Goal: Information Seeking & Learning: Learn about a topic

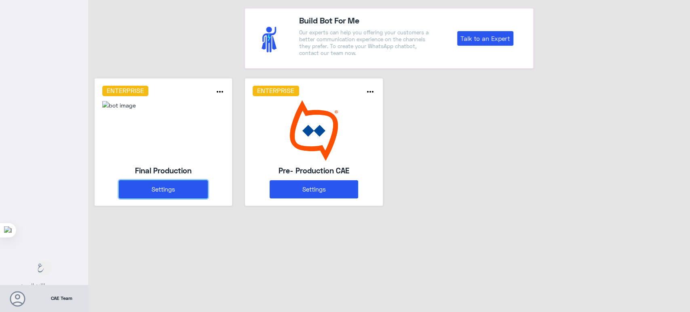
click at [194, 186] on button "Settings" at bounding box center [163, 189] width 89 height 18
click at [249, 86] on div "Enterprise" at bounding box center [303, 91] width 112 height 11
drag, startPoint x: 250, startPoint y: 86, endPoint x: 244, endPoint y: 92, distance: 8.3
click at [249, 86] on div "Enterprise" at bounding box center [303, 91] width 112 height 11
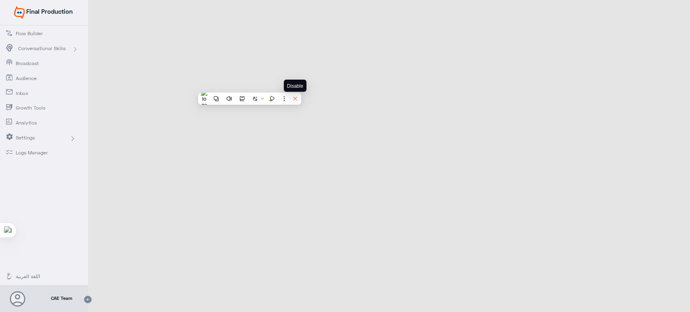
click at [294, 96] on icon at bounding box center [295, 99] width 6 height 6
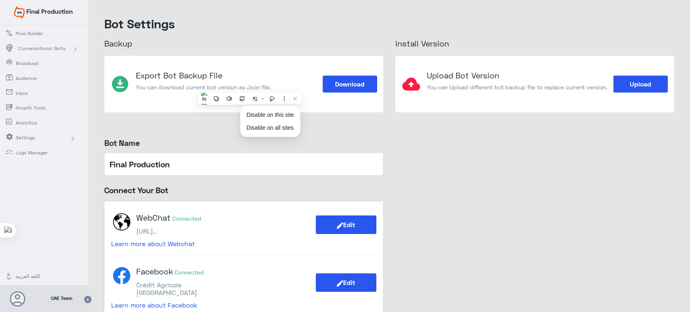
click at [51, 45] on span "Conversational Skills" at bounding box center [41, 48] width 47 height 7
click at [37, 61] on span "AI Training" at bounding box center [45, 63] width 47 height 7
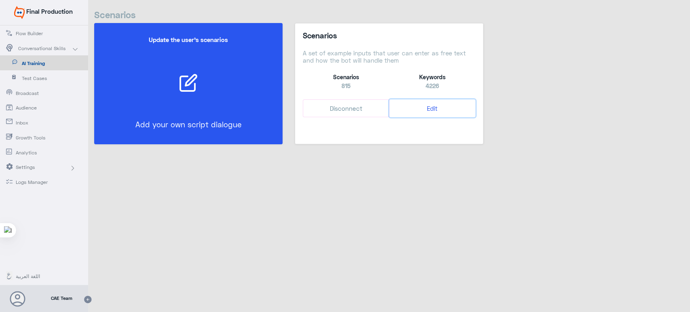
click at [436, 108] on button "Edit" at bounding box center [432, 108] width 86 height 18
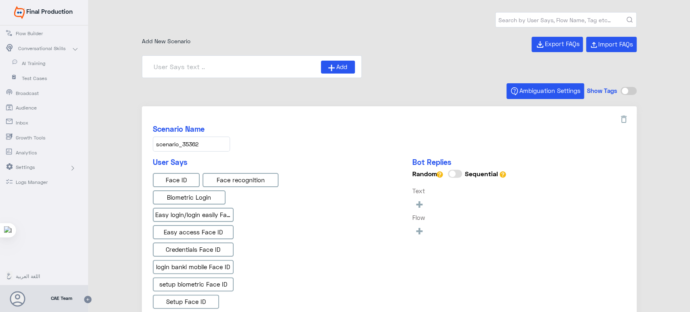
type input "Face ID En"
type input "Face ID AR"
type input "Instapay AR"
type input "Instapay EN"
type input "IBAN AR"
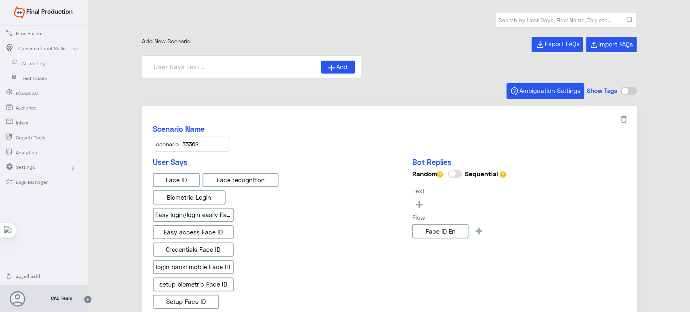
click at [537, 23] on input "text" at bounding box center [566, 20] width 141 height 15
type input "f"
type input "banki mobile"
click at [626, 17] on icon "submit" at bounding box center [629, 20] width 6 height 6
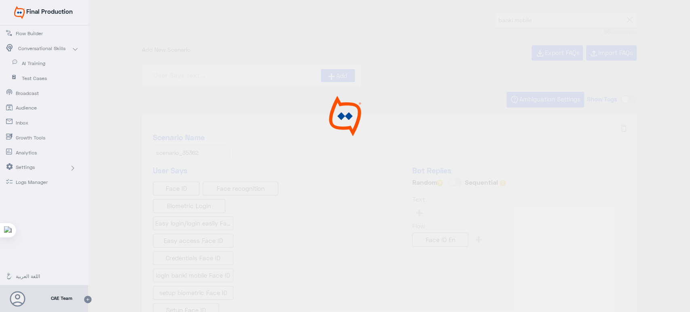
type input "ما نوع الشيكات المتوفرة في banki Mobile?"
type input "هل يمكنني رؤية تفاصيل الودائع والقروض من خلال ال"
type input "Awards"
type input "كم عدد المعاملات المتاحة تحت كل حساب في banki Mobi"
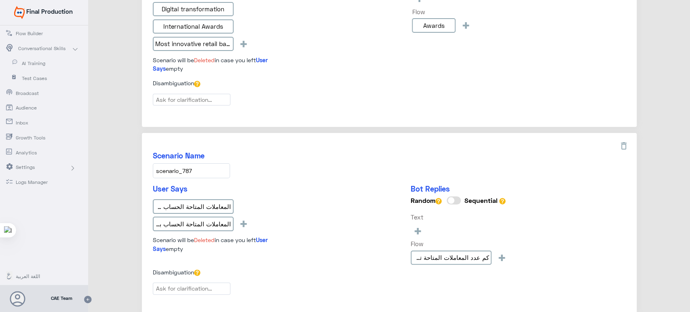
scroll to position [1154, 0]
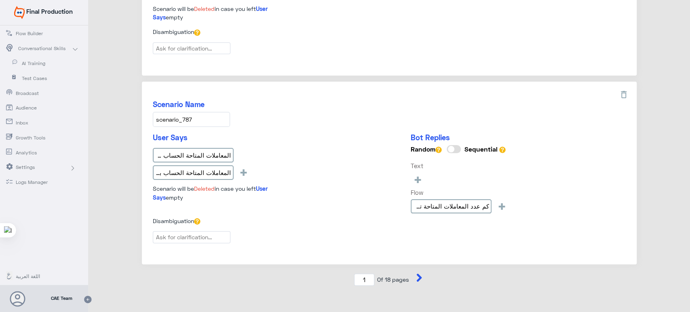
click at [415, 274] on icon at bounding box center [419, 278] width 8 height 8
type input "2"
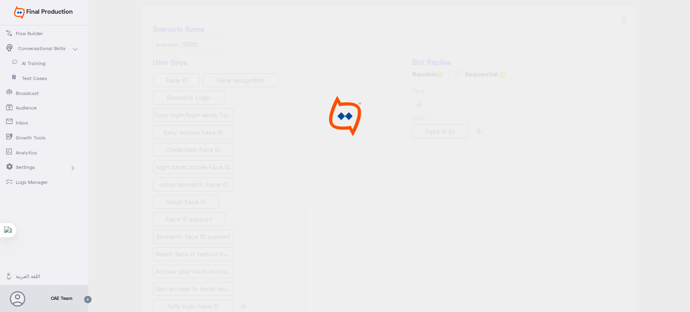
scroll to position [0, 0]
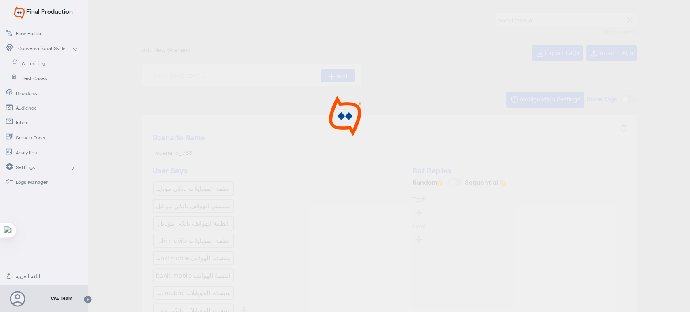
type input "نسيت إجابتي على سؤال التحدي؟ ar"
type input "Who can benefit from “banki Mobile” application?"
type input "ما هي أنظمة تشغيل الهواتف المدعومة؟"
type input "لم أتلق رمز تفعيل الرسائل القصيرة بعد الانتهاء من"
type input "كيف أقوم بالتسجيل من خلال تطبيق الهاتف المحمول ban"
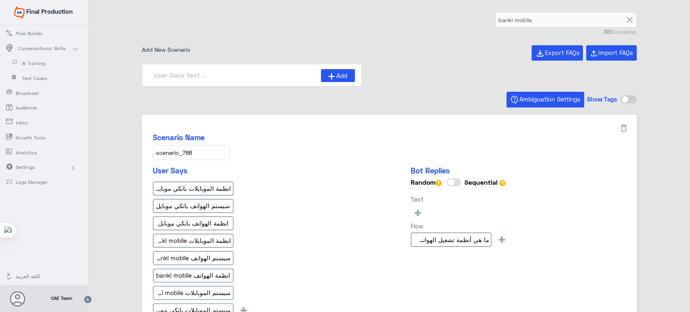
scroll to position [75, 0]
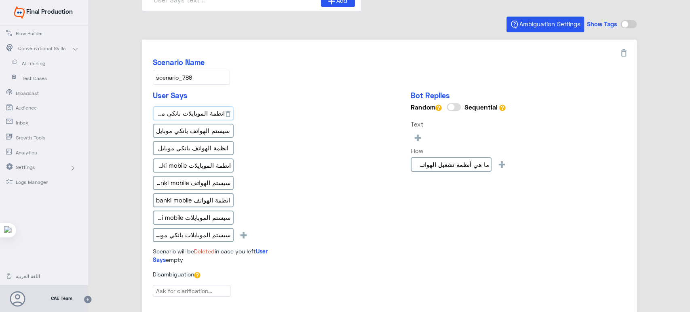
click at [211, 108] on input "انظمة الموبايلات بانكي موبايل" at bounding box center [193, 113] width 81 height 15
drag, startPoint x: 211, startPoint y: 108, endPoint x: 146, endPoint y: 232, distance: 139.8
click at [146, 232] on div "Scenario Name scenario_788 User Says انظمة الموبايلات بانكي موبايل سيستم الهوات…" at bounding box center [389, 179] width 495 height 278
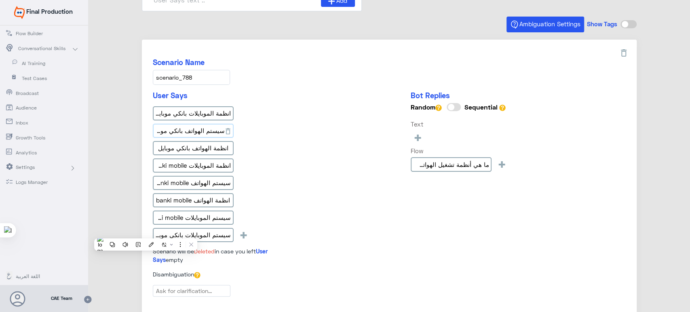
click at [196, 129] on input "سيستم الهواتف بانكي موبايل" at bounding box center [193, 131] width 81 height 15
click at [207, 150] on input "انظمة الهواتف بانكي موبايل" at bounding box center [193, 148] width 81 height 15
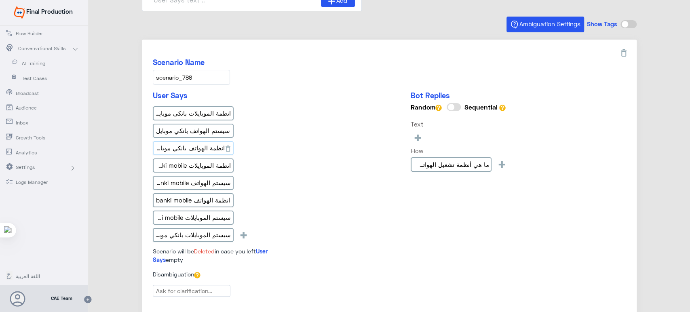
click at [207, 150] on input "انظمة الهواتف بانكي موبايل" at bounding box center [193, 148] width 81 height 15
click at [282, 192] on div "انظمة الموبايلات بانكي موبايل سيستم الهواتف بانكي موبايل انظمة الهواتف بانكي مو…" at bounding box center [223, 175] width 141 height 139
click at [204, 170] on input "انظمة الموبايلات banki mobile" at bounding box center [193, 165] width 81 height 15
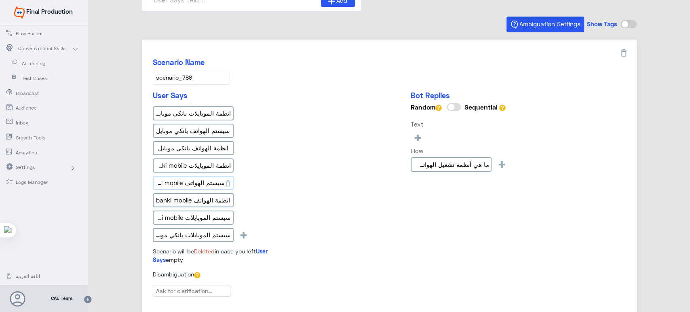
click at [217, 183] on input "سيستم الهواتف banki mobile" at bounding box center [193, 183] width 81 height 15
click at [175, 194] on input "انظمة الهواتف banki mobile" at bounding box center [193, 200] width 81 height 15
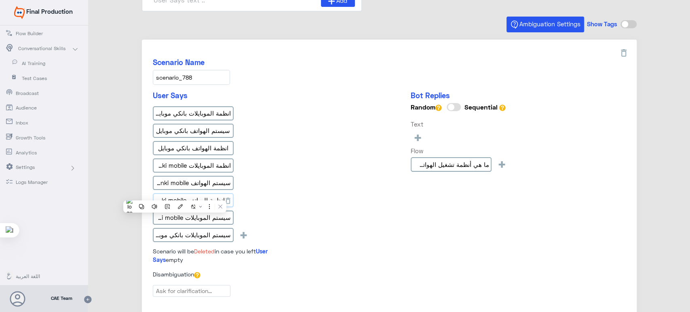
click at [175, 194] on input "انظمة الهواتف banki mobile" at bounding box center [193, 200] width 81 height 15
click at [211, 218] on input "سيستم الموبايلات banki mobile" at bounding box center [193, 218] width 81 height 15
click at [195, 237] on input "سيستم الموبايلات بانكي موبايل" at bounding box center [193, 235] width 81 height 15
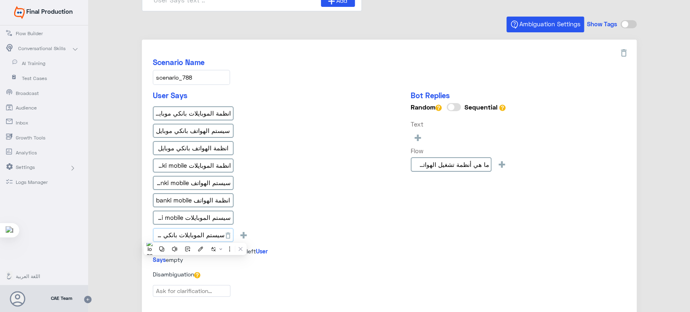
click at [195, 237] on input "سيستم الموبايلات بانكي موبايل" at bounding box center [193, 235] width 81 height 15
click at [286, 205] on div "انظمة الموبايلات بانكي موبايل سيستم الهواتف بانكي موبايل انظمة الهواتف بانكي مو…" at bounding box center [223, 175] width 141 height 139
drag, startPoint x: 179, startPoint y: 84, endPoint x: 175, endPoint y: 79, distance: 6.6
click at [175, 79] on input "scenario_788" at bounding box center [191, 77] width 77 height 15
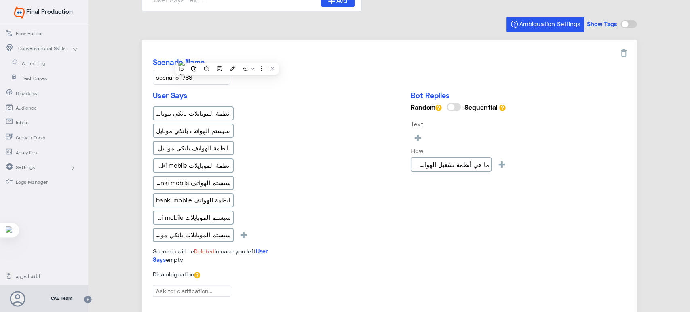
click at [175, 79] on input "scenario_788" at bounding box center [191, 77] width 77 height 15
click at [346, 72] on div "Scenario Name scenario_788" at bounding box center [389, 71] width 473 height 27
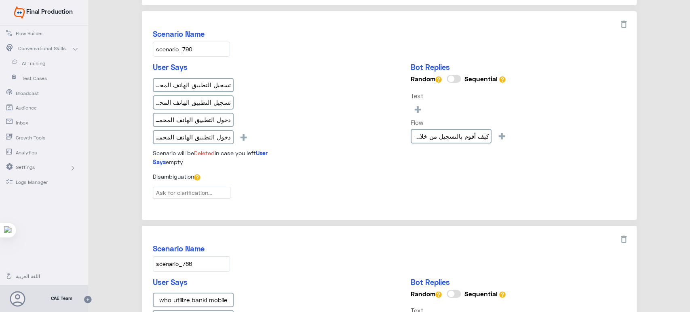
scroll to position [392, 0]
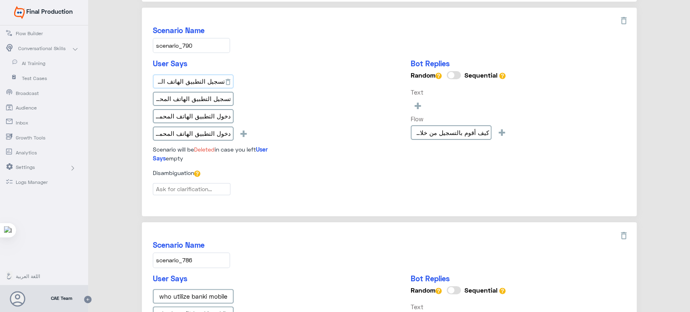
click at [207, 82] on input "تسجيل التطبيق الهاتف المحمول بانكي موبايل" at bounding box center [193, 81] width 81 height 15
click at [209, 74] on input "تسجيل التطبيق الهاتف المحمول بانكي موبايل" at bounding box center [193, 81] width 81 height 15
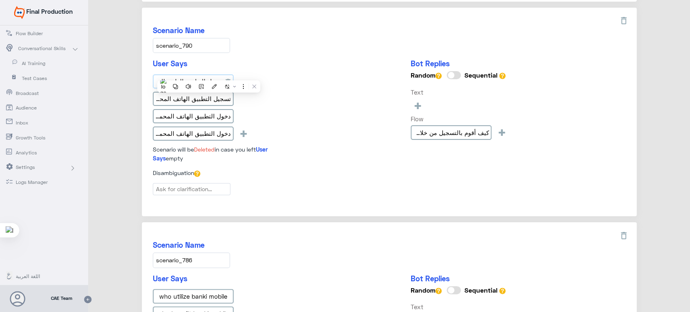
click at [209, 74] on input "تسجيل التطبيق الهاتف المحمول بانكي موبايل" at bounding box center [193, 81] width 81 height 15
click at [208, 100] on input "تسجيل التطبيق الهاتف المحمول banki mobile" at bounding box center [193, 99] width 81 height 15
click at [196, 109] on input "دخول التطبيق الهاتف المحمول بانكي موبايل" at bounding box center [193, 116] width 81 height 15
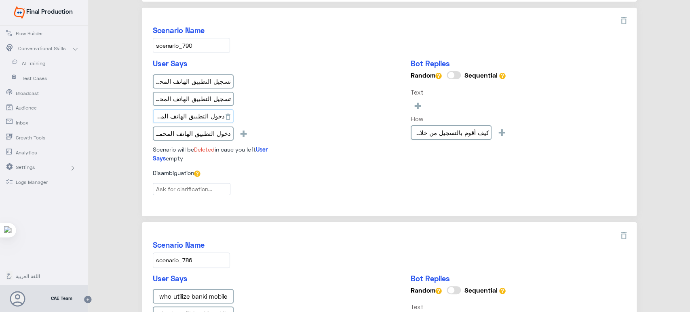
click at [196, 109] on input "دخول التطبيق الهاتف المحمول بانكي موبايل" at bounding box center [193, 116] width 81 height 15
click at [171, 127] on input "دخول التطبيق الهاتف المحمول banki mobile" at bounding box center [193, 134] width 81 height 15
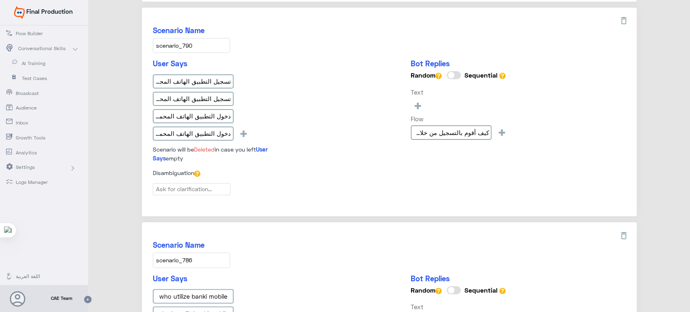
click at [356, 112] on div "User Says تسجيل التطبيق الهاتف المحمول بانكي موبايل تسجيل التطبيق الهاتف المحمو…" at bounding box center [389, 114] width 473 height 110
click at [167, 46] on input "scenario_790" at bounding box center [191, 45] width 77 height 15
click at [186, 41] on input "scenario_790" at bounding box center [191, 45] width 77 height 15
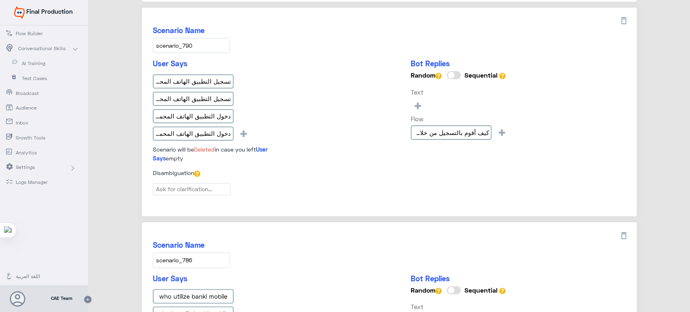
click at [186, 41] on input "scenario_790" at bounding box center [191, 45] width 77 height 15
click at [283, 128] on div "تسجيل التطبيق الهاتف المحمول بانكي موبايل تسجيل التطبيق الهاتف المحمول banki mo…" at bounding box center [223, 109] width 141 height 70
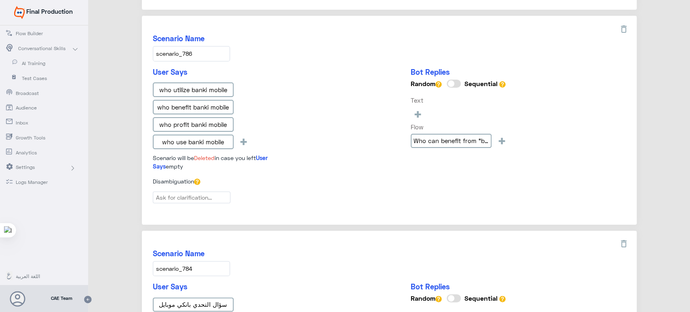
scroll to position [599, 0]
click at [188, 46] on input "scenario_786" at bounding box center [191, 52] width 77 height 15
click at [200, 86] on input "who utilize banki mobile" at bounding box center [193, 89] width 81 height 15
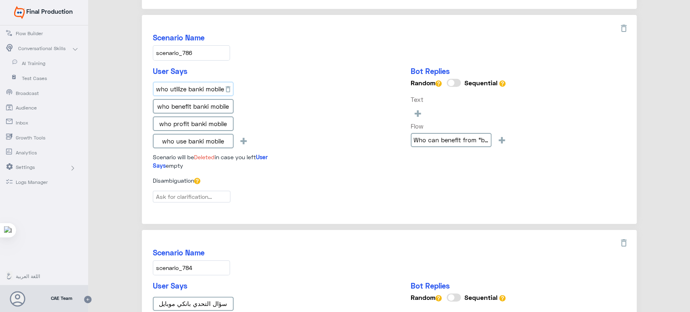
click at [200, 86] on input "who utilize banki mobile" at bounding box center [193, 89] width 81 height 15
click at [188, 106] on input "who benefit banki mobile" at bounding box center [193, 106] width 81 height 15
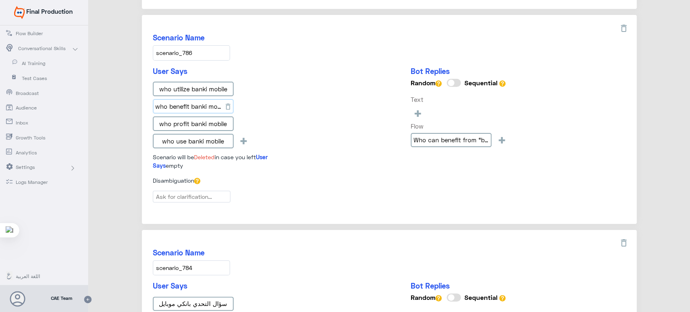
click at [188, 106] on input "who benefit banki mobile" at bounding box center [193, 106] width 81 height 15
click at [196, 123] on input "who profit banki mobile" at bounding box center [193, 123] width 81 height 15
click at [178, 137] on input "who use banki mobile" at bounding box center [193, 141] width 81 height 15
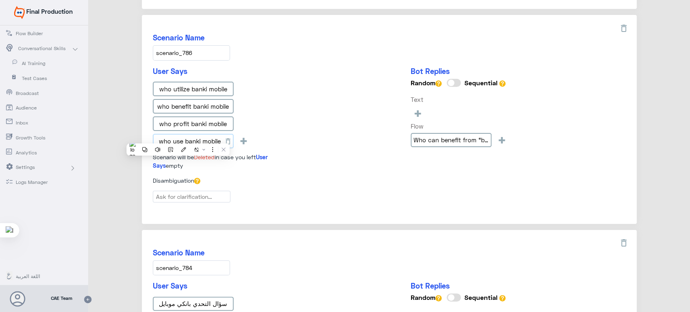
click at [178, 137] on input "who use banki mobile" at bounding box center [193, 141] width 81 height 15
click at [310, 96] on div "User Says who utilize banki mobile who benefit banki mobile who profit banki mo…" at bounding box center [389, 122] width 473 height 110
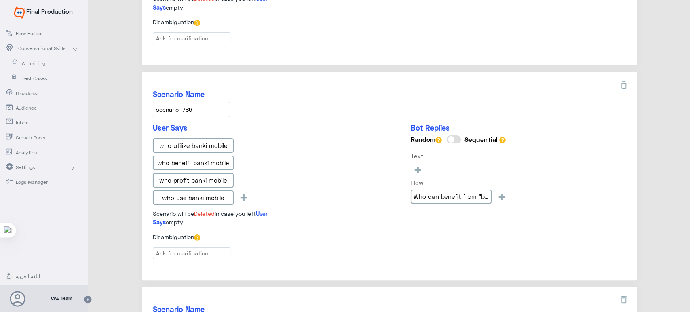
scroll to position [542, 0]
drag, startPoint x: 194, startPoint y: 100, endPoint x: 146, endPoint y: 110, distance: 49.6
click at [146, 110] on div "Scenario Name scenario_786 User Says who utilize banki mobile who benefit banki…" at bounding box center [389, 176] width 495 height 209
click at [280, 181] on div "who utilize banki mobile who benefit banki mobile who profit banki mobile who u…" at bounding box center [223, 174] width 141 height 70
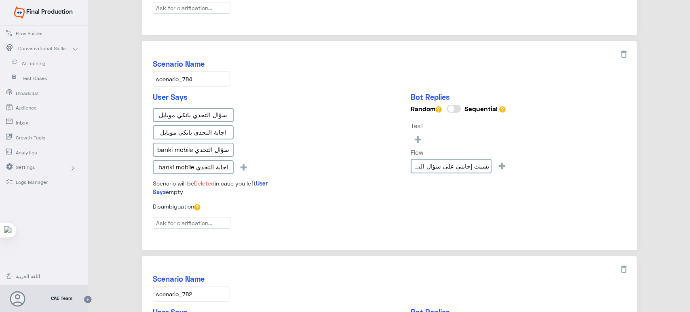
scroll to position [788, 0]
click at [177, 71] on input "scenario_784" at bounding box center [191, 78] width 77 height 15
click at [174, 109] on input "سؤال التحدي بانكي موبايل" at bounding box center [193, 115] width 81 height 15
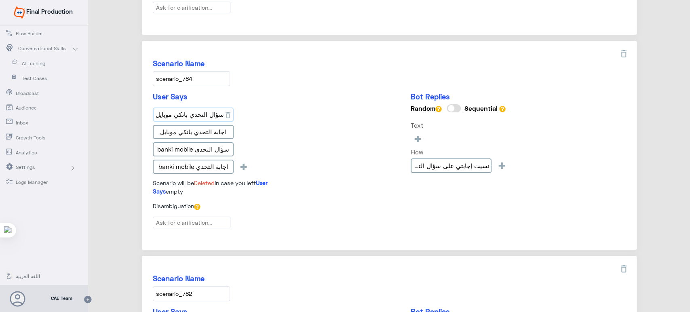
click at [174, 109] on input "سؤال التحدي بانكي موبايل" at bounding box center [193, 115] width 81 height 15
click at [171, 132] on input "اجابة التحدي بانكي موبايل" at bounding box center [193, 132] width 81 height 15
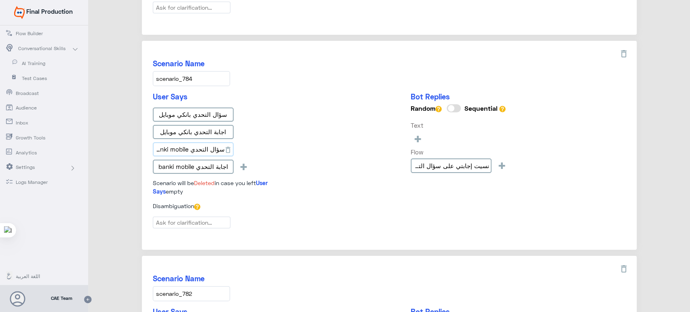
click at [192, 142] on input "سؤال التحدي banki mobile" at bounding box center [193, 149] width 81 height 15
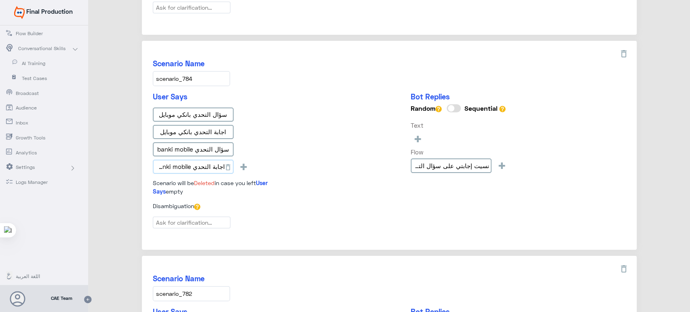
click at [165, 165] on input "اجابة التحدي banki mobile" at bounding box center [193, 167] width 81 height 15
click at [342, 146] on div "User Says سؤال التحدي بانكي موبايل اجابة التحدي بانكي موبايل سؤال التحدي banki …" at bounding box center [389, 147] width 473 height 110
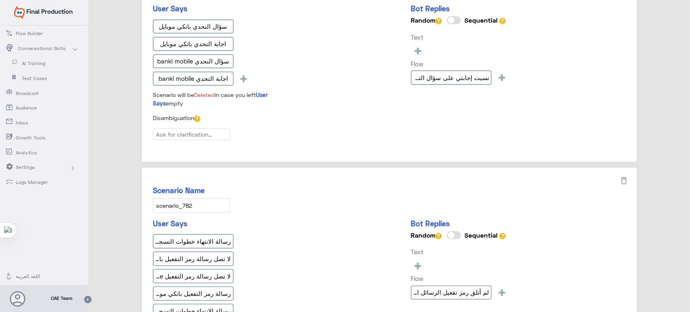
scroll to position [1019, 0]
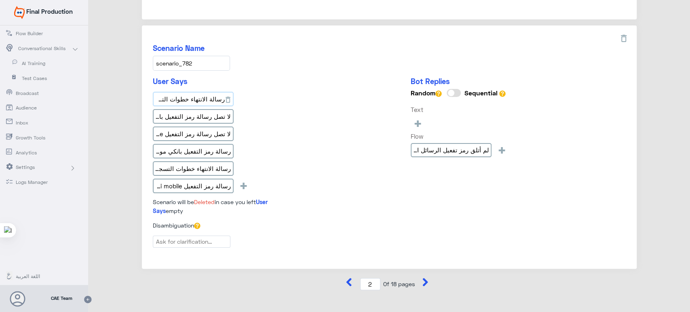
click at [182, 95] on input "رسالة الانتهاء خطوات التسجيل بانكي موبايل" at bounding box center [193, 99] width 81 height 15
click at [189, 109] on input "لا تصل رسالة رمز التفعيل بانكي موبايل" at bounding box center [193, 116] width 81 height 15
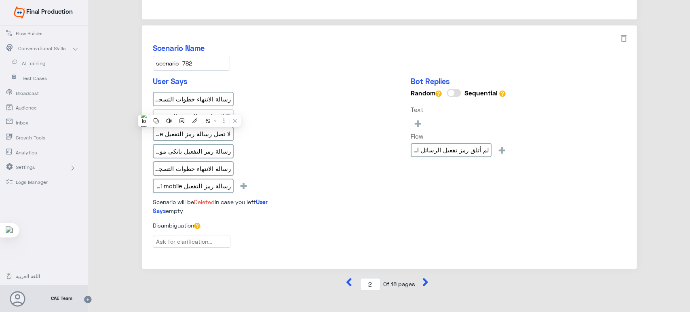
click at [189, 109] on input "لا تصل رسالة رمز التفعيل بانكي موبايل" at bounding box center [193, 116] width 81 height 15
click at [179, 131] on input "لا تصل رسالة رمز التفعيل banki mobile" at bounding box center [193, 134] width 81 height 15
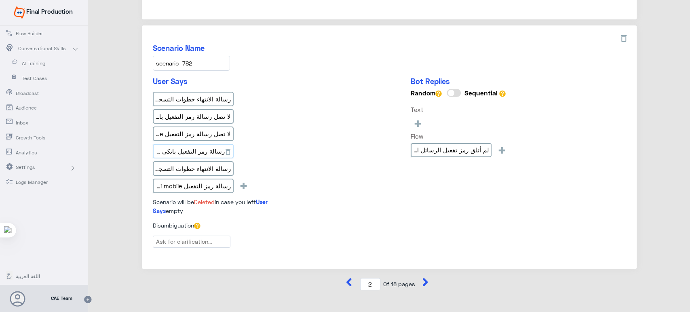
click at [206, 146] on input "رسالة رمز التفعيل بانكي موبايل" at bounding box center [193, 151] width 81 height 15
paste input "لا تصل رسالة رمز التفعيل banki mobile"
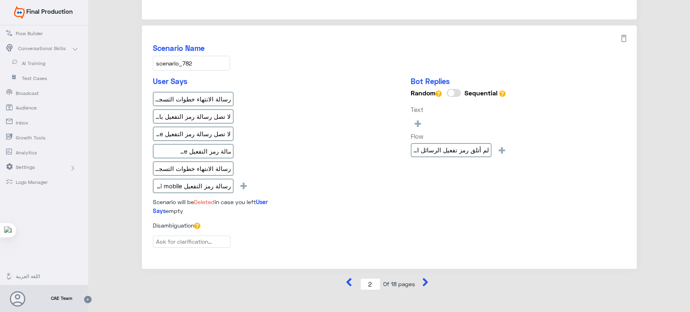
scroll to position [0, 0]
click at [198, 146] on input "لا تصل رسالة رمز التفعيل banki mobile" at bounding box center [193, 151] width 81 height 15
paste input "رسالة رمز التفعيل بانكي موبايل"
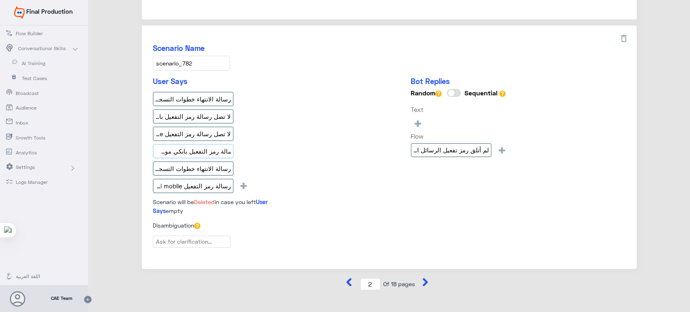
scroll to position [0, -2]
type input "رسالة رمز التفعيل بانكي موبايل"
click at [279, 124] on div "User Says رسالة الانتهاء خطوات التسجيل بانكي موبايل لا تصل رسالة رمز التفعيل با…" at bounding box center [223, 146] width 141 height 138
click at [201, 161] on input "رسالة الانتهاء خطوات التسجيل banki mobile" at bounding box center [193, 168] width 81 height 15
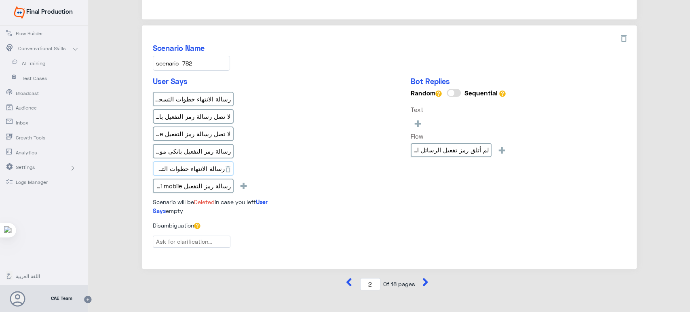
click at [201, 161] on input "رسالة الانتهاء خطوات التسجيل banki mobile" at bounding box center [193, 168] width 81 height 15
click at [183, 183] on input "رسالة رمز التفعيل banki mobile" at bounding box center [193, 186] width 81 height 15
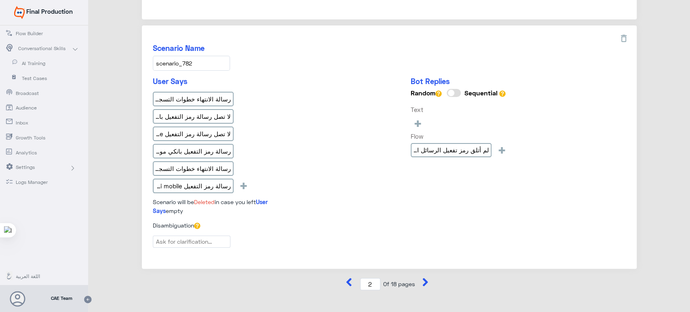
click at [198, 56] on input "scenario_782" at bounding box center [191, 63] width 77 height 15
click at [423, 278] on icon at bounding box center [425, 282] width 8 height 8
type input "3"
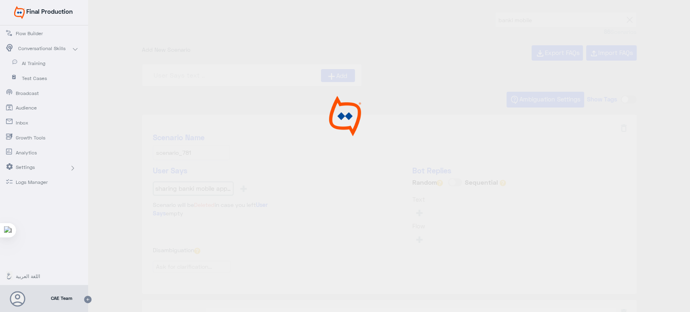
type input "ما هو CVV؟ ar"
type input "Can I share banki Mobile application with a friend"
type input "What are the latest features in banki Mobile app."
type input "نسيت كلمة المرور الخاصة بي؟ ar"
type input "كم عدد كشوفات الحساب المتاحة فى banki Mobile?"
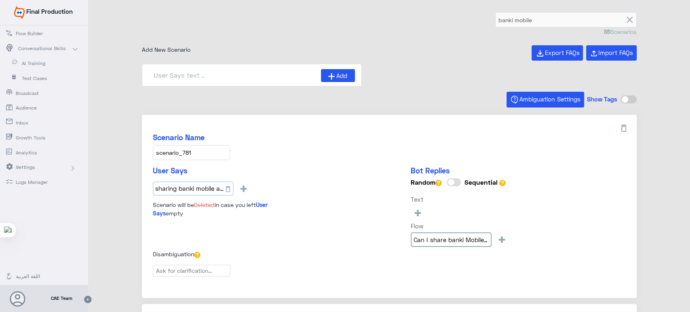
click at [209, 191] on input "sharing banki mobile app friend" at bounding box center [193, 188] width 81 height 15
click at [183, 154] on input "scenario_781" at bounding box center [191, 152] width 77 height 15
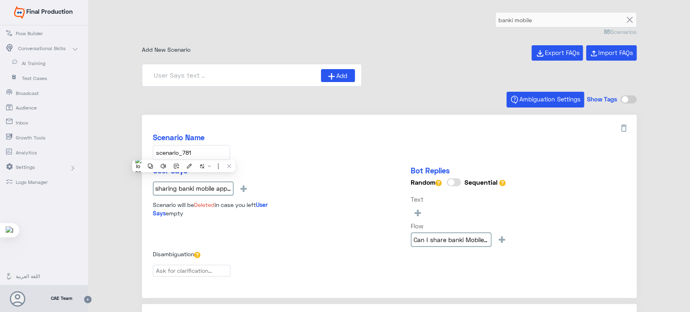
click at [183, 154] on input "scenario_781" at bounding box center [191, 152] width 77 height 15
click at [346, 131] on div "Scenario Name scenario_781 User Says sharing banki mobile app friend + Scenario…" at bounding box center [389, 206] width 495 height 183
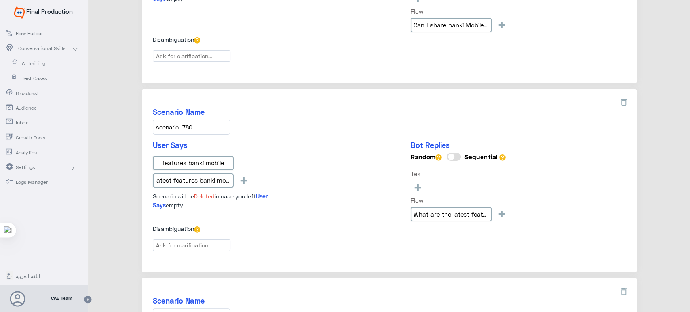
scroll to position [244, 0]
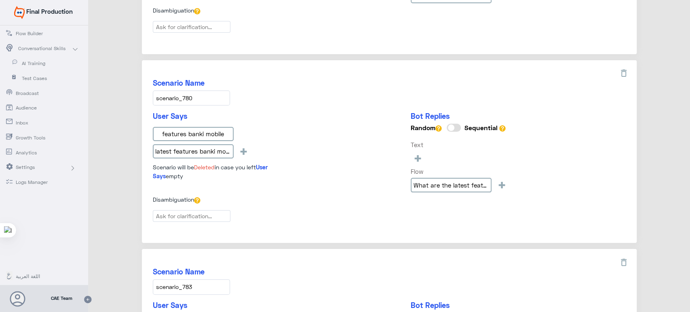
click at [181, 94] on input "scenario_780" at bounding box center [191, 98] width 77 height 15
click at [204, 130] on input "features banki mobile" at bounding box center [193, 134] width 81 height 15
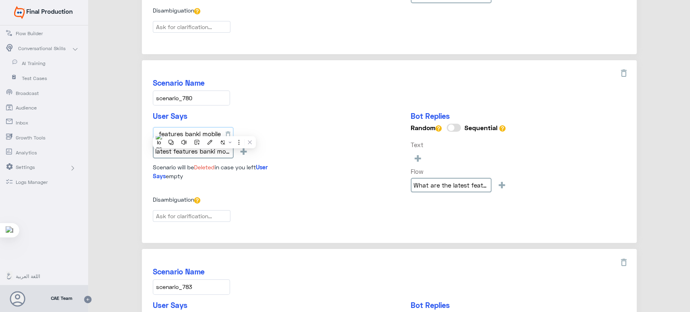
click at [204, 130] on input "features banki mobile" at bounding box center [193, 134] width 81 height 15
click at [196, 153] on input "latest features banki mobile" at bounding box center [193, 151] width 81 height 15
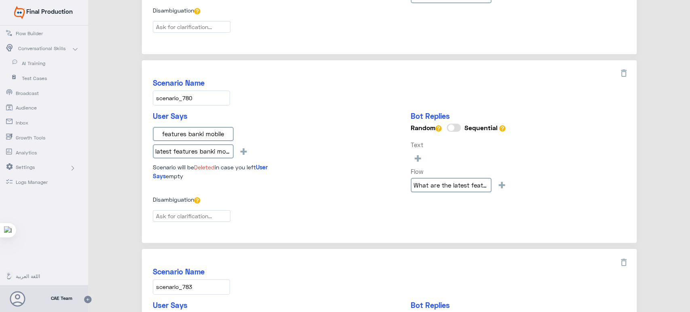
click at [295, 122] on div "User Says features banki mobile latest features banki mobile + Scenario will be…" at bounding box center [389, 154] width 473 height 84
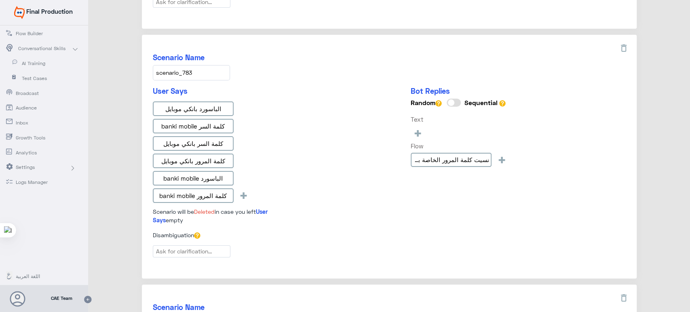
scroll to position [459, 0]
click at [208, 107] on input "الباسورد بانكي موبايل" at bounding box center [193, 107] width 81 height 15
click at [197, 118] on input "كلمة السر banki mobile" at bounding box center [193, 125] width 81 height 15
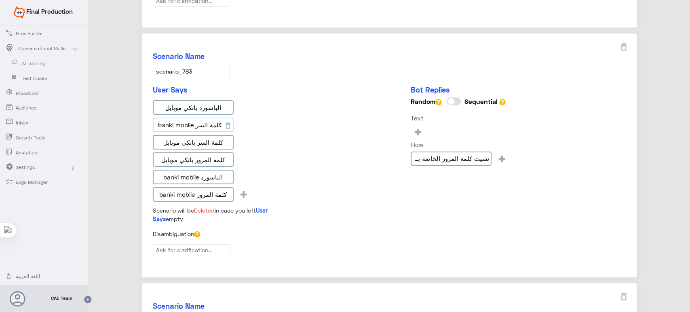
click at [197, 118] on input "كلمة السر banki mobile" at bounding box center [193, 125] width 81 height 15
click at [205, 137] on input "كلمة السر بانكي موبايل" at bounding box center [193, 142] width 81 height 15
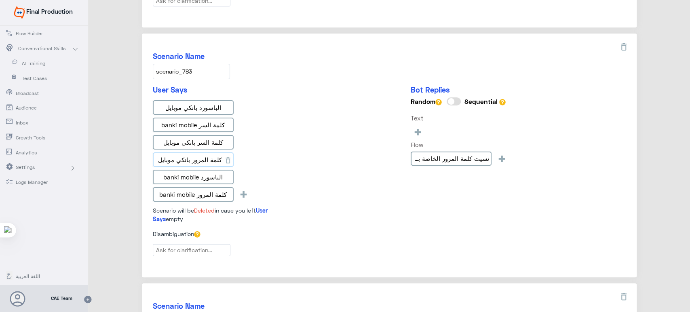
click at [201, 157] on input "كلمة المرور بانكي موبايل" at bounding box center [193, 159] width 81 height 15
click at [289, 140] on div "الباسورد بانكي موبايل كلمة السر banki mobile كلمة السر بانكي موبايل كلمة المرور…" at bounding box center [223, 152] width 141 height 104
click at [193, 152] on input "كلمة المرور بانكي موبايل" at bounding box center [193, 159] width 81 height 15
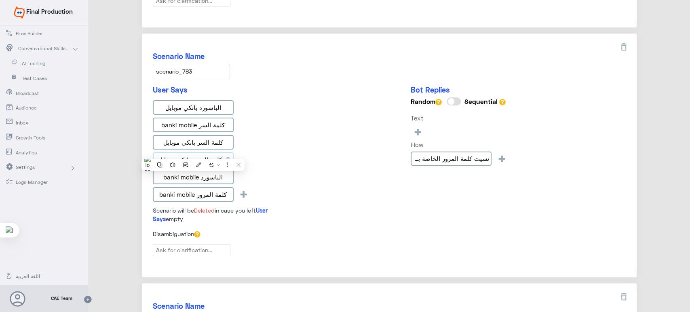
click at [193, 152] on input "كلمة المرور بانكي موبايل" at bounding box center [193, 159] width 81 height 15
click at [286, 155] on div "الباسورد بانكي موبايل كلمة السر banki mobile كلمة السر بانكي موبايل كلمة المرور…" at bounding box center [223, 152] width 141 height 104
click at [208, 176] on input "الباسورد banki mobile" at bounding box center [193, 177] width 81 height 15
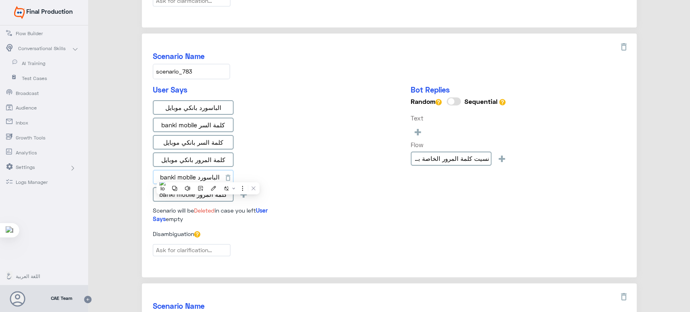
click at [208, 176] on input "الباسورد banki mobile" at bounding box center [193, 177] width 81 height 15
click at [207, 197] on input "كلمة المرور banki mobile" at bounding box center [193, 194] width 81 height 15
click at [336, 74] on div "Scenario Name scenario_783" at bounding box center [389, 65] width 473 height 27
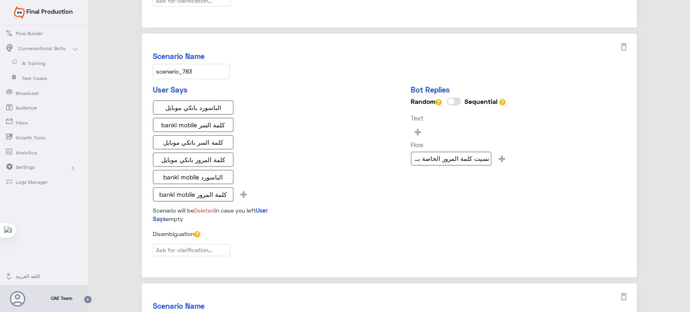
click at [199, 71] on input "scenario_783" at bounding box center [191, 71] width 77 height 15
click at [289, 79] on div "Scenario Name scenario_783 User Says الباسورد بانكي موبايل كلمة السر banki mobi…" at bounding box center [389, 156] width 495 height 244
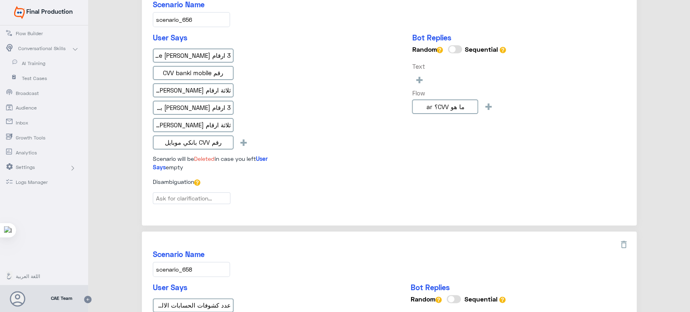
scroll to position [758, 0]
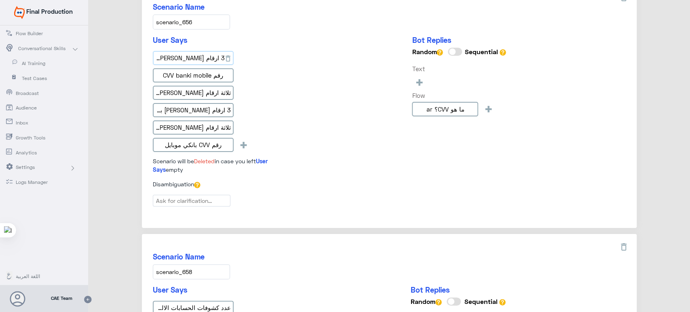
click at [204, 59] on input "3 ارقام [PERSON_NAME] banki mobile" at bounding box center [193, 58] width 81 height 15
click at [202, 68] on input "رقم CVV banki mobile" at bounding box center [193, 75] width 81 height 15
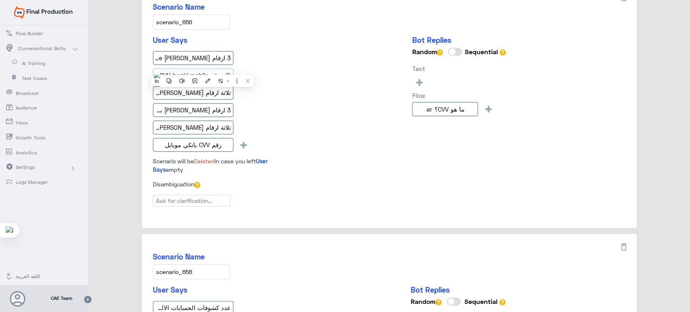
click at [202, 68] on input "رقم CVV banki mobile" at bounding box center [193, 75] width 81 height 15
click at [191, 94] on input "ثلاثة ارقام [PERSON_NAME] banki mobile" at bounding box center [193, 93] width 81 height 15
click at [158, 112] on input "3 ارقام [PERSON_NAME] بانكي موبايل" at bounding box center [193, 110] width 81 height 15
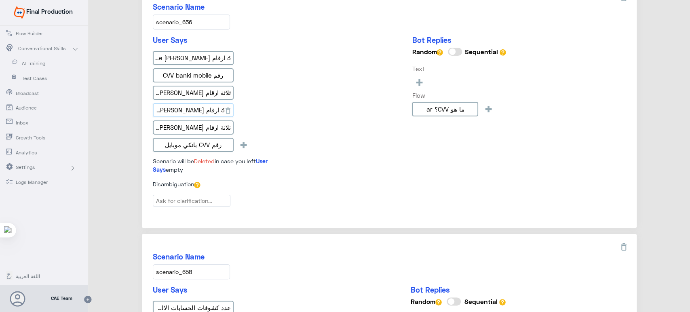
click at [158, 112] on input "3 ارقام [PERSON_NAME] بانكي موبايل" at bounding box center [193, 110] width 81 height 15
click at [194, 122] on input "ثلاثة ارقام [PERSON_NAME] بانكي موبايل" at bounding box center [193, 127] width 81 height 15
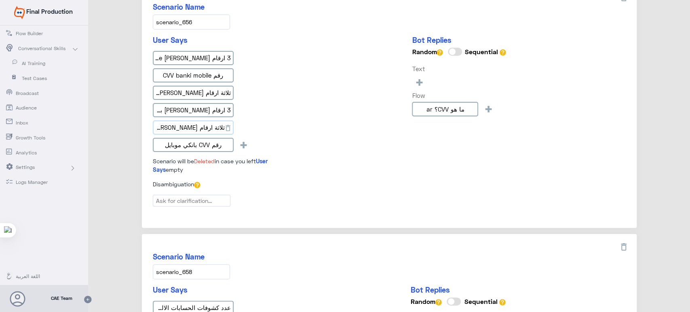
click at [194, 122] on input "ثلاثة ارقام [PERSON_NAME] بانكي موبايل" at bounding box center [193, 127] width 81 height 15
click at [164, 138] on input "رقم CVV بانكي موبايل" at bounding box center [193, 145] width 81 height 15
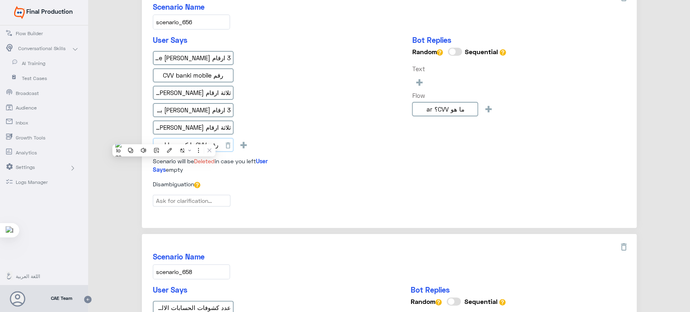
click at [164, 138] on input "رقم CVV بانكي موبايل" at bounding box center [193, 145] width 81 height 15
click at [346, 127] on div "User Says 3 ارقام [PERSON_NAME] banki mobile رقم CVV banki mobile ثلاثة ارقام […" at bounding box center [389, 108] width 473 height 144
drag, startPoint x: 196, startPoint y: 15, endPoint x: 133, endPoint y: 17, distance: 63.9
click at [344, 93] on div "User Says 3 ارقام [PERSON_NAME] banki mobile رقم CVV banki mobile ثلاثة ارقام […" at bounding box center [389, 108] width 473 height 144
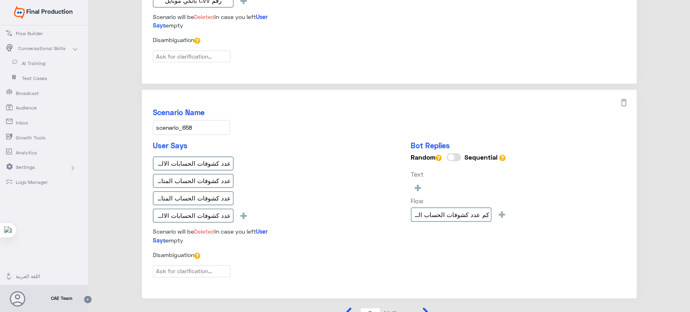
scroll to position [939, 0]
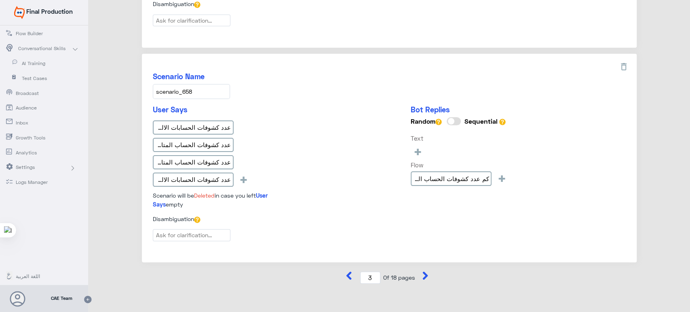
click at [205, 89] on input "scenario_658" at bounding box center [191, 91] width 77 height 15
click at [196, 124] on input "عدد كشوفات الحسابات الالكترونية بانكي موبايل" at bounding box center [193, 127] width 81 height 15
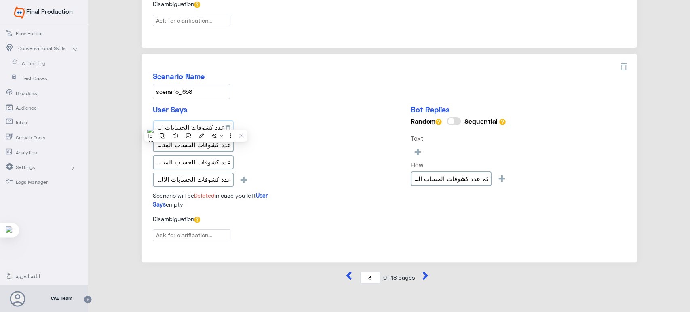
click at [196, 124] on input "عدد كشوفات الحسابات الالكترونية بانكي موبايل" at bounding box center [193, 127] width 81 height 15
click at [198, 138] on input "عدد كشوفات الحساب المتاحة banki mobile" at bounding box center [193, 145] width 81 height 15
click at [207, 155] on input "عدد كشوفات الحساب المتاحة بانكي موبايل" at bounding box center [193, 162] width 81 height 15
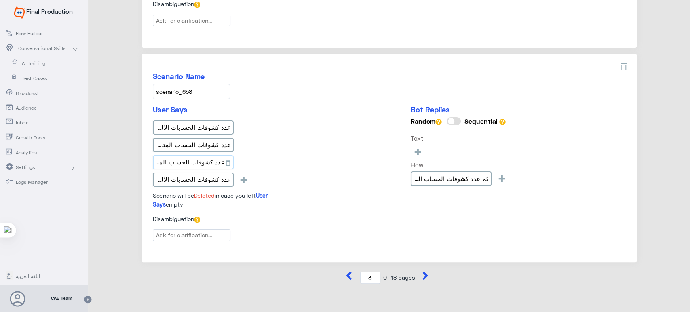
click at [207, 155] on input "عدد كشوفات الحساب المتاحة بانكي موبايل" at bounding box center [193, 162] width 81 height 15
click at [198, 177] on input "عدد كشوفات الحسابات الالكترونية banki mobile" at bounding box center [193, 180] width 81 height 15
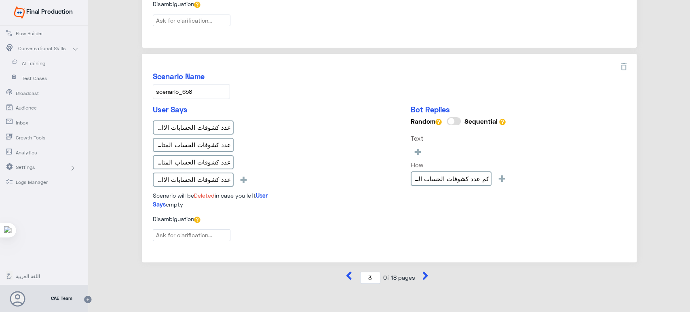
click at [327, 220] on div "Disambiguation" at bounding box center [389, 221] width 473 height 12
click at [421, 272] on icon at bounding box center [425, 276] width 8 height 8
type input "4"
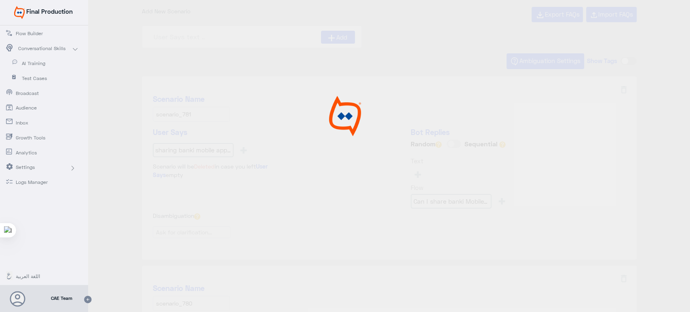
scroll to position [0, 0]
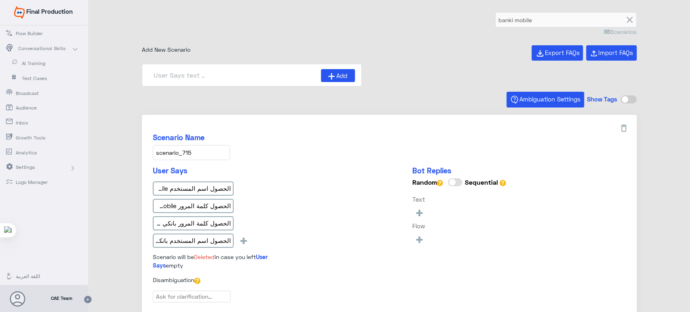
type input "كيف أستطيع الحصول على اسم المستخدم وكلمة المرور"
type input "Can I update my e-mail address through banki Mobil"
type input "ما هى الفترة المتاحة لمراجعة الشيكات من خلال anki"
type input "Can I know the value date of cheques under collec"
type input "Banki mobile AR"
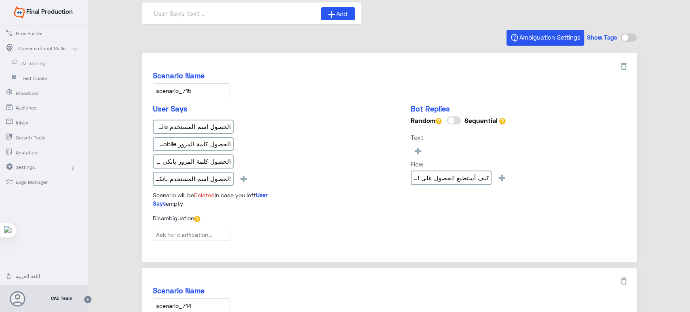
scroll to position [63, 0]
click at [179, 94] on input "scenario_715" at bounding box center [191, 89] width 77 height 15
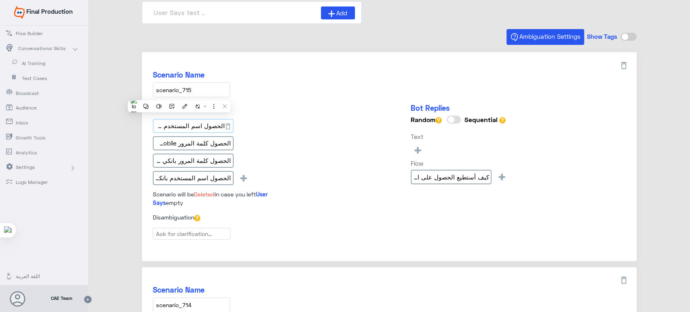
click at [206, 124] on input "الحصول اسم المستخدم banki mobile" at bounding box center [193, 126] width 81 height 15
click at [204, 144] on input "الحصول كلمة المرور banki mobile" at bounding box center [193, 143] width 81 height 15
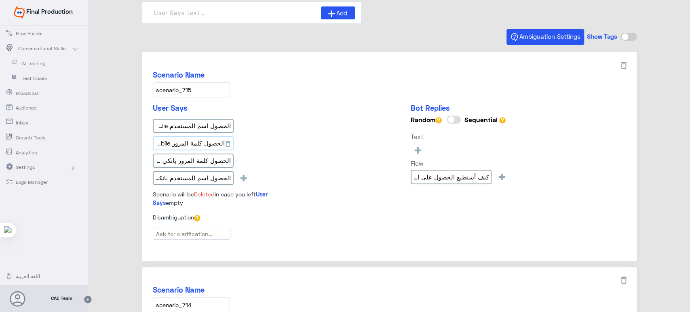
click at [204, 144] on input "الحصول كلمة المرور banki mobile" at bounding box center [193, 143] width 81 height 15
click at [204, 165] on input "الحصول كلمة المرور بانكي موبايل" at bounding box center [193, 161] width 81 height 15
click at [216, 173] on input "الحصول اسم المستخدم بانكي موبايل" at bounding box center [193, 178] width 81 height 15
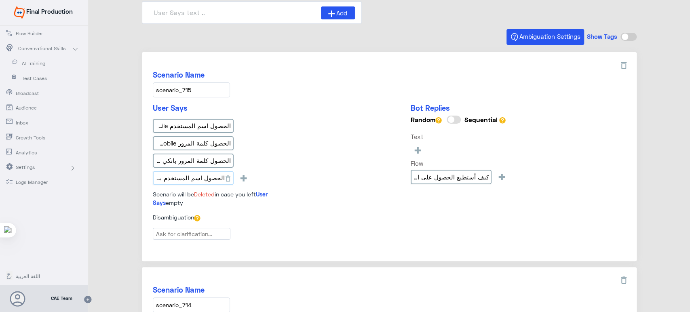
click at [216, 173] on input "الحصول اسم المستخدم بانكي موبايل" at bounding box center [193, 178] width 81 height 15
click at [306, 122] on div "User Says الحصول اسم المستخدم banki mobile الحصول كلمة المرور banki mobile الحص…" at bounding box center [389, 158] width 473 height 110
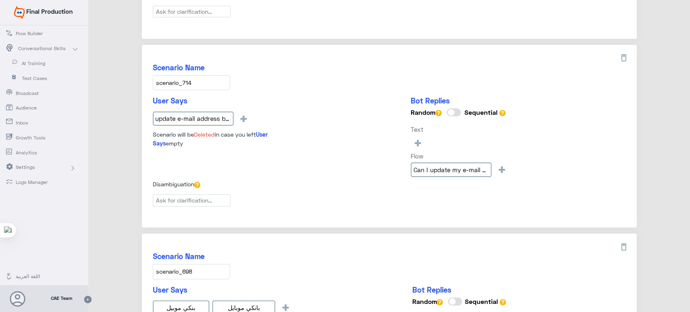
scroll to position [293, 0]
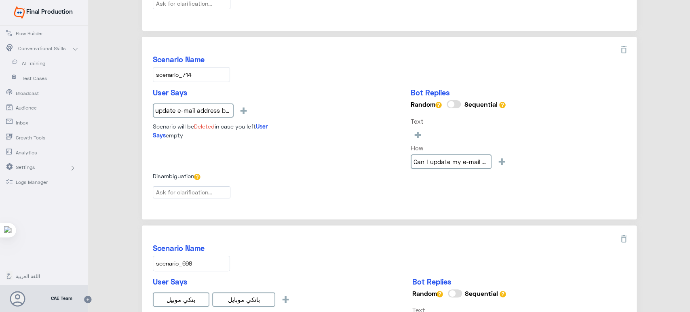
click at [202, 75] on input "scenario_714" at bounding box center [191, 74] width 77 height 15
click at [201, 105] on input "update e-mail address banki mobile" at bounding box center [193, 110] width 81 height 15
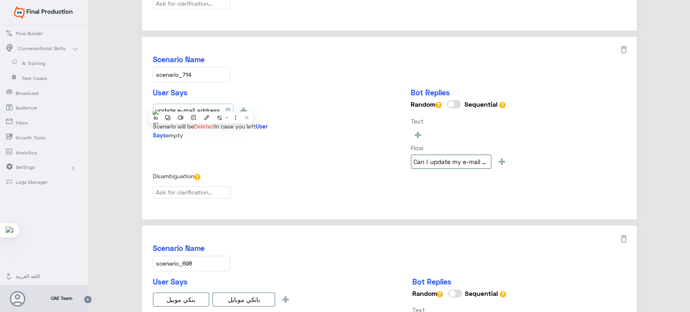
click at [201, 105] on input "update e-mail address banki mobile" at bounding box center [193, 110] width 81 height 15
click at [332, 55] on h5 "Scenario Name" at bounding box center [389, 59] width 473 height 9
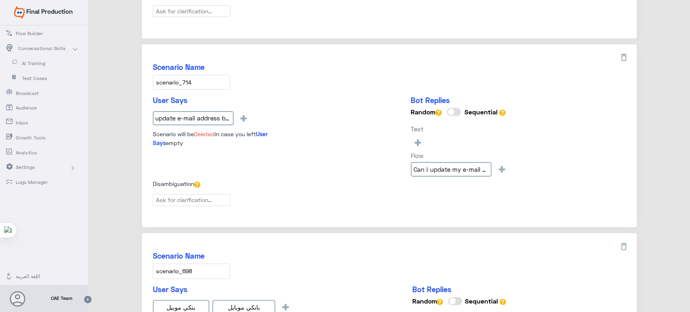
scroll to position [428, 0]
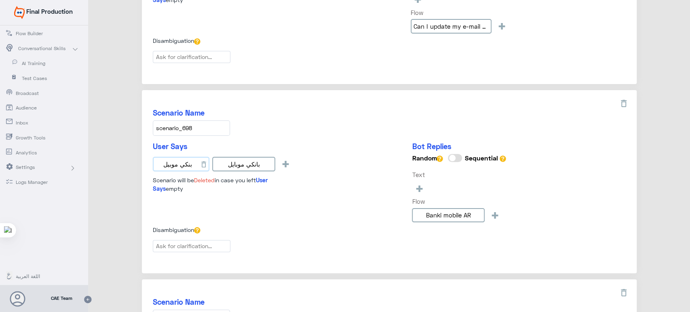
click at [166, 164] on input "بنكي موبيل" at bounding box center [181, 164] width 57 height 15
click at [348, 174] on div "User Says بنكي [PERSON_NAME] موبايل + Scenario will be Deleted in case you left…" at bounding box center [389, 184] width 473 height 84
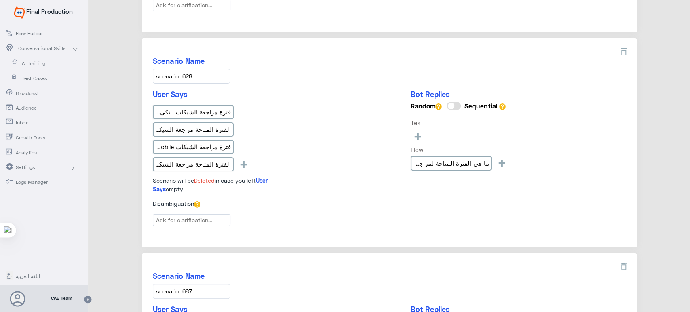
scroll to position [670, 0]
click at [189, 115] on input "فترة مراجعة الشيكات بانكي موبايل" at bounding box center [193, 111] width 81 height 15
click at [156, 124] on input "الفترة المتاحة مراجعة الشيكات [PERSON_NAME]" at bounding box center [193, 129] width 81 height 15
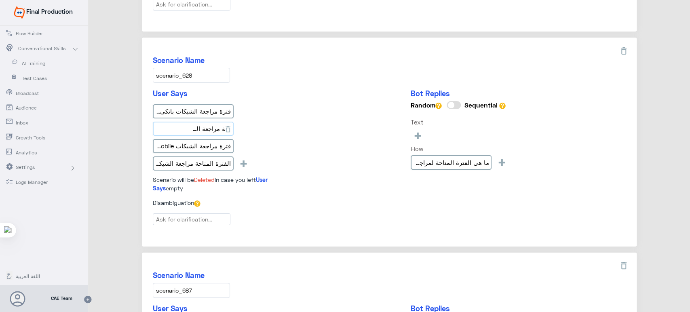
click at [156, 124] on input "الفترة المتاحة مراجعة الشيكات [PERSON_NAME]" at bounding box center [193, 129] width 81 height 15
click at [211, 148] on input "فترة مراجعة الشيكات banki mobile" at bounding box center [193, 146] width 81 height 15
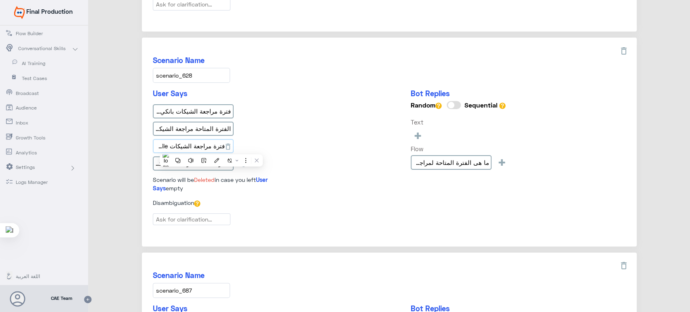
click at [211, 148] on input "فترة مراجعة الشيكات banki mobile" at bounding box center [193, 146] width 81 height 15
click at [204, 166] on input "الفترة المتاحة مراجعة الشيكات banki mobile" at bounding box center [193, 163] width 81 height 15
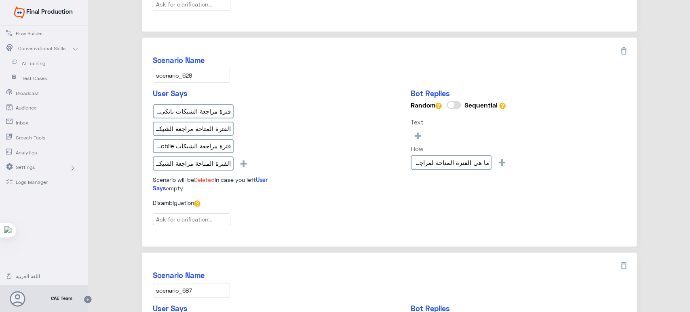
click at [189, 68] on input "scenario_628" at bounding box center [191, 75] width 77 height 15
click at [304, 95] on div "User Says فترة مراجعة الشيكات بانكي موبايل الفترة المتاحة مراجعة الشيكات بانكي …" at bounding box center [389, 144] width 473 height 110
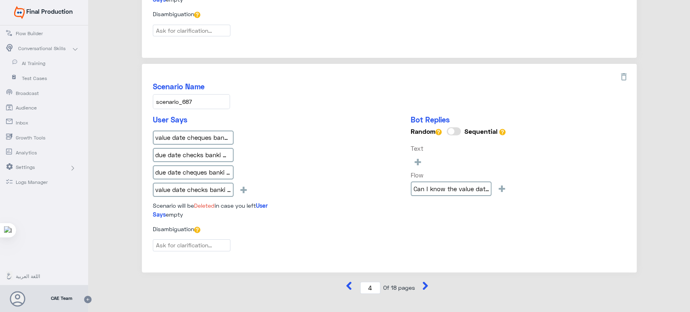
scroll to position [870, 0]
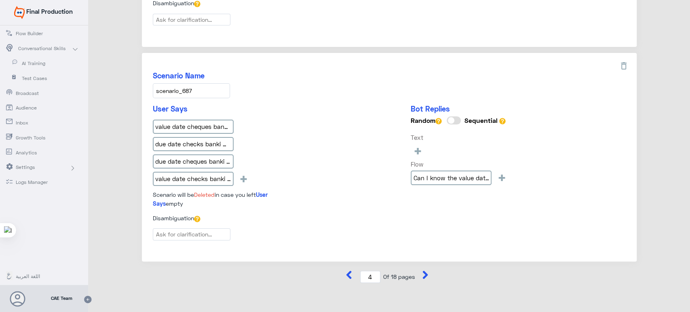
drag, startPoint x: 208, startPoint y: 85, endPoint x: 150, endPoint y: 79, distance: 58.5
click at [150, 79] on div "Scenario Name scenario_687 User Says value date cheques banki mobile due date c…" at bounding box center [389, 157] width 495 height 209
click at [183, 121] on input "value date cheques banki mobile" at bounding box center [193, 127] width 81 height 15
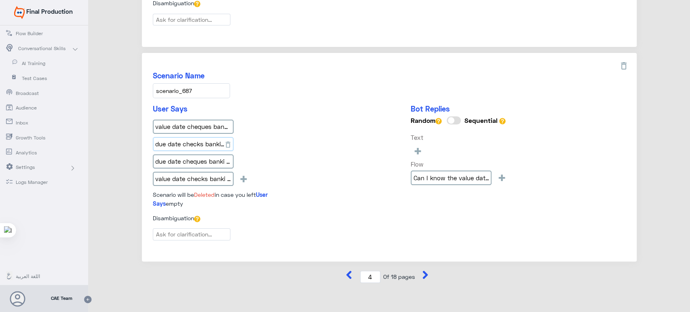
click at [185, 139] on input "due date checks banki mobile" at bounding box center [193, 144] width 81 height 15
click at [198, 154] on input "due date cheques banki mobile" at bounding box center [193, 161] width 81 height 15
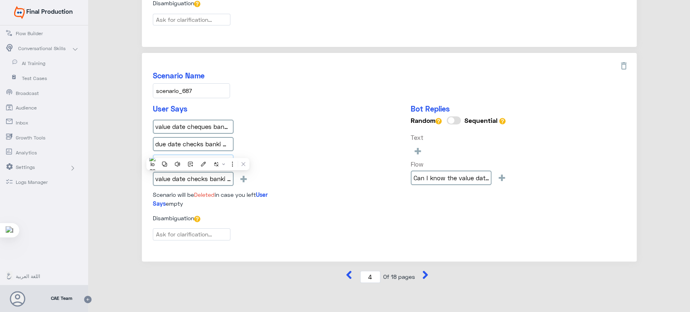
click at [198, 154] on input "due date cheques banki mobile" at bounding box center [193, 161] width 81 height 15
click at [205, 182] on div "value date checks banki mobile" at bounding box center [195, 180] width 84 height 17
click at [202, 174] on input "value date checks banki mobile" at bounding box center [193, 179] width 81 height 15
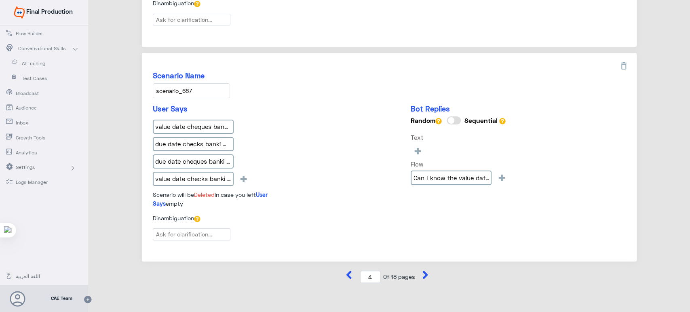
click at [316, 120] on div "User Says value date cheques banki mobile due date checks banki mobile due date…" at bounding box center [389, 159] width 473 height 110
click at [421, 271] on icon at bounding box center [425, 275] width 8 height 8
type input "5"
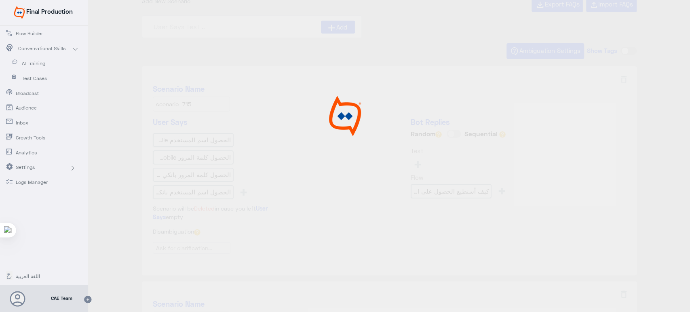
scroll to position [0, 0]
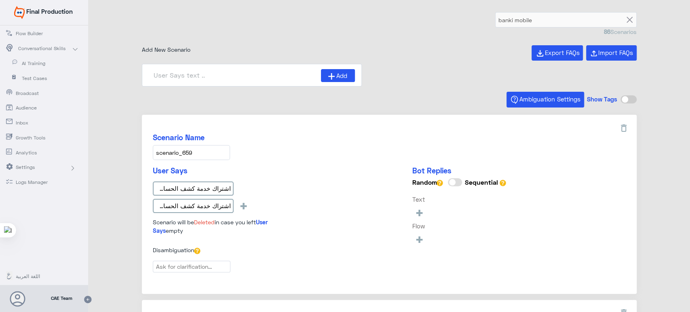
type input "الأشتراك فى خدمة كشف الحساب الإلكتروني"
type input "من يمكنه أستخدام تطبيق banki Mobile?"
type input "كيف يمكنني معرفة رقم التعريف البنكى الخاص بي؟ ar"
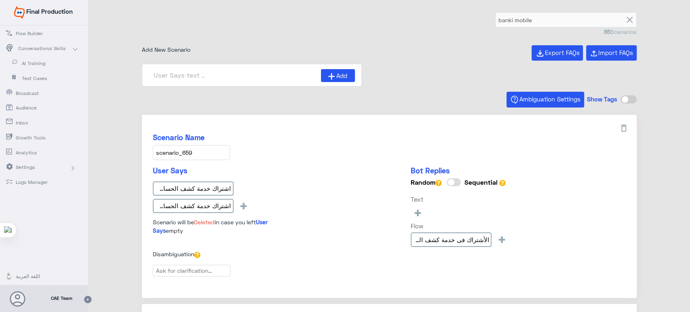
type input "ماو هو رقم التعريف الهاتفي TPIN"
type input "كيف يمكنني معرفة رقم التعريف الهاتفي TPINالخاص بي"
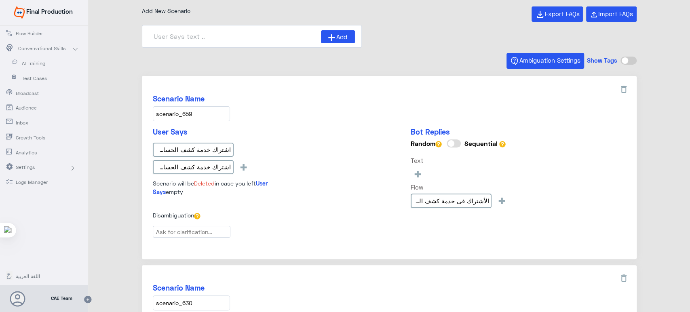
scroll to position [39, 0]
click at [198, 116] on input "scenario_659" at bounding box center [191, 113] width 77 height 15
click at [221, 149] on div "اشتراك خدمة كشف الحساب الالكتروني بانكي موبايل" at bounding box center [193, 149] width 81 height 15
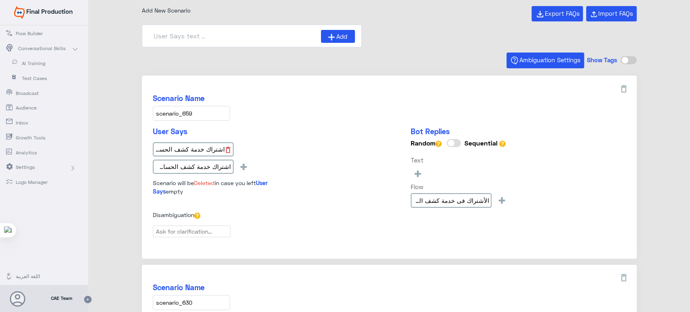
click at [223, 149] on button at bounding box center [228, 149] width 10 height 9
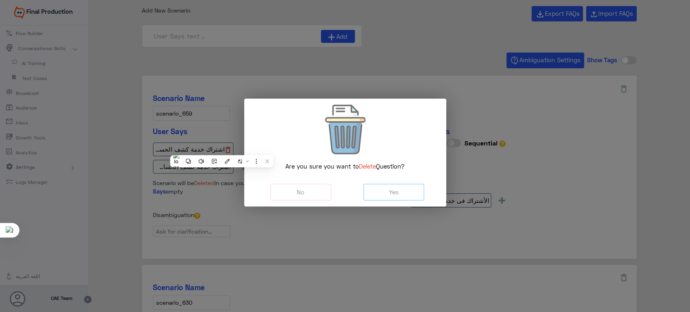
click at [221, 149] on modal-container "Are you sure you want to Delete Question? No Yes" at bounding box center [345, 156] width 690 height 312
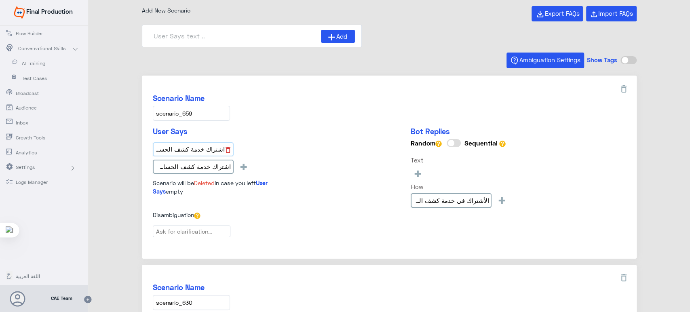
click at [221, 149] on input "اشتراك خدمة كشف الحساب الالكتروني بانكي موبايل" at bounding box center [193, 149] width 81 height 15
click at [213, 149] on input "اشتراك خدمة كشف الحساب الالكتروني بانكي موبايل" at bounding box center [193, 149] width 81 height 15
click at [189, 173] on input "اشتراك خدمة كشف الحساب الالكتروني banki mobile" at bounding box center [193, 167] width 81 height 15
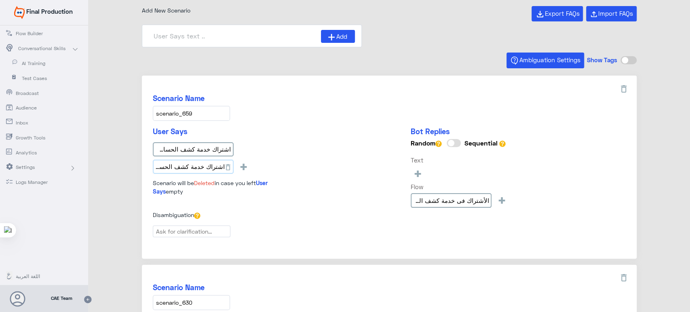
click at [189, 173] on input "اشتراك خدمة كشف الحساب الالكتروني banki mobile" at bounding box center [193, 167] width 81 height 15
click at [374, 78] on div "Scenario Name scenario_659 User Says اشتراك خدمة كشف الحساب الالكتروني بانكي مو…" at bounding box center [389, 167] width 495 height 183
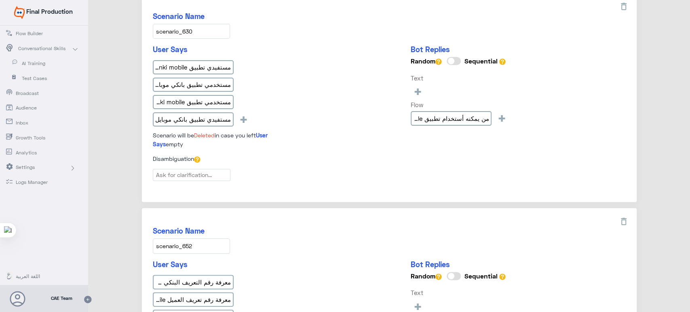
scroll to position [312, 0]
click at [180, 27] on input "scenario_630" at bounding box center [191, 30] width 77 height 15
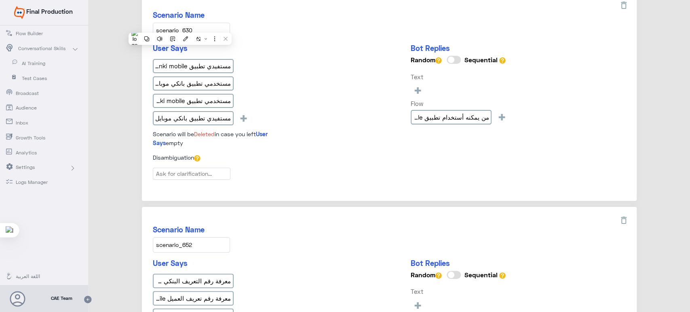
click at [180, 27] on input "scenario_630" at bounding box center [191, 30] width 77 height 15
click at [205, 61] on input "مستفيدي تطبيق banki mobile" at bounding box center [193, 66] width 81 height 15
click at [204, 84] on input "مستخدمي تطبيق بانكي موبايل" at bounding box center [193, 83] width 81 height 15
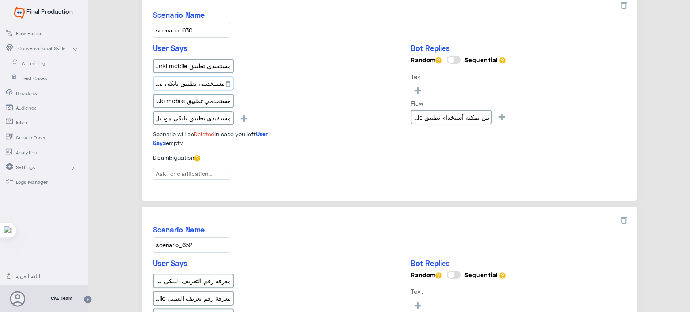
click at [204, 84] on input "مستخدمي تطبيق بانكي موبايل" at bounding box center [193, 83] width 81 height 15
click at [168, 100] on input "مستخدمي تطبيق banki mobile" at bounding box center [193, 101] width 81 height 15
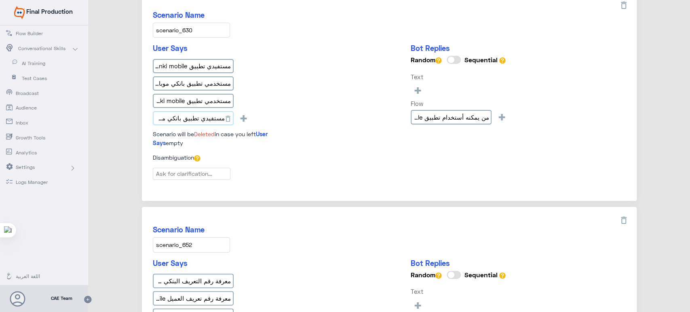
click at [194, 116] on input "مستفيدي تطبيق بانكي موبايل" at bounding box center [193, 118] width 81 height 15
click at [317, 96] on div "User Says مستفيدي تطبيق banki mobile مستخدمي تطبيق بانكي موبايل مستخدمي تطبيق b…" at bounding box center [389, 99] width 473 height 110
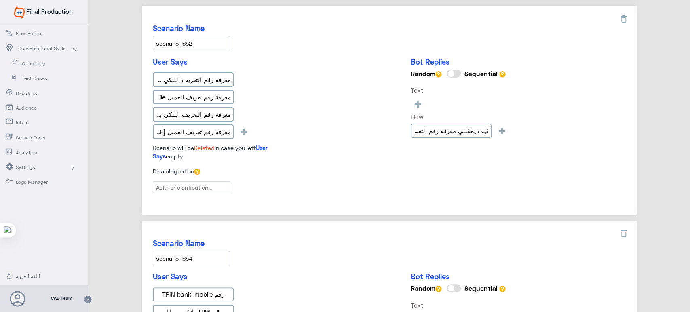
scroll to position [519, 0]
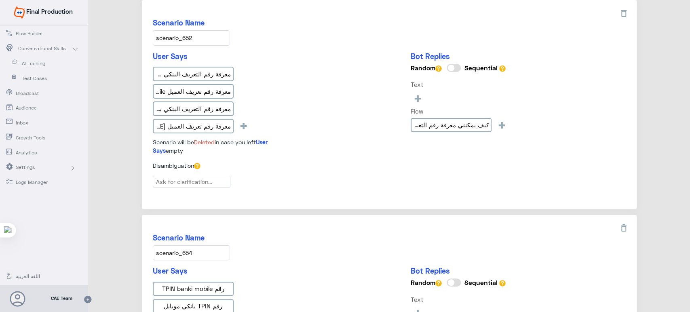
click at [166, 38] on input "scenario_652" at bounding box center [191, 37] width 77 height 15
click at [189, 74] on input "معرفة رقم التعريف البنكي banki mobile" at bounding box center [193, 74] width 81 height 15
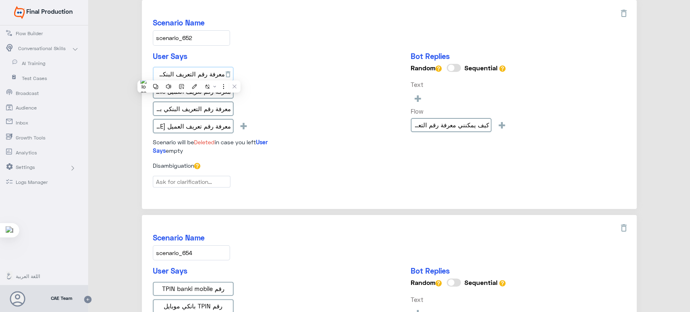
click at [189, 74] on input "معرفة رقم التعريف البنكي banki mobile" at bounding box center [193, 74] width 81 height 15
click at [198, 108] on input "معرفة رقم التعريف البنكي بانكي موبايل" at bounding box center [193, 108] width 81 height 15
click at [187, 94] on input "معرفة رقم تعريف العميل banki mobile" at bounding box center [193, 91] width 81 height 15
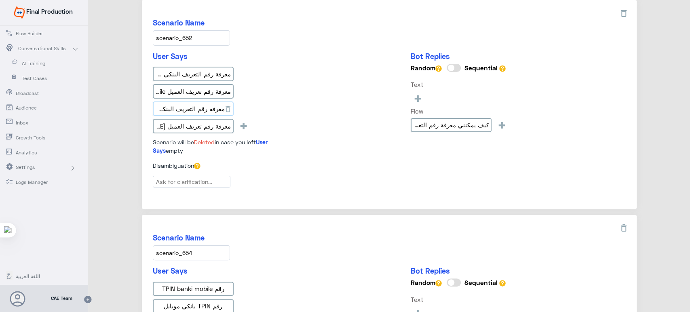
click at [185, 109] on input "معرفة رقم التعريف البنكي بانكي موبايل" at bounding box center [193, 108] width 81 height 15
click at [197, 121] on input "معرفة رقم تعريف العميل [PERSON_NAME]" at bounding box center [193, 126] width 81 height 15
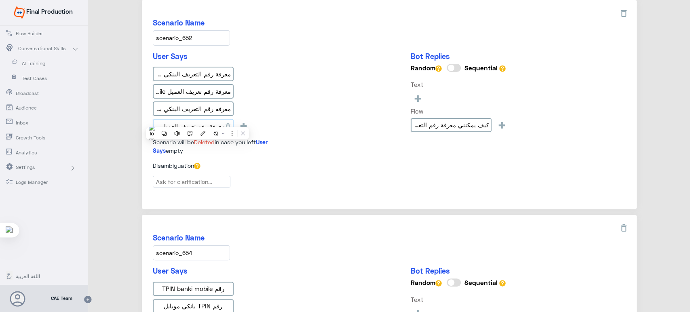
click at [197, 121] on input "معرفة رقم تعريف العميل [PERSON_NAME]" at bounding box center [193, 126] width 81 height 15
click at [349, 83] on div "User Says معرفة رقم التعريف البنكي banki mobile معرفة رقم تعريف العميل banki mo…" at bounding box center [389, 107] width 473 height 110
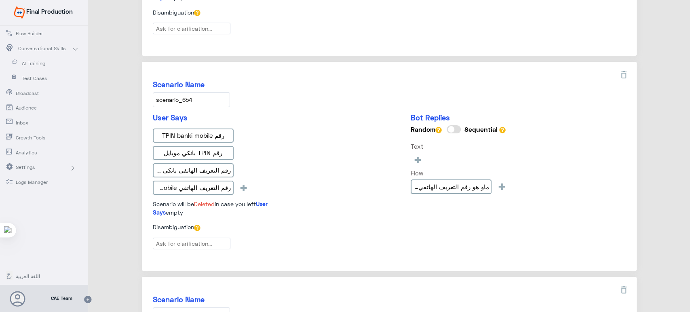
scroll to position [688, 0]
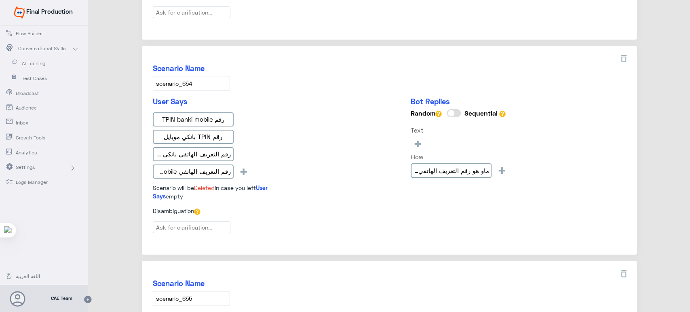
click at [194, 85] on input "scenario_654" at bounding box center [191, 83] width 77 height 15
click at [193, 114] on input "رقم TPIN banki mobile" at bounding box center [193, 119] width 81 height 15
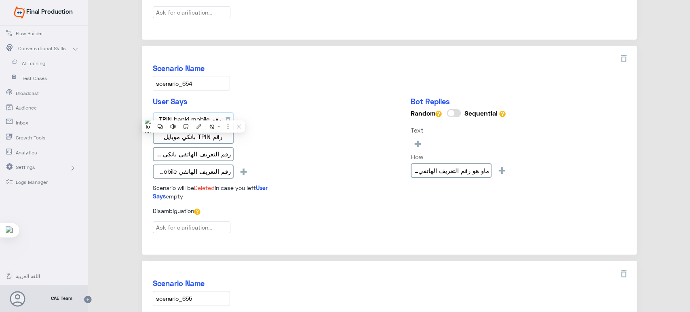
click at [193, 114] on input "رقم TPIN banki mobile" at bounding box center [193, 119] width 81 height 15
click at [203, 135] on input "رقم TPIN بانكي موبايل" at bounding box center [193, 137] width 81 height 15
click at [209, 147] on input "رقم التعريف الهاتفي بانكي موبايل" at bounding box center [193, 154] width 81 height 15
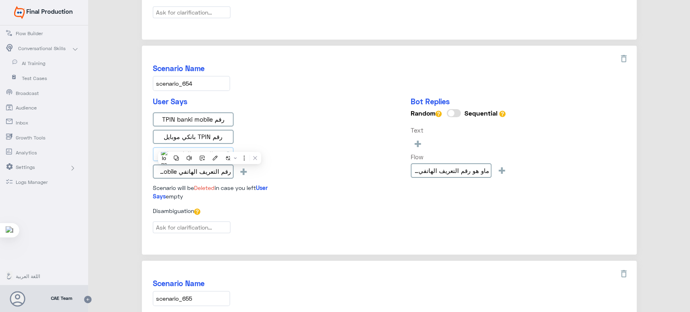
click at [209, 147] on input "رقم التعريف الهاتفي بانكي موبايل" at bounding box center [193, 154] width 81 height 15
click at [211, 168] on input "رقم التعريف الهاتفي banki mobile" at bounding box center [193, 172] width 81 height 15
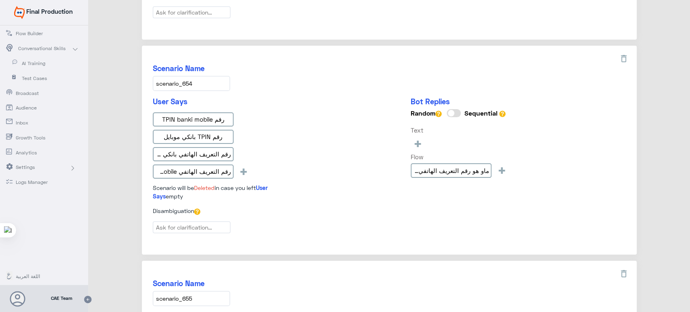
click at [385, 76] on div "Scenario Name scenario_654" at bounding box center [389, 77] width 473 height 27
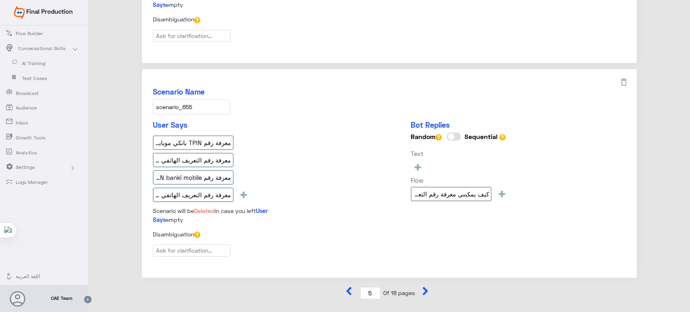
scroll to position [896, 0]
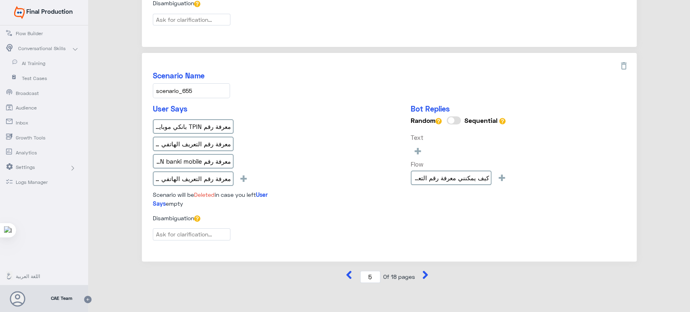
click at [191, 89] on input "scenario_655" at bounding box center [191, 90] width 77 height 15
click at [205, 119] on input "معرفة رقم TPIN بانكي موبايل" at bounding box center [193, 126] width 81 height 15
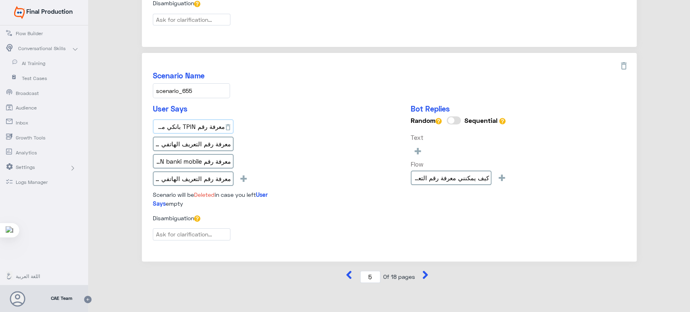
click at [205, 119] on input "معرفة رقم TPIN بانكي موبايل" at bounding box center [193, 126] width 81 height 15
click at [204, 137] on input "معرفة رقم التعريف الهاتفي بانكي موبايل" at bounding box center [193, 144] width 81 height 15
click at [211, 154] on input "معرفة رقم TPIN banki mobile" at bounding box center [193, 161] width 81 height 15
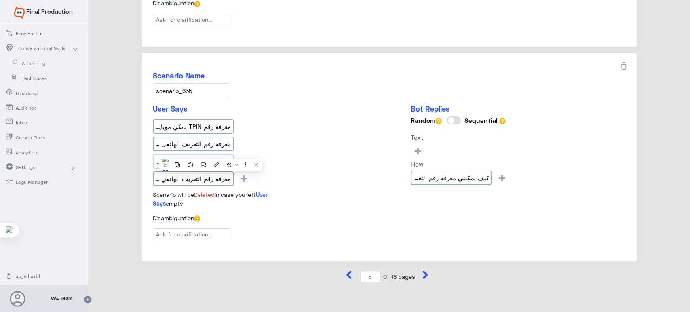
click at [211, 154] on input "معرفة رقم TPIN banki mobile" at bounding box center [193, 161] width 81 height 15
click at [188, 178] on input "معرفة رقم التعريف الهاتفي banki mobile" at bounding box center [193, 178] width 81 height 15
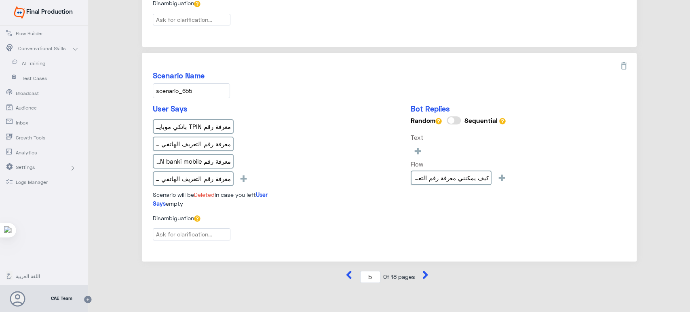
click at [303, 119] on div "User Says معرفة رقم TPIN بانكي موبايل معرفة رقم التعريف الهاتفي بانكي موبايل مع…" at bounding box center [389, 159] width 473 height 110
click at [425, 271] on icon at bounding box center [425, 275] width 5 height 8
type input "6"
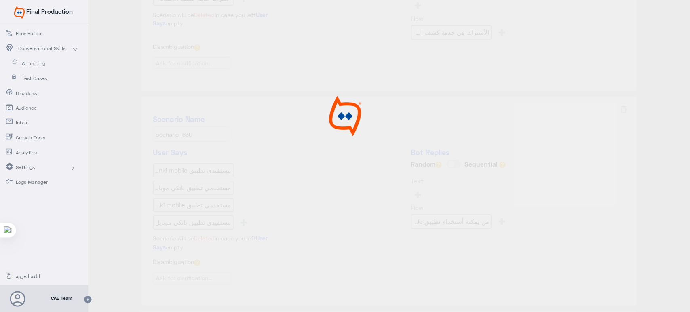
scroll to position [0, 0]
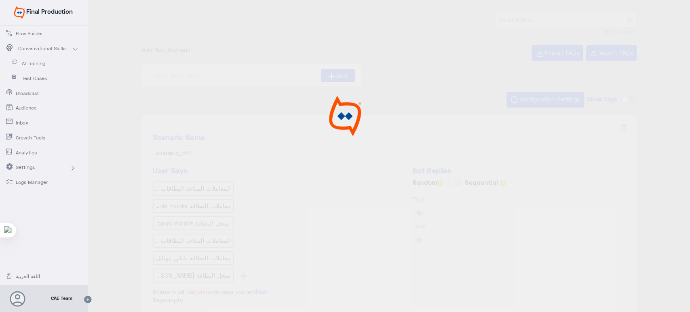
type input "كم عدد المعاملات المتاحة تحت البطاقات في banki Mob"
type input "ماهو رقم التعريف البنكى؟ ar"
type input "ما الذي أحتاجه لتسجيل الدخول؟ ar"
type input "كيف أستطيع تغيير كلمة المرور؟ ar"
type input "Can I view the reject reason of any cheque"
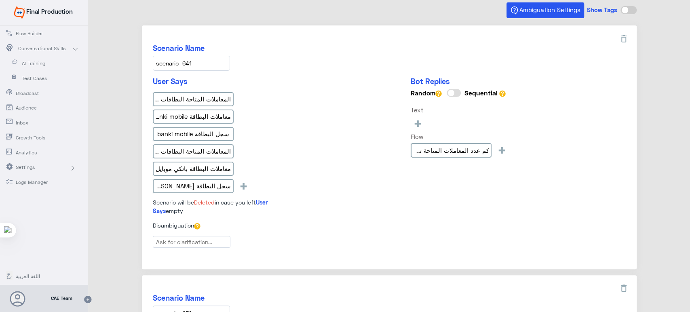
scroll to position [90, 0]
click at [209, 64] on input "scenario_641" at bounding box center [191, 62] width 77 height 15
click at [192, 105] on input "المعاملات المتاحة البطاقات banki mobile" at bounding box center [193, 99] width 81 height 15
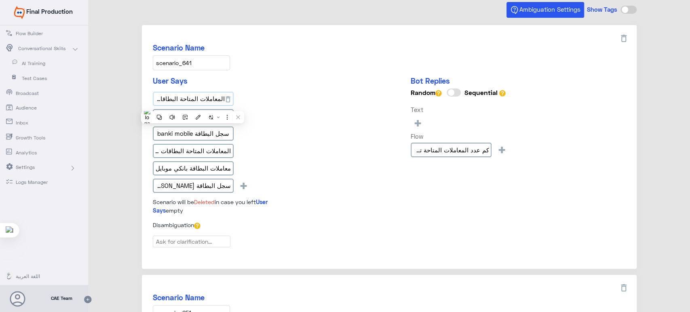
click at [192, 105] on input "المعاملات المتاحة البطاقات banki mobile" at bounding box center [193, 99] width 81 height 15
click at [207, 114] on input "معاملات البطاقة banki mobile" at bounding box center [193, 116] width 81 height 15
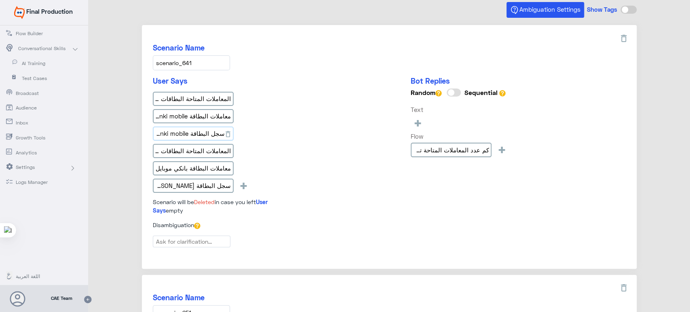
click at [200, 129] on input "سجل البطاقة banki mobile" at bounding box center [193, 134] width 81 height 15
click at [169, 149] on input "المعاملات المتاحة البطاقات بانكي موبايل" at bounding box center [193, 151] width 81 height 15
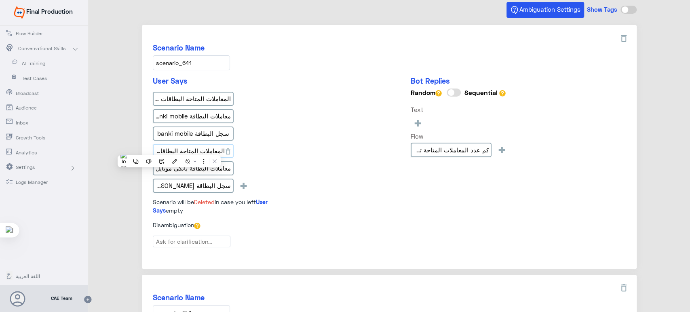
click at [169, 149] on input "المعاملات المتاحة البطاقات بانكي موبايل" at bounding box center [193, 151] width 81 height 15
click at [213, 171] on input "معاملات البطاقة بانكي موبايل" at bounding box center [193, 168] width 81 height 15
click at [196, 181] on input "سجل البطاقة [PERSON_NAME]" at bounding box center [193, 186] width 81 height 15
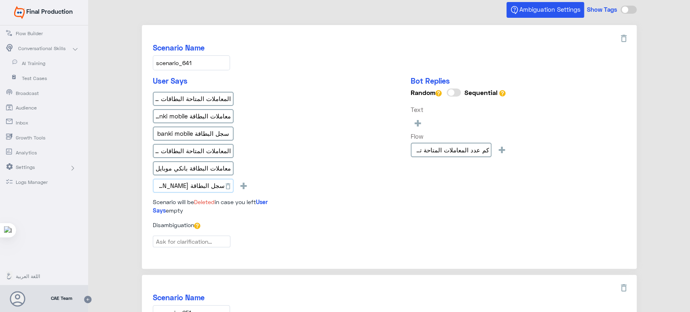
click at [196, 181] on input "سجل البطاقة [PERSON_NAME]" at bounding box center [193, 186] width 81 height 15
click at [337, 177] on div "User Says المعاملات المتاحة البطاقات banki mobile معاملات البطاقة banki mobile …" at bounding box center [389, 148] width 473 height 144
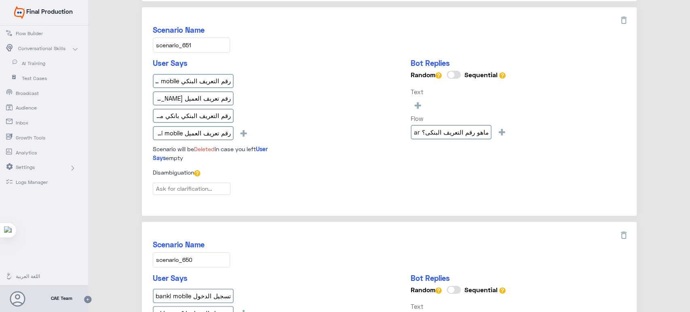
scroll to position [359, 0]
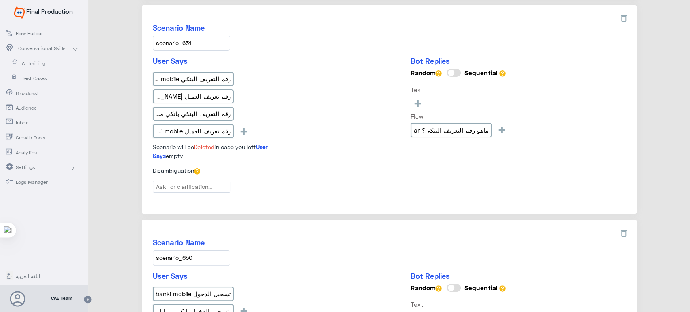
drag, startPoint x: 193, startPoint y: 44, endPoint x: 146, endPoint y: 41, distance: 47.4
click at [146, 41] on div "Scenario Name scenario_651 User Says رقم التعريف البنكي banki mobile رقم تعريف …" at bounding box center [389, 109] width 495 height 209
click at [321, 93] on div "User Says رقم التعريف البنكي banki mobile رقم تعريف العميل بانكي موبايل رقم الت…" at bounding box center [389, 112] width 473 height 110
click at [199, 77] on input "رقم التعريف البنكي banki mobile" at bounding box center [193, 79] width 81 height 15
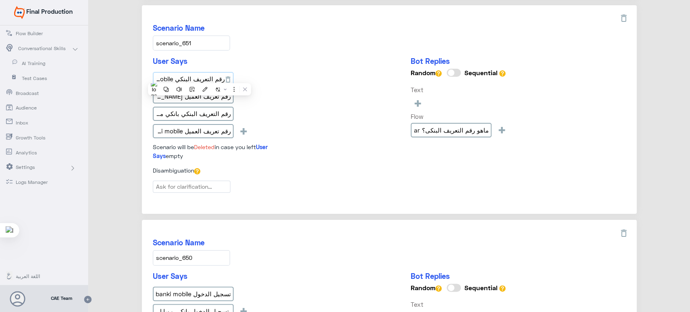
click at [199, 77] on input "رقم التعريف البنكي banki mobile" at bounding box center [193, 79] width 81 height 15
click at [207, 93] on input "رقم تعريف العميل [PERSON_NAME]" at bounding box center [193, 96] width 81 height 15
click at [204, 109] on input "رقم التعريف البنكي بانكي موبايل" at bounding box center [193, 114] width 81 height 15
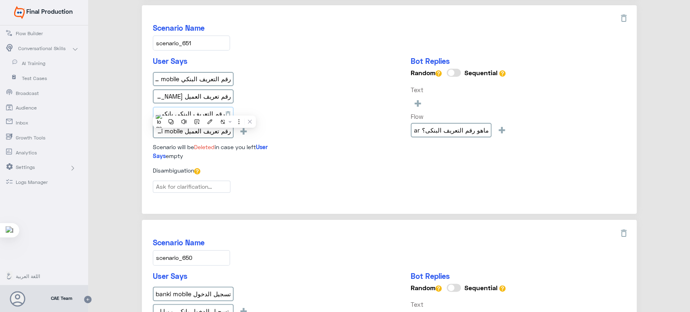
click at [204, 109] on input "رقم التعريف البنكي بانكي موبايل" at bounding box center [193, 114] width 81 height 15
click at [206, 128] on input "رقم تعريف العميل banki mobile" at bounding box center [193, 131] width 81 height 15
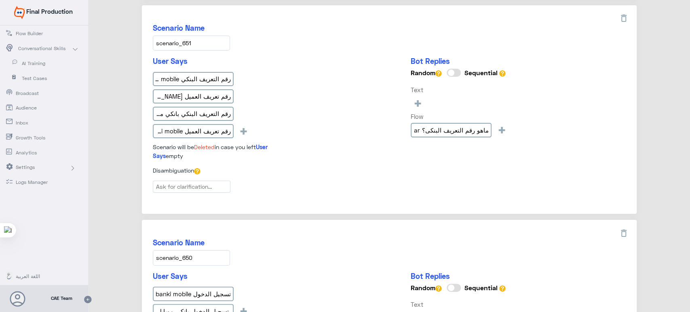
click at [362, 76] on div "User Says رقم التعريف البنكي banki mobile رقم تعريف العميل بانكي موبايل رقم الت…" at bounding box center [389, 112] width 473 height 110
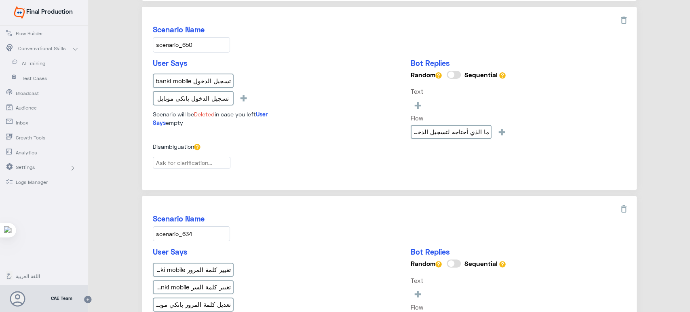
scroll to position [573, 0]
click at [179, 75] on input "تسجيل الدخول banki mobile" at bounding box center [193, 80] width 81 height 15
click at [179, 41] on input "scenario_650" at bounding box center [191, 44] width 77 height 15
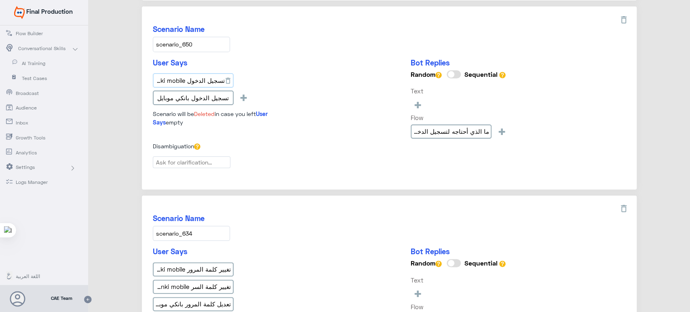
click at [200, 78] on input "تسجيل الدخول banki mobile" at bounding box center [193, 80] width 81 height 15
click at [205, 95] on input "تسجيل الدخول بانكي موبايل" at bounding box center [193, 98] width 81 height 15
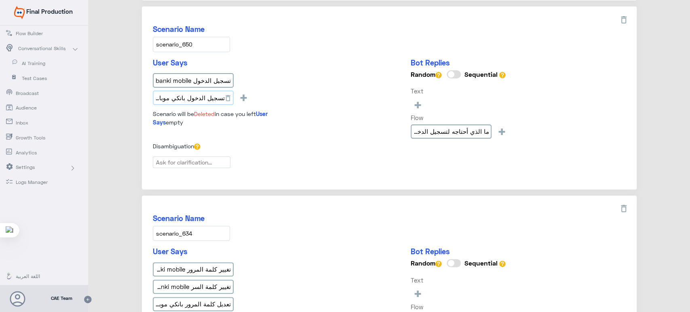
click at [205, 95] on input "تسجيل الدخول بانكي موبايل" at bounding box center [193, 98] width 81 height 15
click at [291, 85] on div "تسجيل الدخول banki mobile تسجيل الدخول بانكي موبايل +" at bounding box center [223, 90] width 141 height 35
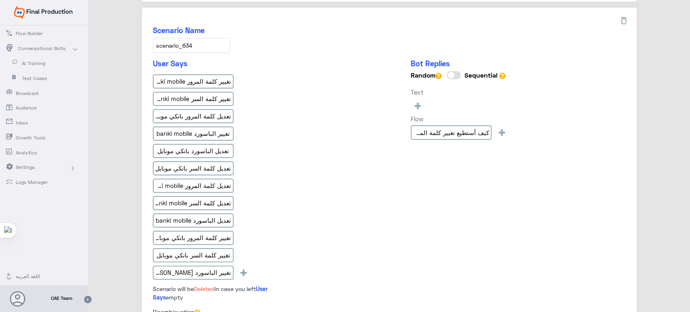
scroll to position [761, 0]
click at [184, 42] on input "scenario_634" at bounding box center [191, 45] width 77 height 15
click at [206, 74] on input "تغيير كلمة المرور banki mobile" at bounding box center [193, 81] width 81 height 15
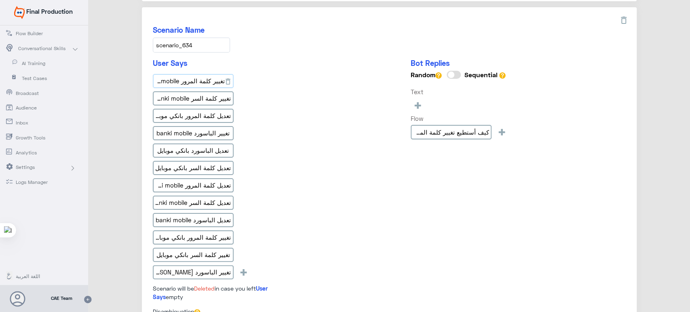
click at [206, 74] on input "تغيير كلمة المرور banki mobile" at bounding box center [193, 81] width 81 height 15
click at [172, 100] on input "تغيير كلمة السر banki mobile" at bounding box center [193, 98] width 81 height 15
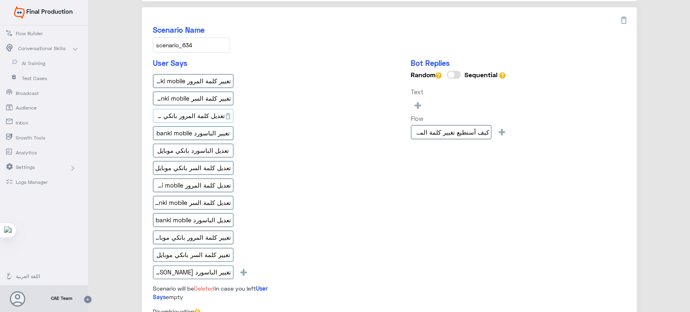
click at [181, 117] on input "تعديل كلمة المرور بانكي موبايل" at bounding box center [193, 116] width 81 height 15
click at [188, 131] on input "تغيير الباسورد banki mobile" at bounding box center [193, 133] width 81 height 15
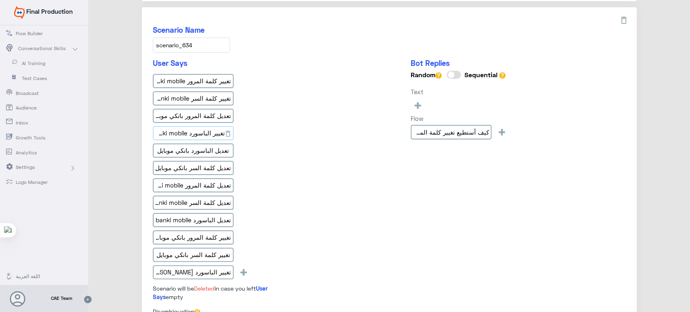
click at [188, 131] on input "تغيير الباسورد banki mobile" at bounding box center [193, 133] width 81 height 15
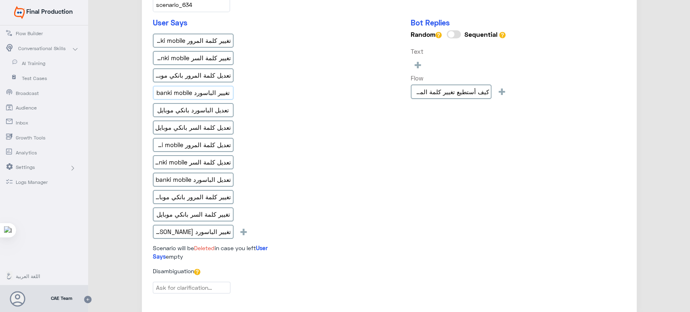
scroll to position [808, 0]
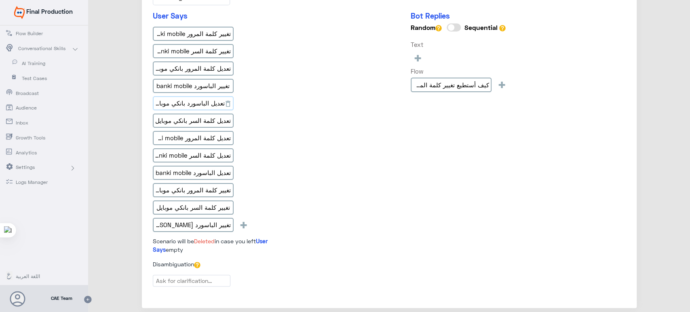
click at [200, 100] on input "تعديل الباسورد بانكي موبايل" at bounding box center [193, 103] width 81 height 15
click at [195, 114] on input "تعديل كلمة السر بانكي موبايل" at bounding box center [193, 121] width 81 height 15
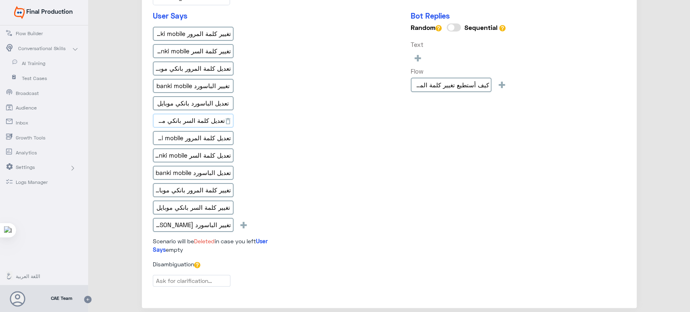
click at [195, 114] on input "تعديل كلمة السر بانكي موبايل" at bounding box center [193, 121] width 81 height 15
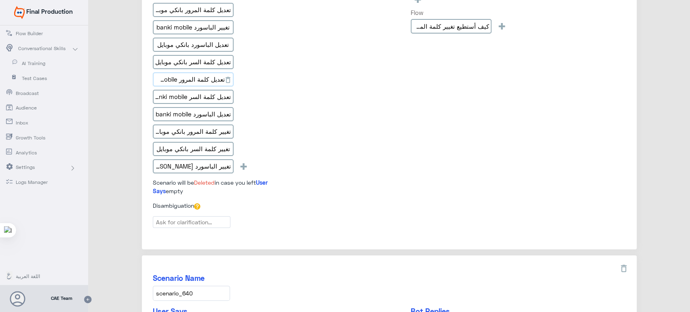
click at [198, 77] on input "تعديل كلمة المرور banki mobile" at bounding box center [193, 79] width 81 height 15
click at [213, 90] on input "تعديل كلمة السر banki mobile" at bounding box center [193, 97] width 81 height 15
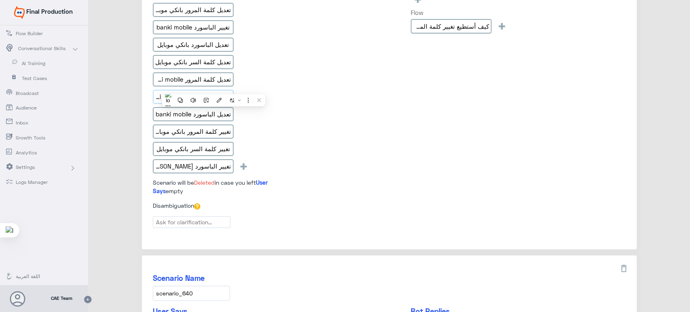
click at [213, 90] on input "تعديل كلمة السر banki mobile" at bounding box center [193, 97] width 81 height 15
click at [186, 112] on input "تعديل الباسورد banki mobile" at bounding box center [193, 114] width 81 height 15
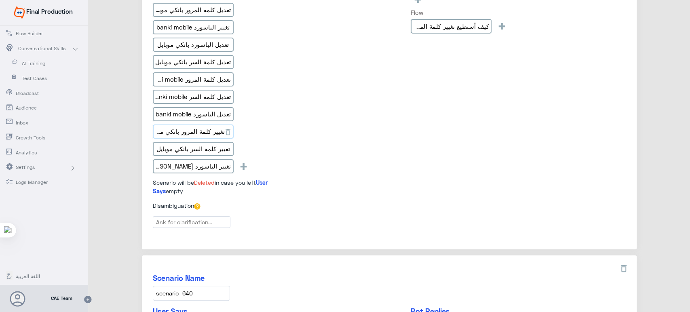
click at [204, 124] on input "تغيير كلمة المرور بانكي موبايل" at bounding box center [193, 131] width 81 height 15
click at [188, 143] on input "تغيير كلمة السر بانكي موبايل" at bounding box center [193, 149] width 81 height 15
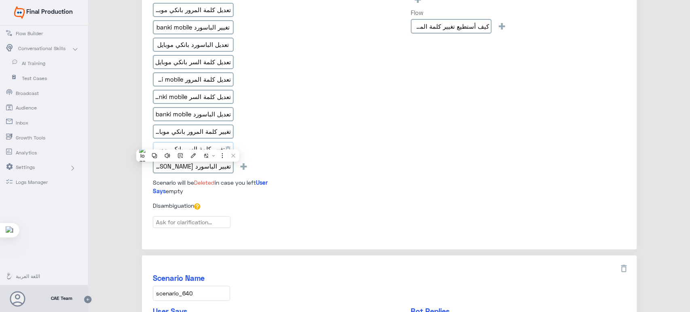
click at [188, 143] on input "تغيير كلمة السر بانكي موبايل" at bounding box center [193, 149] width 81 height 15
click at [198, 160] on input "تغيير الباسورد [PERSON_NAME]" at bounding box center [193, 166] width 81 height 15
click at [356, 148] on div "User Says تغيير كلمة المرور banki mobile تغيير كلمة السر banki mobile تعديل كلم…" at bounding box center [389, 77] width 473 height 249
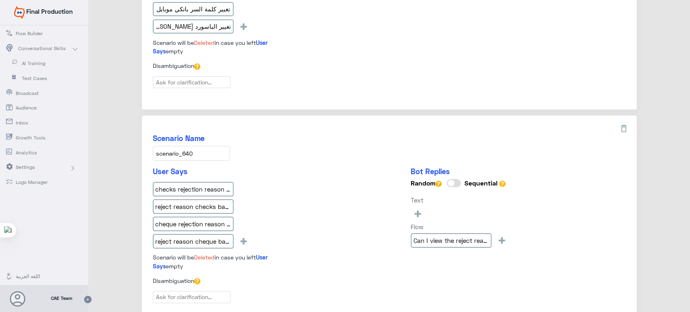
scroll to position [1067, 0]
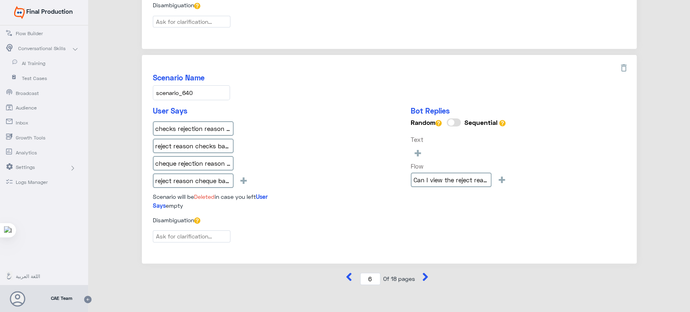
click at [191, 91] on input "scenario_640" at bounding box center [191, 92] width 77 height 15
click at [197, 121] on input "checks rejection reason banki mobile" at bounding box center [193, 128] width 81 height 15
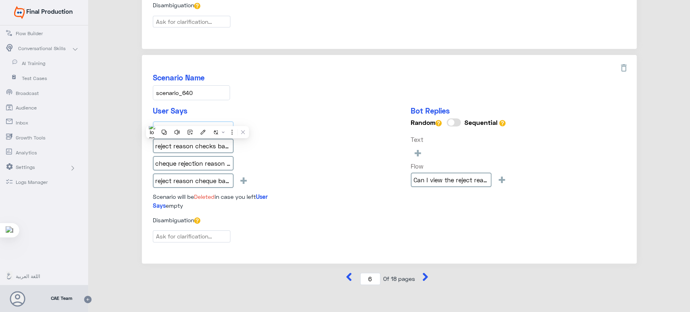
click at [197, 121] on input "checks rejection reason banki mobile" at bounding box center [193, 128] width 81 height 15
click at [167, 141] on input "reject reason checks banki mobile" at bounding box center [193, 146] width 81 height 15
click at [229, 160] on icon at bounding box center [228, 164] width 8 height 8
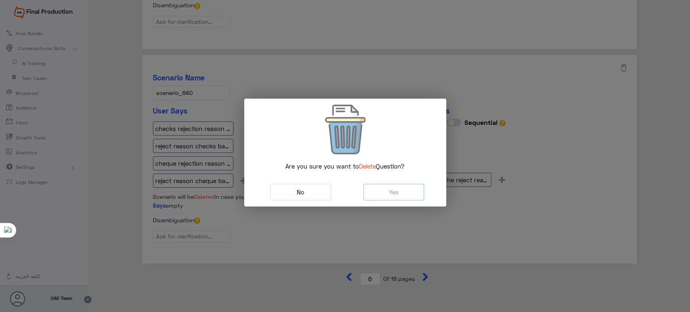
click at [297, 190] on modal-container "Are you sure you want to Delete Question? No Yes" at bounding box center [345, 156] width 690 height 312
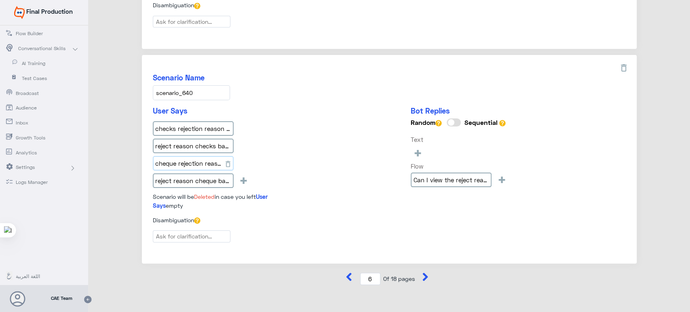
click at [208, 158] on input "cheque rejection reason banki mobile" at bounding box center [193, 163] width 81 height 15
click at [204, 173] on input "reject reason cheque banki mobile" at bounding box center [193, 180] width 81 height 15
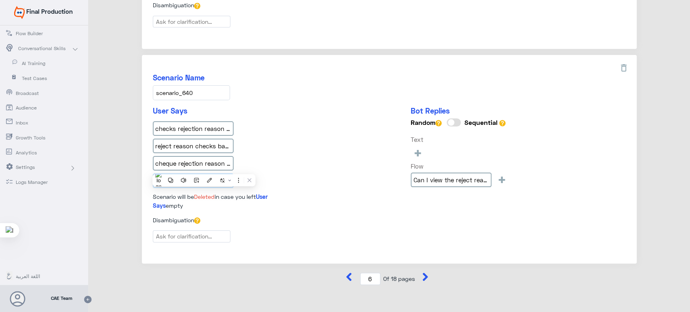
click at [204, 173] on input "reject reason cheque banki mobile" at bounding box center [193, 180] width 81 height 15
click at [366, 94] on div "Scenario Name scenario_640 User Says checks rejection reason banki mobile rejec…" at bounding box center [389, 159] width 495 height 209
click at [426, 273] on icon at bounding box center [425, 277] width 8 height 8
type input "7"
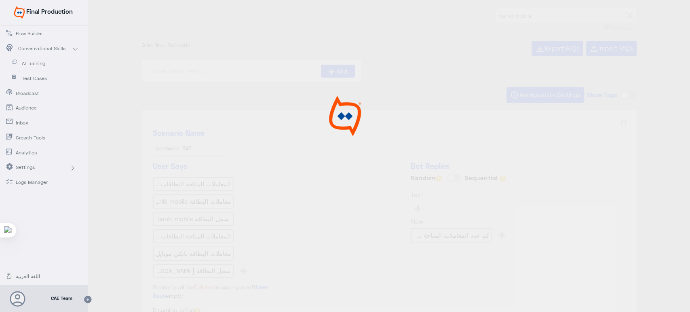
scroll to position [0, 0]
type input "ما هي الأجهزة الغير متاح أستخدامها ؟"
type input "What type of cheques are available in banki Mobile"
type input "هل يمكنني تفعيل بطاقات الائتمان / الخصم من خلال"
type input "how old is the History of the checks can I view"
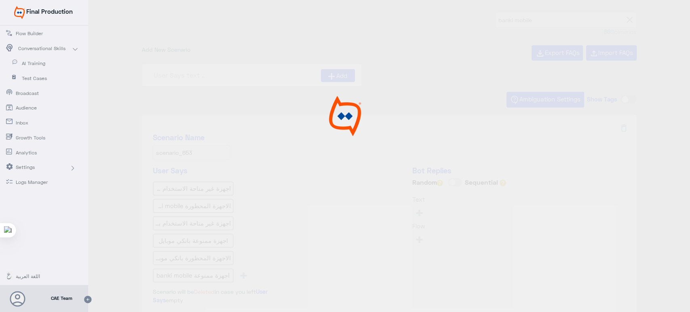
type input "لقد فقدت واحدة من بطاقاتى،هل يمكنني ايقافها من خل"
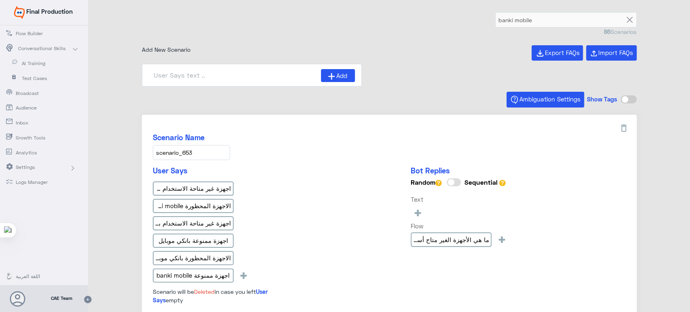
scroll to position [65, 0]
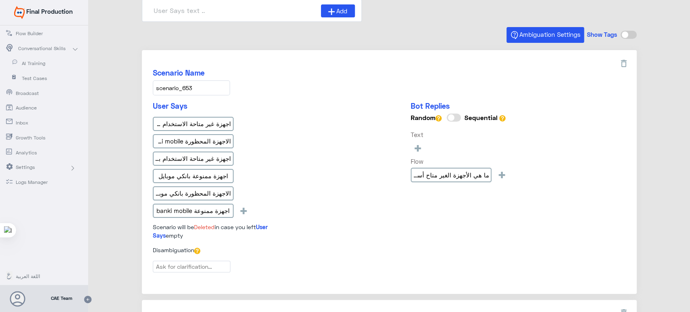
click at [186, 82] on input "scenario_653" at bounding box center [191, 87] width 77 height 15
click at [216, 119] on input "اجهزة غير متاحة الاستخدام banki mobile" at bounding box center [193, 124] width 81 height 15
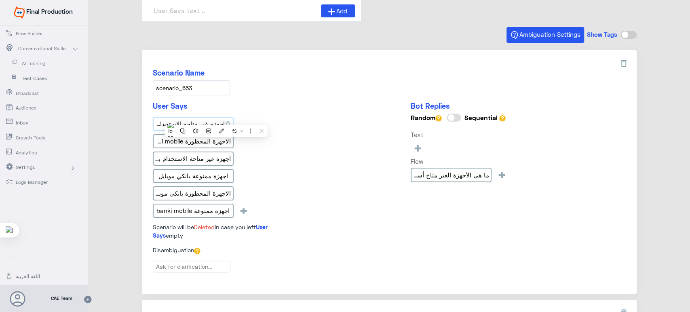
click at [216, 119] on input "اجهزة غير متاحة الاستخدام banki mobile" at bounding box center [193, 124] width 81 height 15
click at [207, 134] on input "الاجهزة المحظورة banki mobile" at bounding box center [193, 141] width 81 height 15
click at [188, 156] on input "اجهزة غير متاحة الاستخدام بانكي موبايل" at bounding box center [193, 159] width 81 height 15
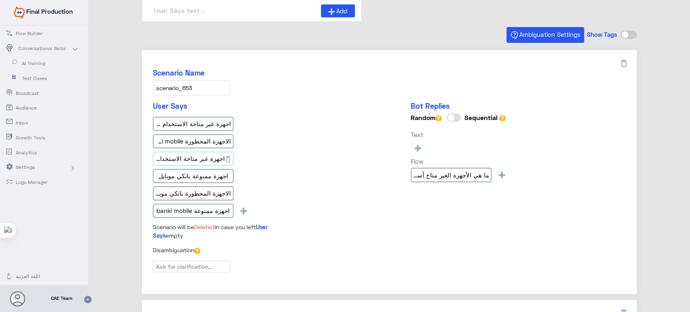
click at [188, 156] on input "اجهزة غير متاحة الاستخدام بانكي موبايل" at bounding box center [193, 159] width 81 height 15
click at [283, 179] on div "اجهزة غير متاحة الاستخدام banki mobile الاجهزة المحظورة banki mobile اجهزة غير …" at bounding box center [223, 169] width 141 height 104
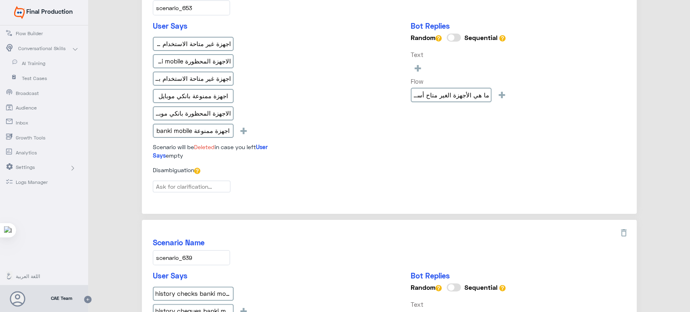
scroll to position [145, 0]
click at [173, 98] on input "اجهزة ممنوعة بانكي موبايل" at bounding box center [193, 96] width 81 height 15
click at [205, 110] on input "الاجهزة المحظورة بانكي موبايل" at bounding box center [193, 113] width 81 height 15
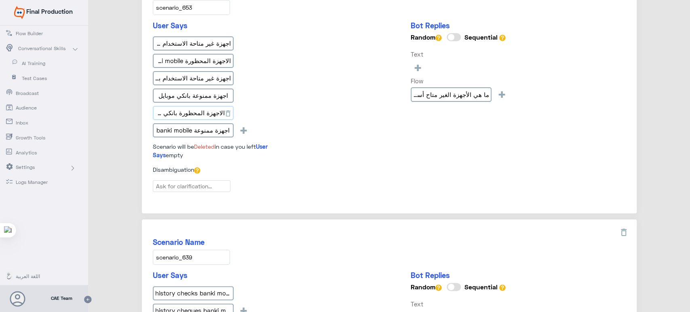
click at [205, 110] on input "الاجهزة المحظورة بانكي موبايل" at bounding box center [193, 113] width 81 height 15
click at [209, 126] on input "اجهزة ممنوعة banki mobile" at bounding box center [193, 130] width 81 height 15
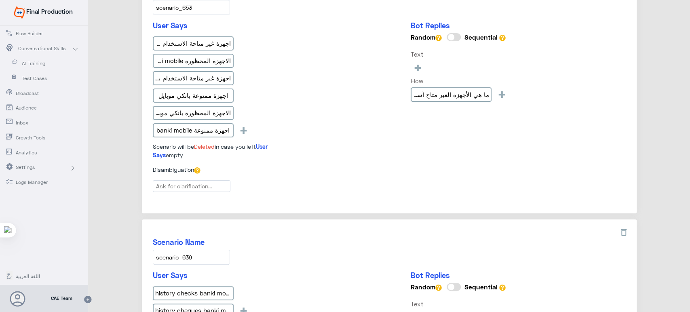
click at [367, 131] on div "User Says اجهزة غير متاحة الاستخدام banki mobile الاجهزة المحظورة banki mobile …" at bounding box center [389, 93] width 473 height 144
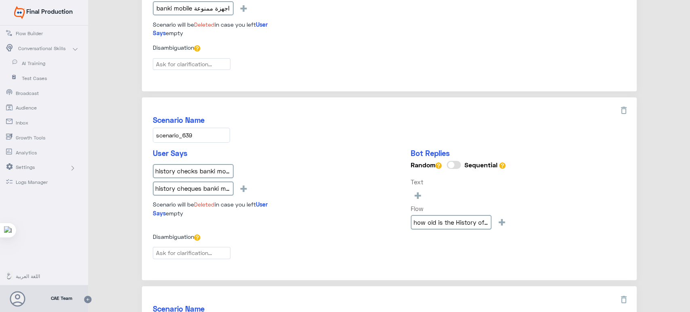
scroll to position [373, 0]
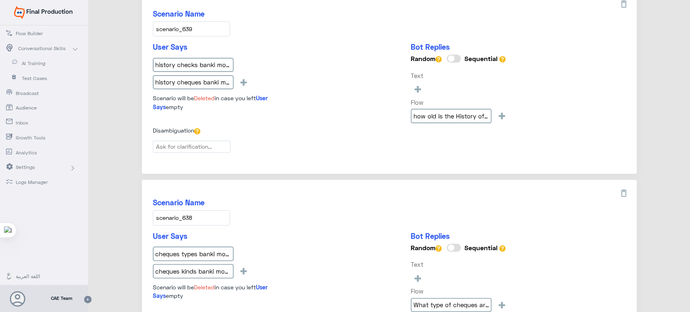
click at [209, 23] on input "scenario_639" at bounding box center [191, 28] width 77 height 15
drag, startPoint x: 209, startPoint y: 23, endPoint x: 172, endPoint y: 19, distance: 36.6
click at [172, 21] on input "scenario_639" at bounding box center [191, 28] width 77 height 15
click at [201, 65] on input "history checks banki mobile" at bounding box center [193, 65] width 81 height 15
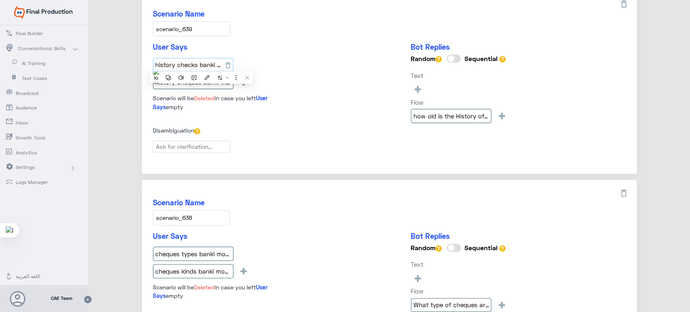
click at [201, 65] on input "history checks banki mobile" at bounding box center [193, 65] width 81 height 15
click at [211, 86] on input "history cheques banki mobile" at bounding box center [193, 82] width 81 height 15
click at [317, 126] on div "Disambiguation" at bounding box center [389, 132] width 473 height 12
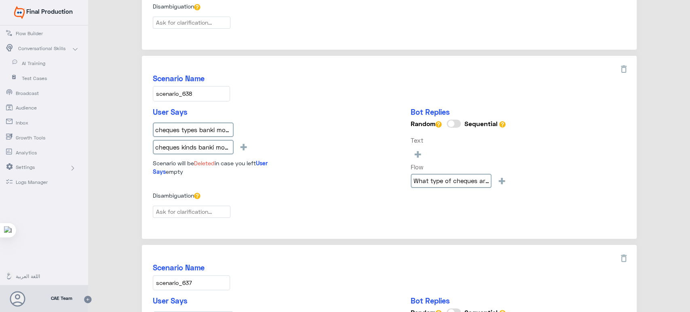
scroll to position [517, 0]
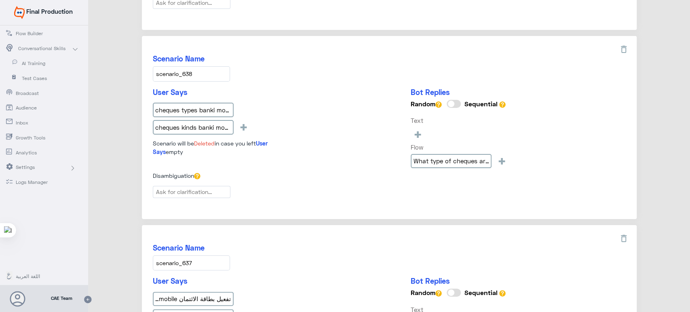
click at [183, 68] on input "scenario_638" at bounding box center [191, 73] width 77 height 15
click at [205, 107] on input "cheques types banki mobile" at bounding box center [193, 110] width 81 height 15
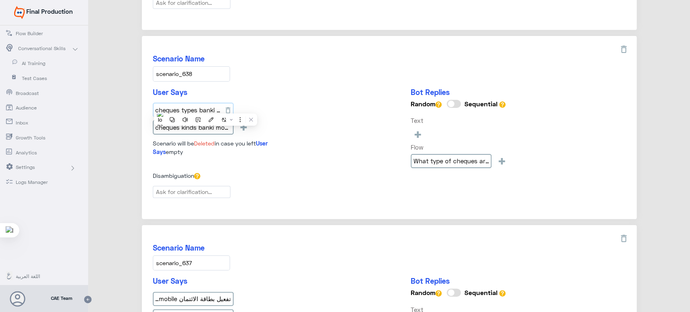
click at [205, 107] on input "cheques types banki mobile" at bounding box center [193, 110] width 81 height 15
click at [205, 121] on input "cheques kinds banki mobile" at bounding box center [193, 127] width 81 height 15
click at [374, 63] on div "Scenario Name scenario_638" at bounding box center [389, 67] width 473 height 27
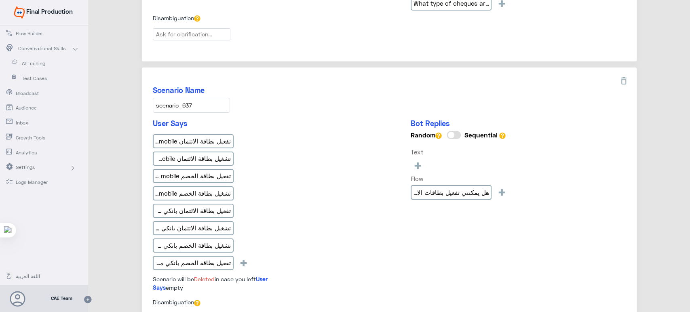
scroll to position [711, 0]
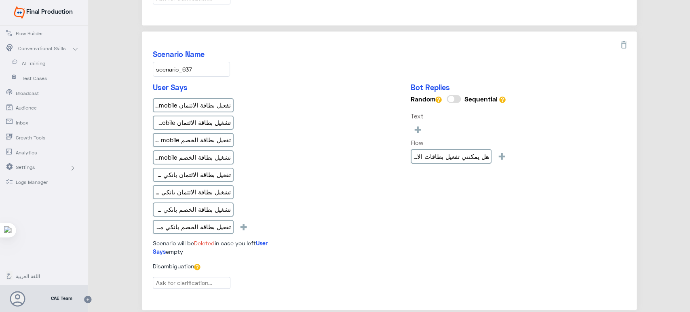
click at [181, 69] on input "scenario_637" at bounding box center [191, 69] width 77 height 15
click at [197, 103] on input "تفعيل بطاقة الائتمان banki mobile" at bounding box center [193, 105] width 81 height 15
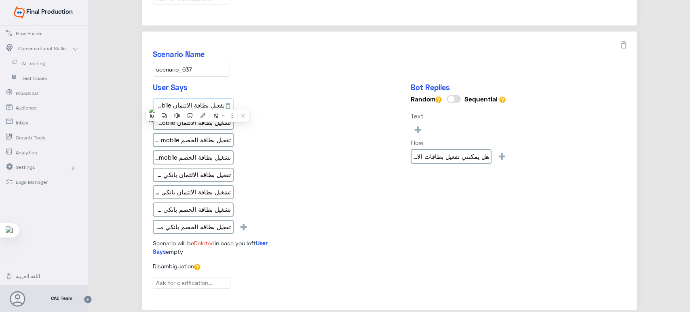
click at [197, 103] on input "تفعيل بطاقة الائتمان banki mobile" at bounding box center [193, 105] width 81 height 15
click at [200, 119] on input "تشغيل بطاقة الائتمان banki mobile" at bounding box center [193, 123] width 81 height 15
click at [186, 138] on input "تفعيل بطاقة الخصم banki mobile" at bounding box center [193, 140] width 81 height 15
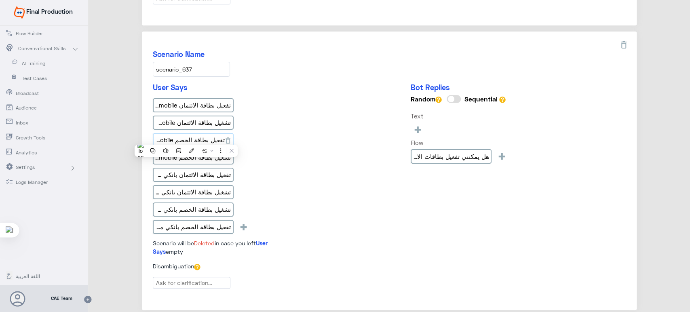
click at [186, 138] on input "تفعيل بطاقة الخصم banki mobile" at bounding box center [193, 140] width 81 height 15
click at [208, 151] on input "تشغيل بطاقة الخصم banki mobile" at bounding box center [193, 157] width 81 height 15
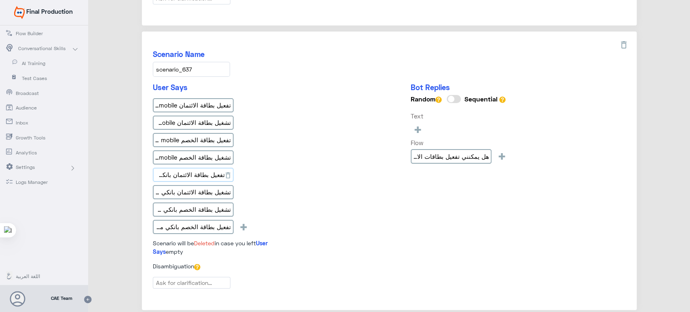
click at [199, 173] on input "تفعيل بطاقة الائتمان بانكي موبايل" at bounding box center [193, 175] width 81 height 15
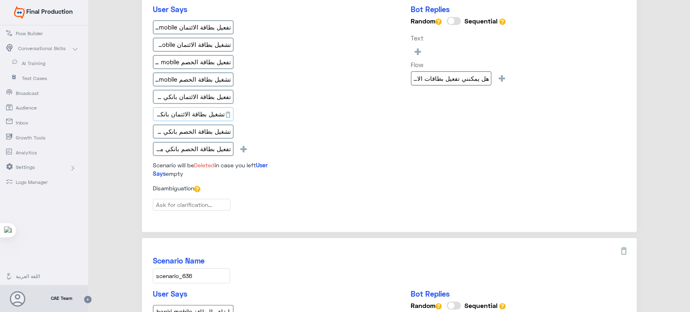
click at [205, 110] on input "تشغيل بطاقة الائتمان بانكي موبايل" at bounding box center [193, 114] width 81 height 15
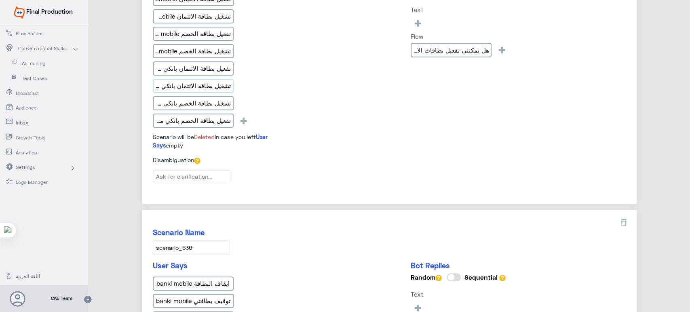
scroll to position [818, 0]
click at [181, 99] on input "تشغيل بطاقة الخصم بانكي موبايل" at bounding box center [193, 102] width 81 height 15
click at [197, 113] on input "تفعيل بطاقة الخصم بانكي موبايل" at bounding box center [193, 120] width 81 height 15
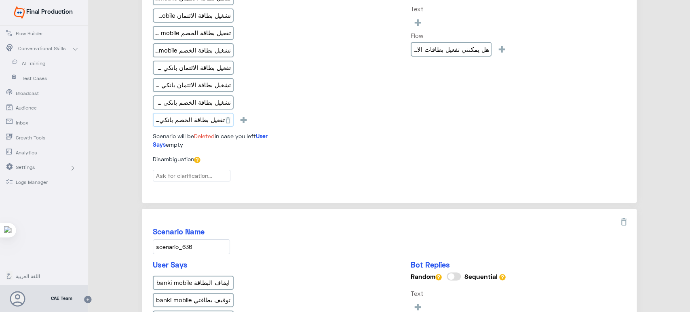
click at [197, 113] on input "تفعيل بطاقة الخصم بانكي موبايل" at bounding box center [193, 120] width 81 height 15
click at [355, 61] on div "User Says تفعيل بطاقة الائتمان banki mobile تشغيل بطاقة الائتمان banki mobile ت…" at bounding box center [389, 65] width 473 height 179
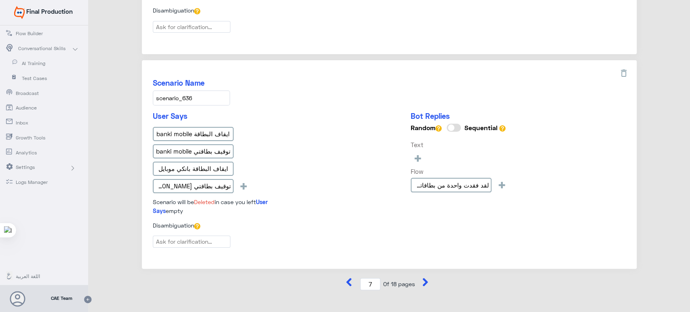
scroll to position [973, 0]
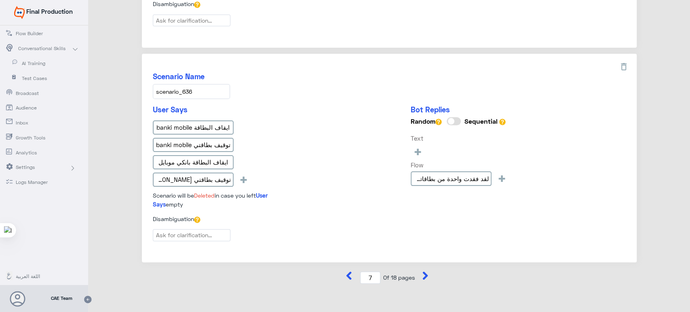
drag, startPoint x: 200, startPoint y: 87, endPoint x: 152, endPoint y: 86, distance: 48.1
click at [153, 86] on input "scenario_636" at bounding box center [191, 91] width 77 height 15
click at [324, 88] on div "Scenario Name scenario_636" at bounding box center [389, 85] width 473 height 27
click at [172, 120] on input "ايقاف البطاقة banki mobile" at bounding box center [193, 127] width 81 height 15
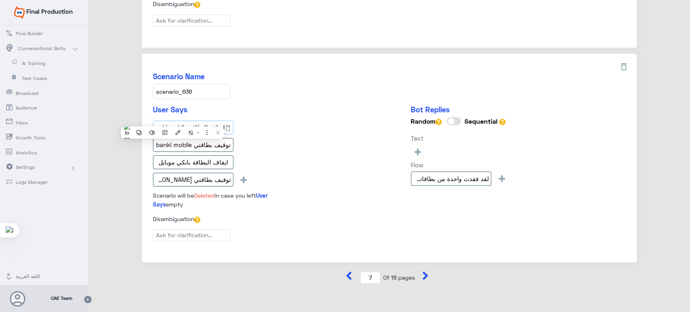
click at [172, 120] on input "ايقاف البطاقة banki mobile" at bounding box center [193, 127] width 81 height 15
click at [197, 138] on input "توقيف بطاقتي banki mobile" at bounding box center [193, 145] width 81 height 15
click at [158, 155] on input "ايقاف البطاقة بانكي موبايل" at bounding box center [193, 162] width 81 height 15
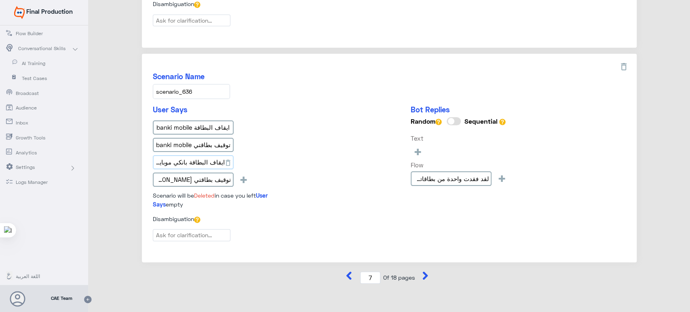
scroll to position [0, 0]
click at [158, 155] on input "ايقاف البطاقة بانكي موبايل" at bounding box center [193, 162] width 81 height 15
click at [162, 173] on input "توقيف بطاقتي [PERSON_NAME]" at bounding box center [193, 180] width 81 height 15
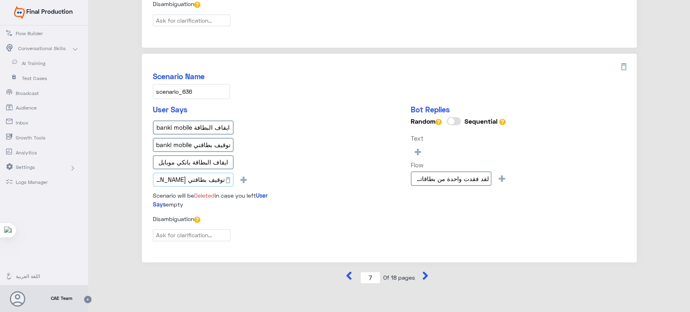
click at [162, 173] on input "توقيف بطاقتي [PERSON_NAME]" at bounding box center [193, 180] width 81 height 15
click at [268, 126] on div "ايقاف البطاقة banki mobile توقيف بطاقتي banki mobile ايقاف البطاقة بانكي موبايل…" at bounding box center [223, 155] width 141 height 70
click at [422, 272] on icon at bounding box center [425, 276] width 8 height 8
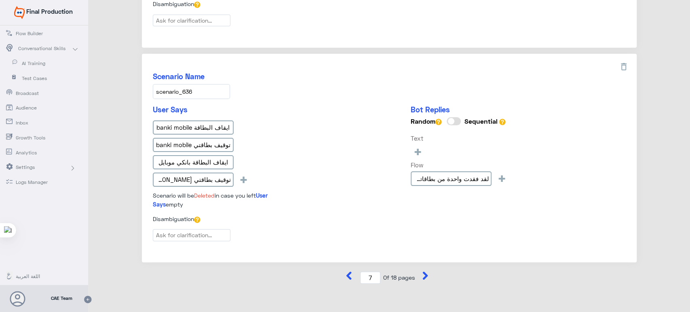
type input "8"
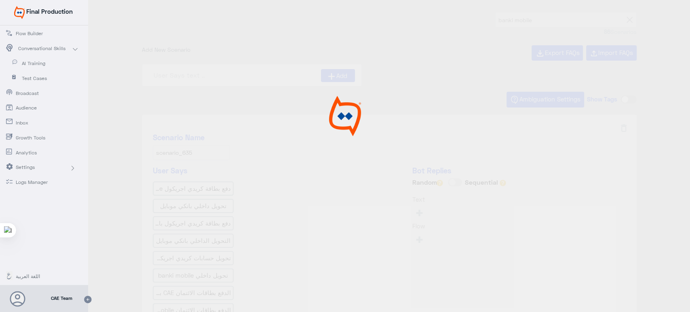
click at [305, 102] on div at bounding box center [345, 157] width 690 height 314
type input "ما هي كيفية تحميل وتثبيت التطبيق؟"
type input "هل يمكنني عرض سبب رفض أي شيك"
type input "حول إلى أي حساب / IBAN في [GEOGRAPHIC_DATA] باستخدام banki Mobi"
type input "هل هناك أي مصاريف لأستخدام التطبيق؟"
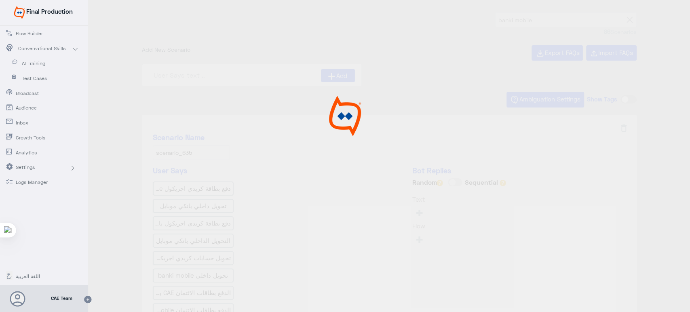
type input "كيف يتم إجراء تحويل داخلي أو دفع بطاقة فى كريmobil"
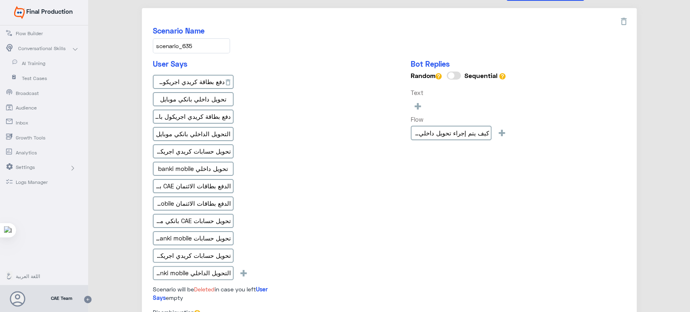
scroll to position [104, 0]
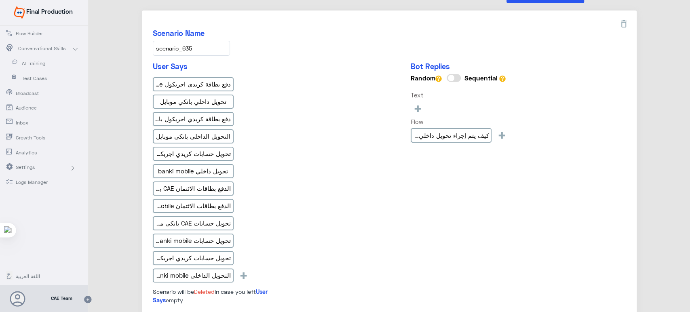
drag, startPoint x: 194, startPoint y: 44, endPoint x: 154, endPoint y: 39, distance: 40.0
click at [154, 39] on div "Scenario Name scenario_635" at bounding box center [389, 42] width 473 height 27
click at [220, 83] on input "دفع بطاقة كريدي اجريكول banki mobile" at bounding box center [193, 84] width 81 height 15
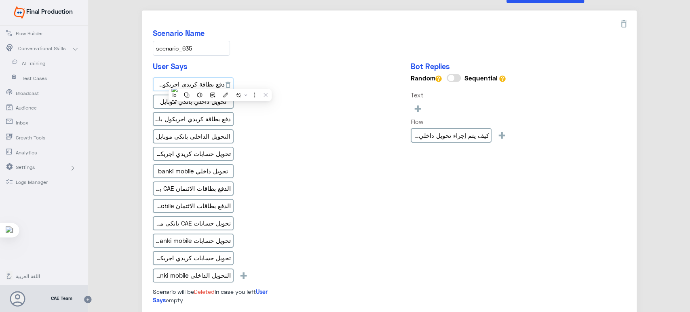
click at [220, 83] on input "دفع بطاقة كريدي اجريكول banki mobile" at bounding box center [193, 84] width 81 height 15
click at [295, 80] on div "User Says دفع بطاقة كريدي اجريكول banki mobile تحويل داخلي بانكي موبايل دفع بطا…" at bounding box center [389, 186] width 473 height 249
click at [187, 82] on input "دفع بطاقة كريدي اجريكول banki mobile" at bounding box center [193, 84] width 81 height 15
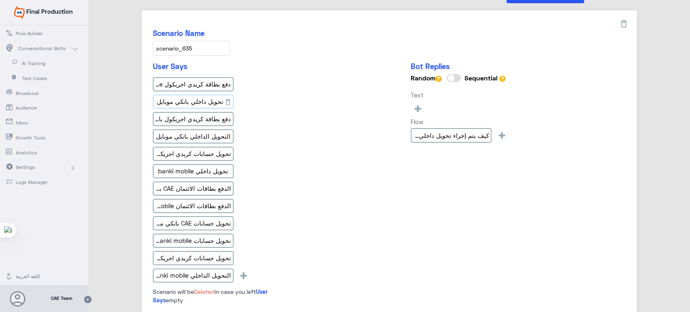
click at [172, 103] on input "تحويل داخلي بانكي موبايل" at bounding box center [193, 102] width 81 height 15
click at [179, 124] on input "دفع بطاقة كريدي اجريكول بانكي موبايل" at bounding box center [193, 119] width 81 height 15
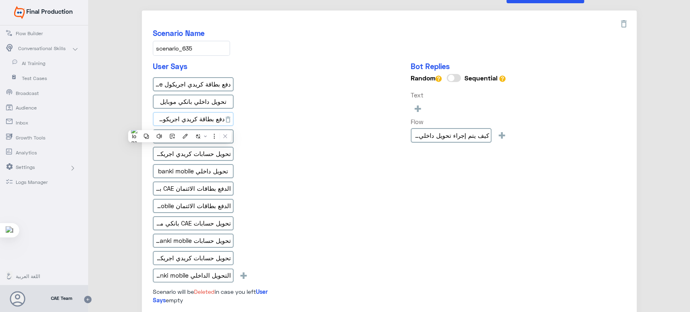
click at [179, 124] on input "دفع بطاقة كريدي اجريكول بانكي موبايل" at bounding box center [193, 119] width 81 height 15
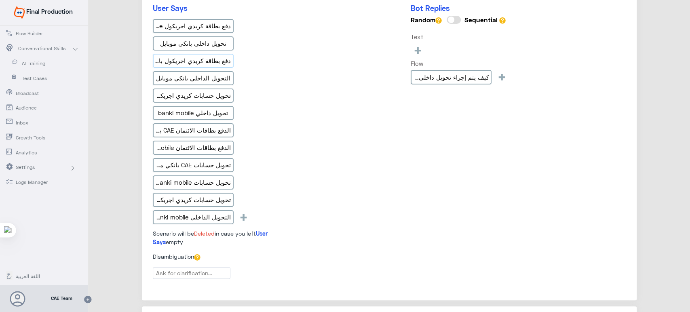
scroll to position [164, 0]
click at [188, 77] on input "التحويل الداخلي بانكي موبايل" at bounding box center [193, 77] width 81 height 15
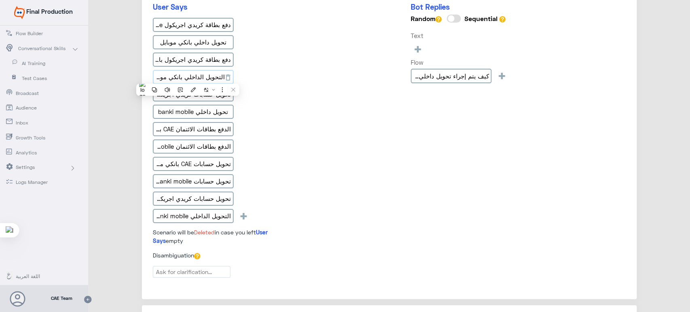
click at [188, 77] on input "التحويل الداخلي بانكي موبايل" at bounding box center [193, 77] width 81 height 15
click at [179, 91] on input "تحويل حسابات كريدي اجريكول banki mobile" at bounding box center [193, 94] width 81 height 15
click at [207, 115] on input "تحويل داخلي banki mobile" at bounding box center [193, 112] width 81 height 15
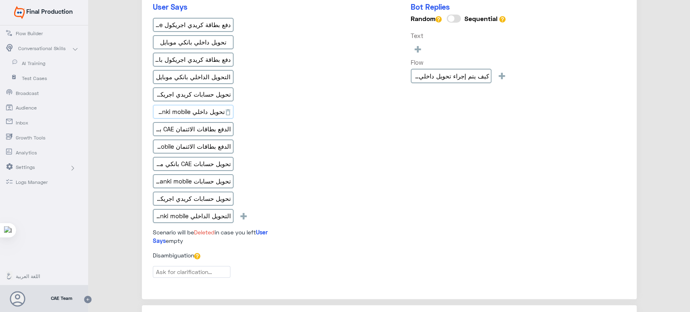
click at [207, 115] on input "تحويل داخلي banki mobile" at bounding box center [193, 112] width 81 height 15
click at [159, 131] on input "الدفع بطاقات الائتمان CAE بانكي موبايل" at bounding box center [193, 129] width 81 height 15
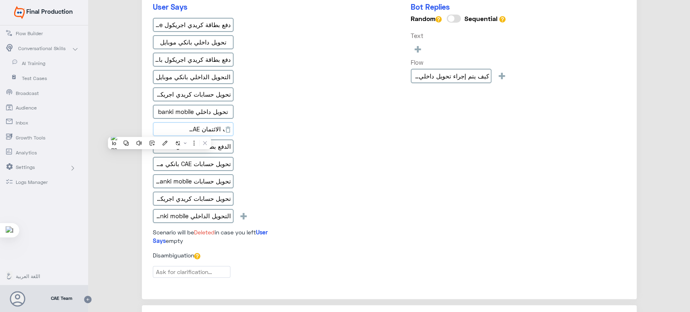
click at [159, 131] on input "الدفع بطاقات الائتمان CAE بانكي موبايل" at bounding box center [193, 129] width 81 height 15
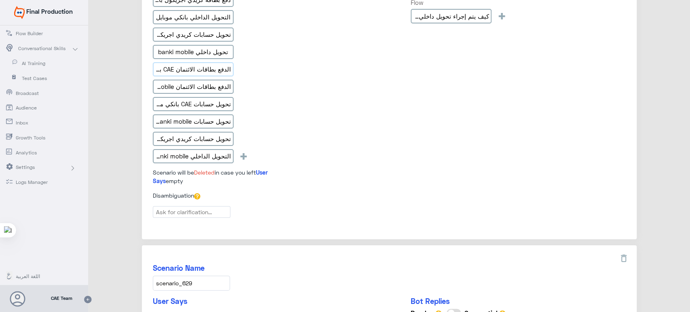
scroll to position [226, 0]
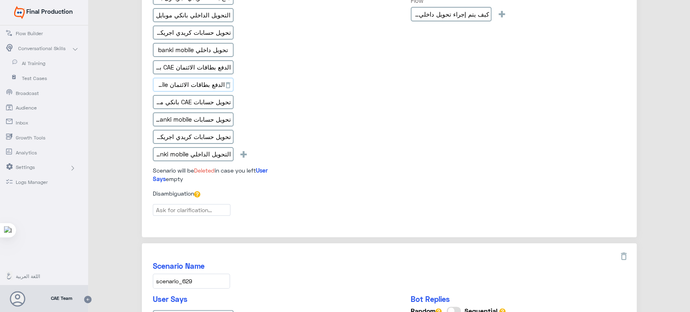
click at [189, 86] on input "الدفع بطاقات الائتمان CAE banki mobile" at bounding box center [193, 85] width 81 height 15
click at [178, 102] on input "تحويل حسابات CAE بانكي موبايل" at bounding box center [193, 102] width 81 height 15
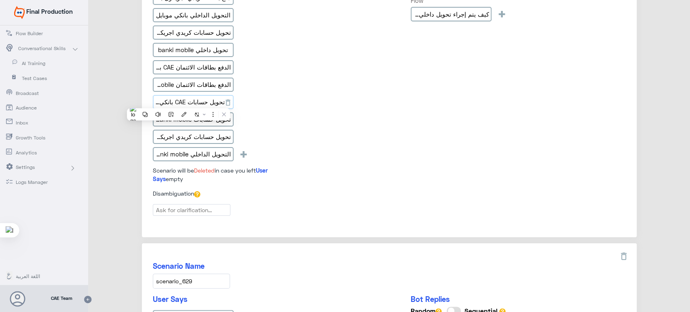
click at [178, 102] on input "تحويل حسابات CAE بانكي موبايل" at bounding box center [193, 102] width 81 height 15
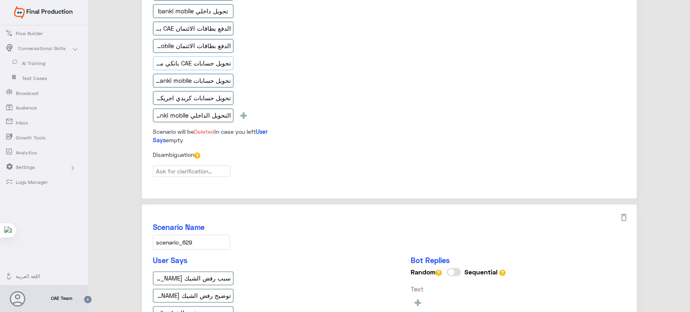
scroll to position [267, 0]
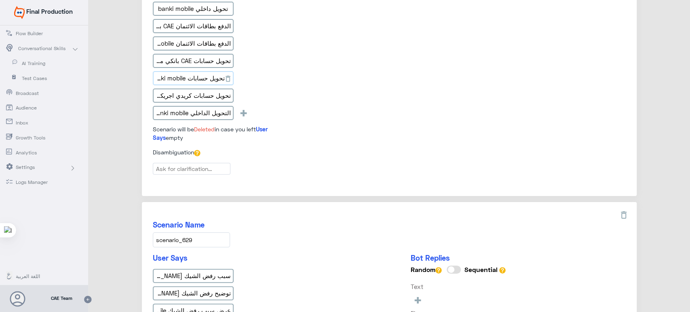
click at [158, 77] on input "تحويل حسابات CAE banki mobile" at bounding box center [193, 78] width 81 height 15
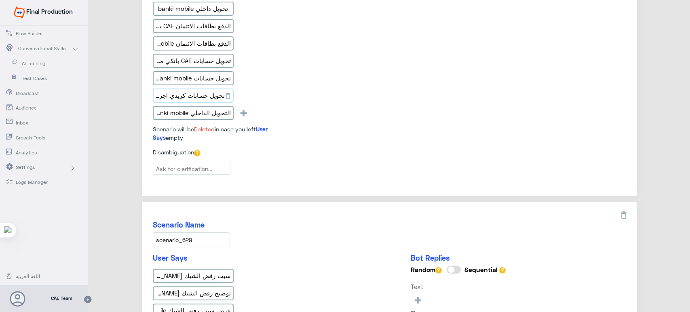
click at [194, 99] on input "تحويل حسابات كريدي اجريكول بانكي موبايل" at bounding box center [193, 96] width 81 height 15
click at [212, 110] on input "التحويل الداخلي banki mobile" at bounding box center [193, 113] width 81 height 15
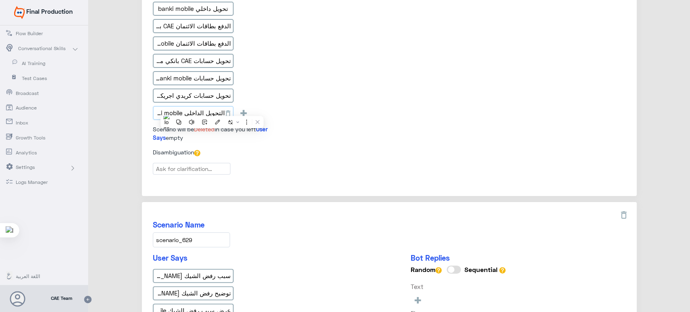
click at [212, 110] on input "التحويل الداخلي banki mobile" at bounding box center [193, 113] width 81 height 15
click at [415, 76] on div "Bot Replies Random Sequential Text + Flow كيف يتم إجراء تحويل داخلي أو دفع بطاق…" at bounding box center [460, 23] width 98 height 249
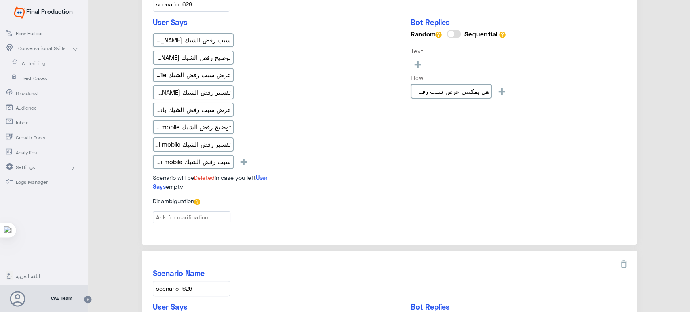
scroll to position [480, 0]
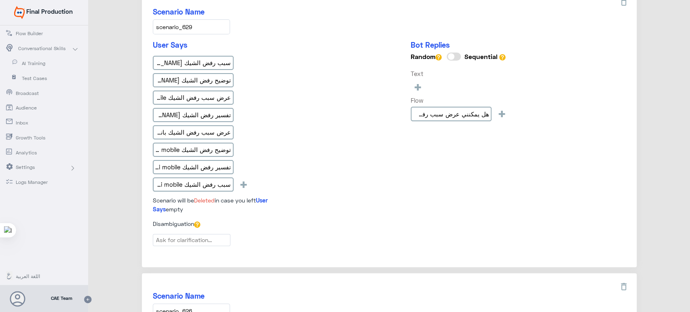
click at [194, 30] on input "scenario_629" at bounding box center [191, 26] width 77 height 15
click at [182, 59] on input "سبب رفض الشيك [PERSON_NAME]" at bounding box center [193, 63] width 81 height 15
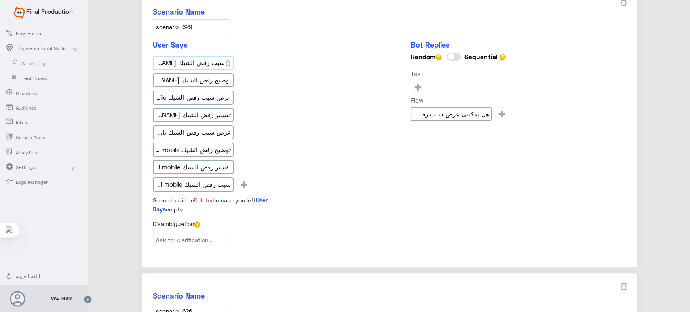
click at [182, 59] on input "سبب رفض الشيك [PERSON_NAME]" at bounding box center [193, 63] width 81 height 15
click at [181, 80] on input "توضيح رفض الشيك [PERSON_NAME]" at bounding box center [193, 80] width 81 height 15
click at [185, 91] on input "عرض سبب رفض الشيك banki mobile" at bounding box center [193, 98] width 81 height 15
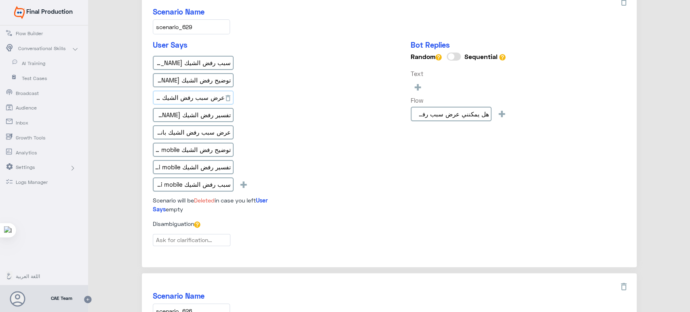
click at [185, 91] on input "عرض سبب رفض الشيك banki mobile" at bounding box center [193, 98] width 81 height 15
click at [183, 110] on input "تفسير رفض الشيك [PERSON_NAME]" at bounding box center [193, 115] width 81 height 15
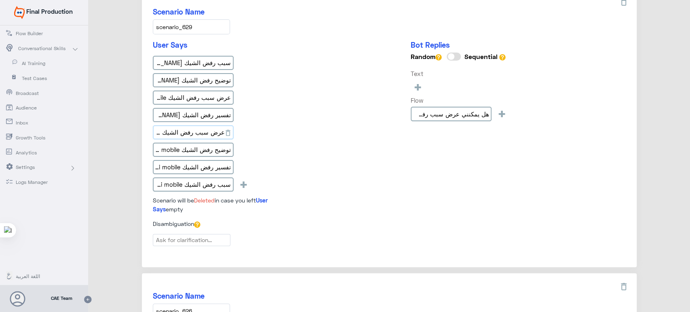
click at [197, 125] on input "عرض سبب رفض الشيك بانكي موبايل" at bounding box center [193, 132] width 81 height 15
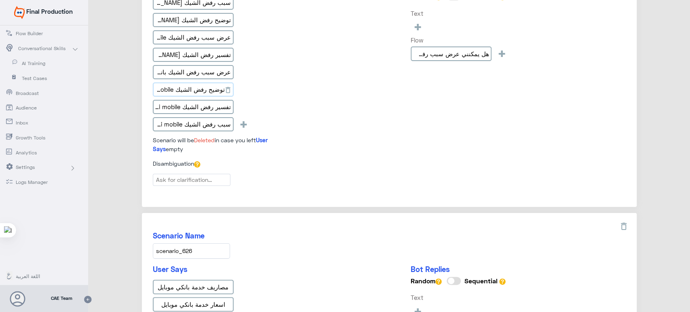
click at [188, 84] on input "توضيح رفض الشيك banki mobile" at bounding box center [193, 89] width 81 height 15
click at [186, 104] on input "تفسير رفض الشيك banki mobile" at bounding box center [193, 107] width 81 height 15
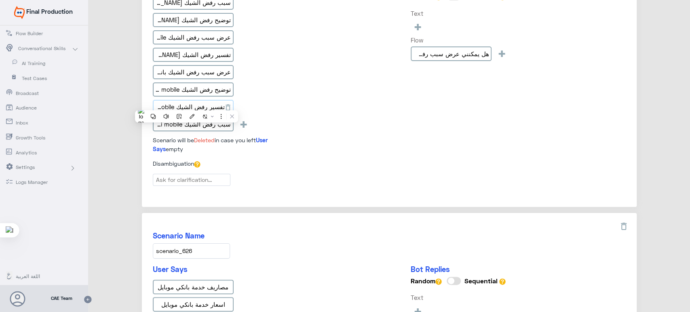
click at [186, 104] on input "تفسير رفض الشيك banki mobile" at bounding box center [193, 107] width 81 height 15
click at [195, 119] on input "سبب رفض الشيك banki mobile" at bounding box center [193, 124] width 81 height 15
click at [388, 17] on div "User Says سبب رفض الشيك بانكي موبايل توضيح رفض الشيك بانكي موبايل عرض سبب رفض ا…" at bounding box center [389, 69] width 473 height 179
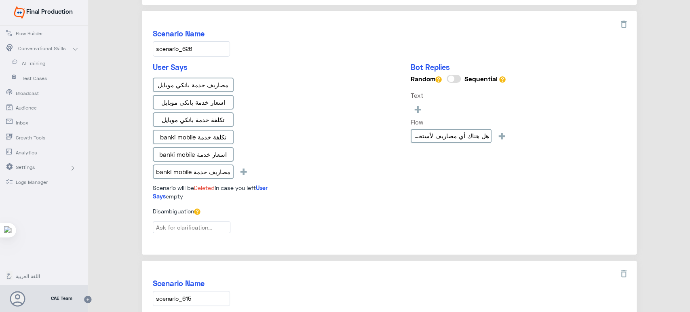
scroll to position [741, 0]
click at [203, 50] on input "scenario_626" at bounding box center [191, 49] width 77 height 15
drag, startPoint x: 203, startPoint y: 50, endPoint x: 173, endPoint y: 47, distance: 30.4
click at [173, 47] on input "scenario_626" at bounding box center [191, 49] width 77 height 15
click at [191, 86] on input "مصاريف خدمة بانكي موبايل" at bounding box center [193, 85] width 81 height 15
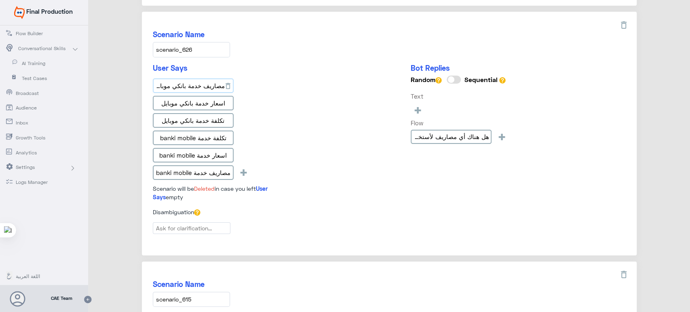
click at [191, 86] on input "مصاريف خدمة بانكي موبايل" at bounding box center [193, 85] width 81 height 15
click at [201, 96] on input "اسعار خدمة بانكي موبايل" at bounding box center [193, 103] width 81 height 15
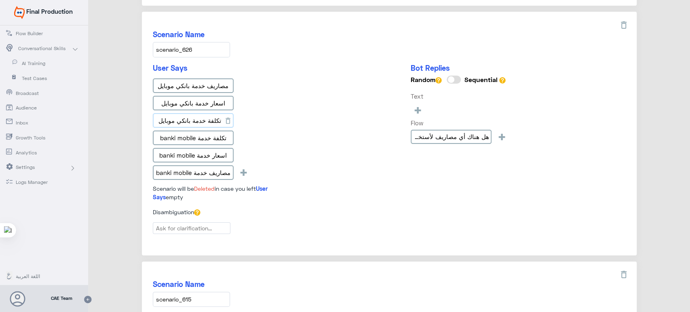
click at [205, 115] on input "تكلفة خدمة بانكي موبايل" at bounding box center [193, 120] width 81 height 15
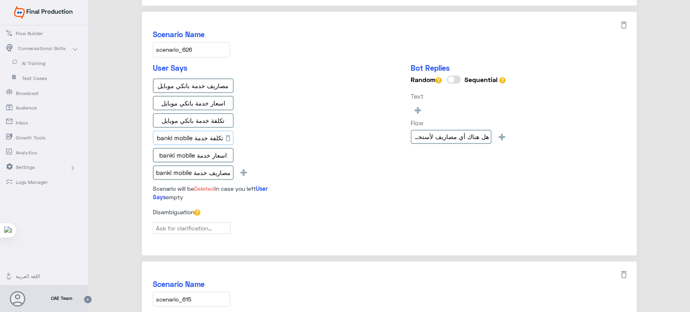
click at [196, 132] on input "تكلفة خدمة banki mobile" at bounding box center [193, 138] width 81 height 15
click at [209, 151] on input "اسعار خدمة banki mobile" at bounding box center [193, 155] width 81 height 15
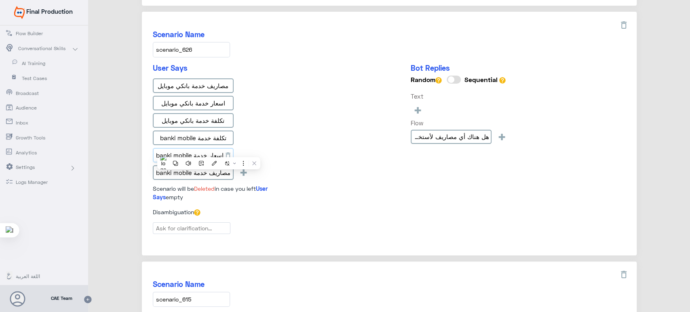
click at [209, 151] on input "اسعار خدمة banki mobile" at bounding box center [193, 155] width 81 height 15
click at [195, 169] on input "مصاريف خدمة banki mobile" at bounding box center [193, 172] width 81 height 15
click at [302, 106] on div "User Says مصاريف خدمة بانكي موبايل اسعار خدمة بانكي موبايل تكلفة خدمة بانكي موب…" at bounding box center [389, 135] width 473 height 144
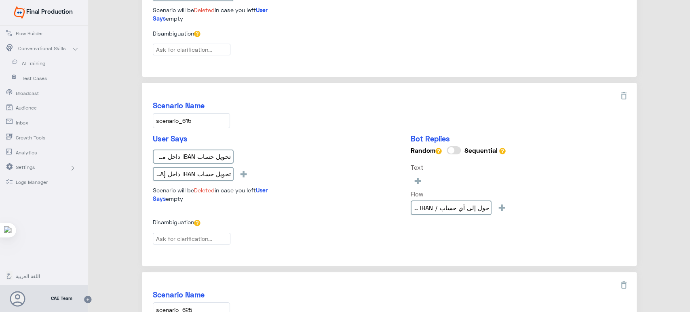
scroll to position [919, 0]
drag, startPoint x: 196, startPoint y: 112, endPoint x: 137, endPoint y: 116, distance: 59.6
click at [200, 153] on input "تحويل حساب IBAN داخل مصر banki mobile" at bounding box center [193, 157] width 81 height 15
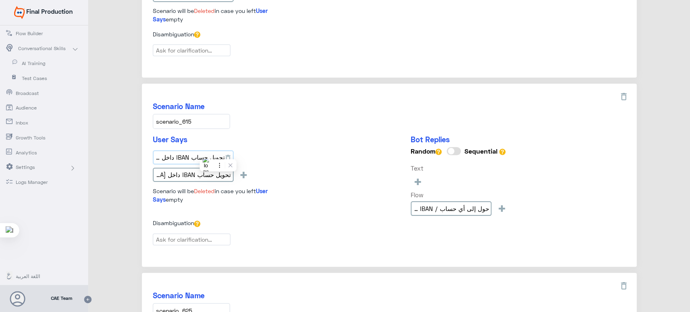
click at [200, 153] on input "تحويل حساب IBAN داخل مصر banki mobile" at bounding box center [193, 157] width 81 height 15
click at [219, 172] on input "تحويل حساب IBAN داخل [GEOGRAPHIC_DATA] بانكي موبايل" at bounding box center [193, 175] width 81 height 15
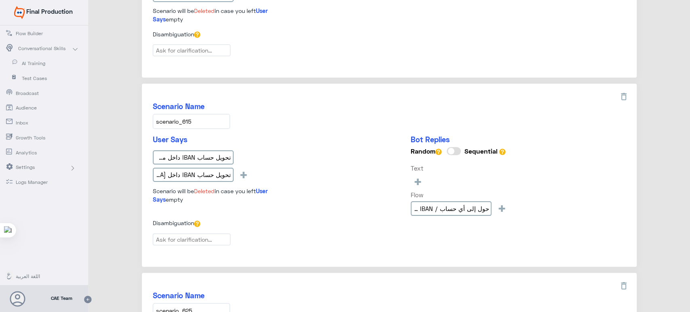
click at [331, 91] on div "Scenario Name scenario_615 User Says تحويل حساب IBAN داخل مصر banki mobile تحوي…" at bounding box center [389, 175] width 495 height 183
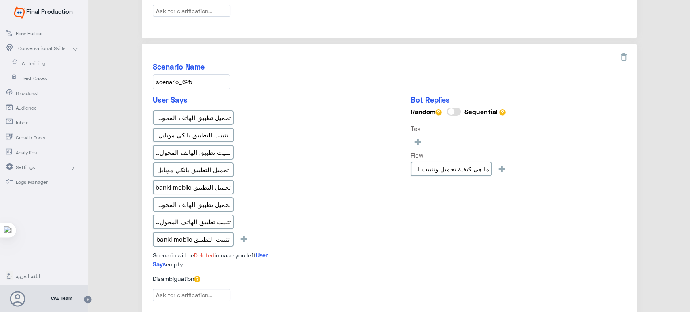
scroll to position [1158, 0]
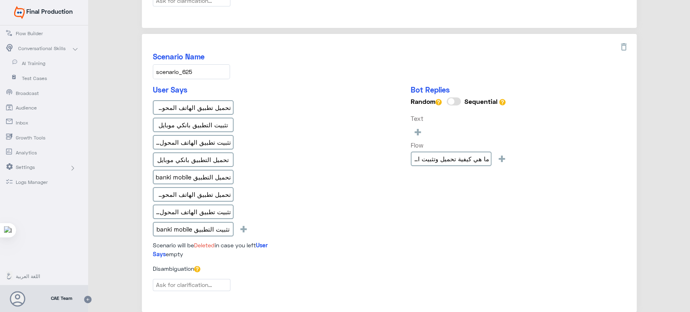
click at [179, 64] on input "scenario_625" at bounding box center [191, 71] width 77 height 15
click at [189, 104] on input "تحميل تطبيق الهاتف المحول بانكي موبايل" at bounding box center [193, 107] width 81 height 15
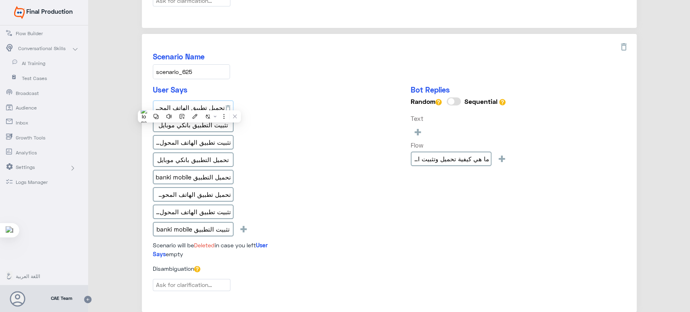
click at [189, 104] on input "تحميل تطبيق الهاتف المحول بانكي موبايل" at bounding box center [193, 107] width 81 height 15
click at [190, 118] on input "تثبيت التطبيق بانكي موبايل" at bounding box center [193, 125] width 81 height 15
click at [208, 135] on input "تثبيت تطبيق الهاتف المحول بانكي موبايل" at bounding box center [193, 142] width 81 height 15
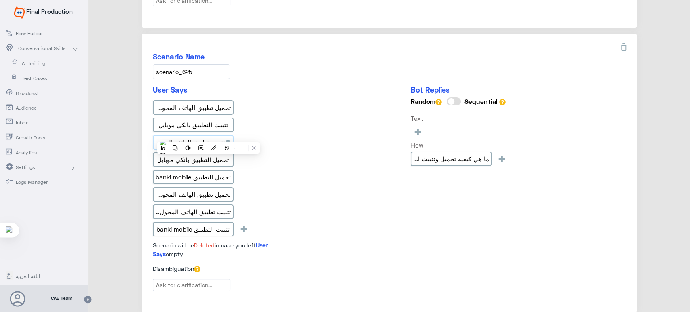
click at [208, 135] on input "تثبيت تطبيق الهاتف المحول بانكي موبايل" at bounding box center [193, 142] width 81 height 15
click at [206, 152] on input "تحميل التطبيق بانكي موبايل" at bounding box center [193, 159] width 81 height 15
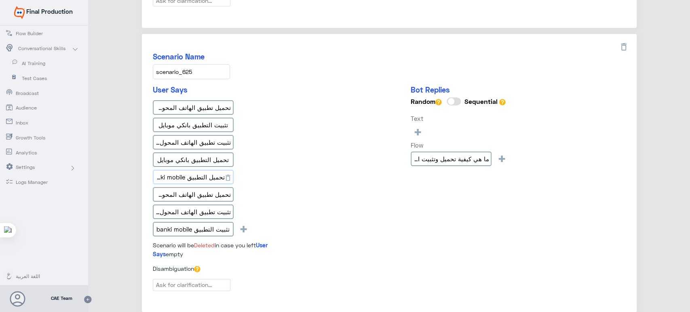
click at [183, 173] on input "تحميل التطبيق banki mobile" at bounding box center [193, 177] width 81 height 15
click at [190, 188] on input "تحميل تطبيق الهاتف المحول banki mobile" at bounding box center [193, 194] width 81 height 15
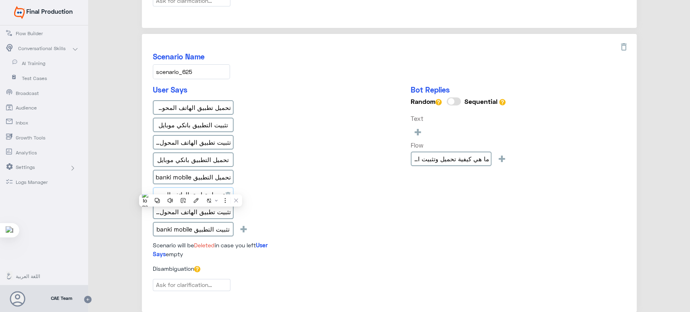
click at [190, 188] on input "تحميل تطبيق الهاتف المحول banki mobile" at bounding box center [193, 194] width 81 height 15
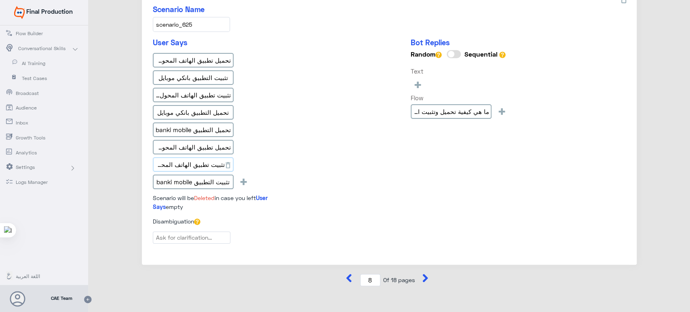
click at [202, 160] on input "تثبيت تطبيق الهاتف المحول banki mobile" at bounding box center [193, 164] width 81 height 15
click at [188, 175] on input "تثبيت التطبيق banki mobile" at bounding box center [193, 182] width 81 height 15
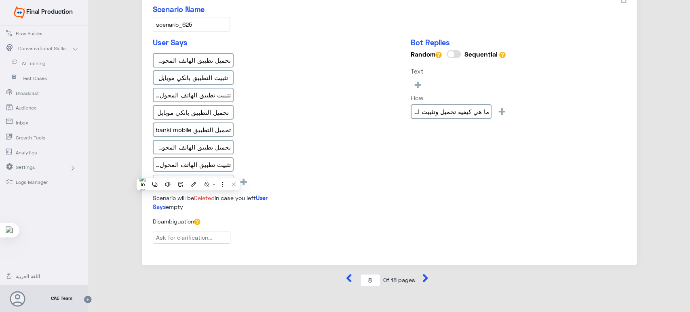
click at [188, 175] on input "تثبيت التطبيق banki mobile" at bounding box center [193, 182] width 81 height 15
click at [348, 74] on div "User Says تحميل تطبيق الهاتف المحول بانكي موبايل تثبيت التطبيق بانكي موبايل تثب…" at bounding box center [389, 127] width 473 height 179
drag, startPoint x: 348, startPoint y: 74, endPoint x: 335, endPoint y: 63, distance: 17.2
click at [335, 63] on div "User Says تحميل تطبيق الهاتف المحول بانكي موبايل تثبيت التطبيق بانكي موبايل تثب…" at bounding box center [389, 127] width 473 height 179
click at [428, 111] on input "ما هي كيفية تحميل وتثبيت التطبيق؟" at bounding box center [451, 111] width 81 height 15
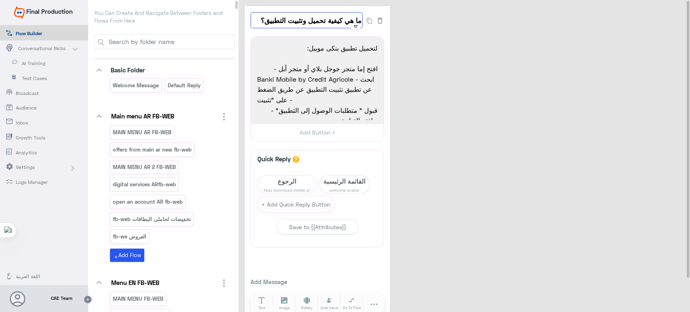
click at [291, 20] on input "ما هي كيفية تحميل وتثبيت التطبيق؟" at bounding box center [307, 20] width 112 height 16
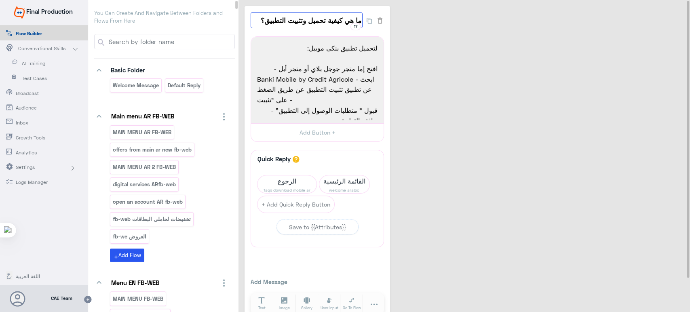
click at [291, 20] on input "ما هي كيفية تحميل وتثبيت التطبيق؟" at bounding box center [307, 20] width 112 height 16
click at [38, 63] on span "AI Training" at bounding box center [45, 63] width 47 height 7
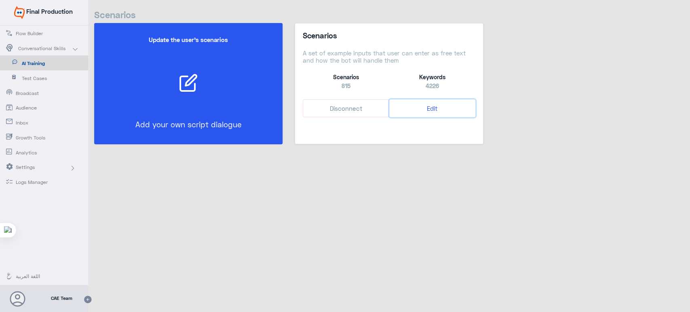
click at [433, 107] on button "Edit" at bounding box center [432, 108] width 86 height 18
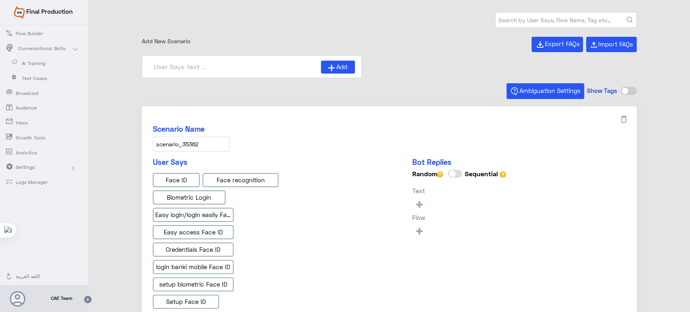
type input "Face ID En"
type input "Face ID AR"
type input "Instapay AR"
type input "Instapay EN"
type input "IBAN AR"
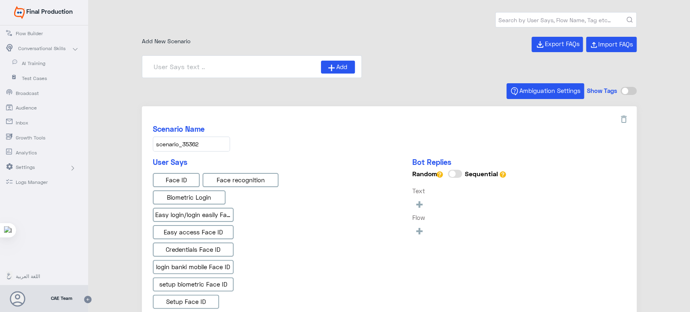
click at [541, 25] on input "text" at bounding box center [566, 20] width 141 height 15
type input "ل"
type input "banki mobile"
click at [626, 17] on button "submit" at bounding box center [629, 20] width 6 height 6
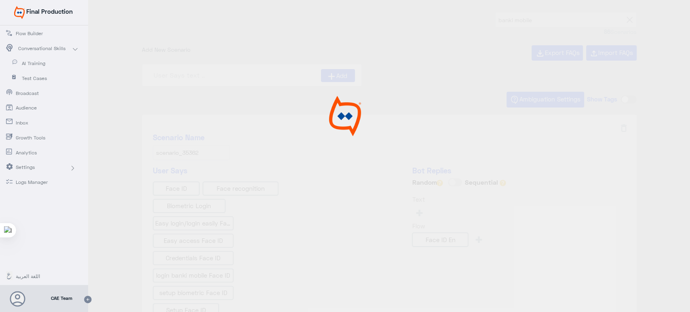
type input "ما نوع الشيكات المتوفرة في banki Mobile?"
type input "هل يمكنني رؤية تفاصيل الودائع والقروض من خلال ال"
type input "Awards"
type input "كم عدد المعاملات المتاحة تحت كل حساب في banki Mobi"
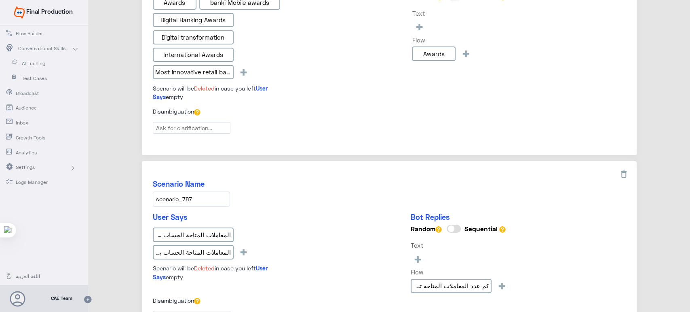
scroll to position [1154, 0]
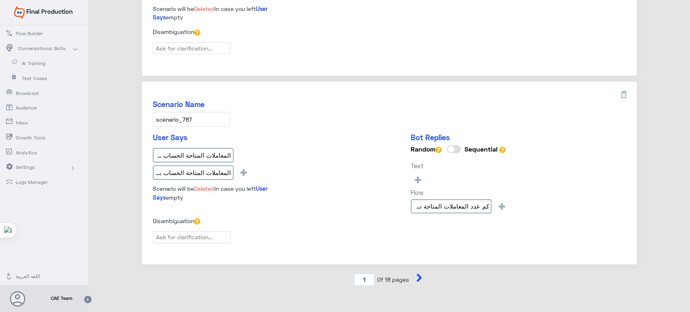
click at [365, 274] on input "1" at bounding box center [364, 280] width 20 height 13
type input "8"
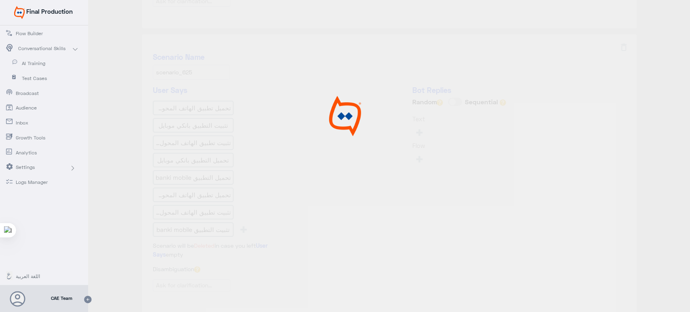
type input "كيف يتم إجراء تحويل داخلي أو دفع بطاقة فى كريmobil"
type input "هل يمكنني عرض سبب رفض أي شيك"
type input "هل هناك أي مصاريف لأستخدام التطبيق؟"
type input "حول إلى أي حساب / IBAN في [GEOGRAPHIC_DATA] باستخدام banki Mobi"
type input "ما هي كيفية تحميل وتثبيت التطبيق؟"
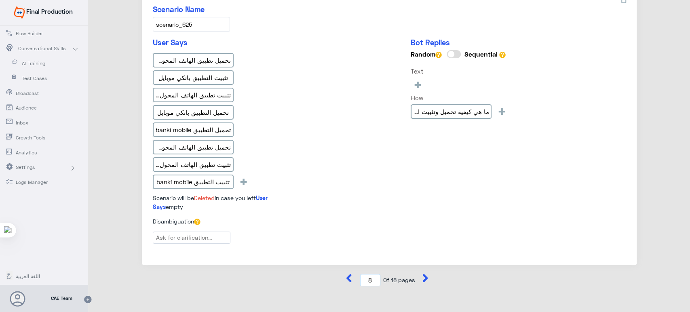
scroll to position [1062, 0]
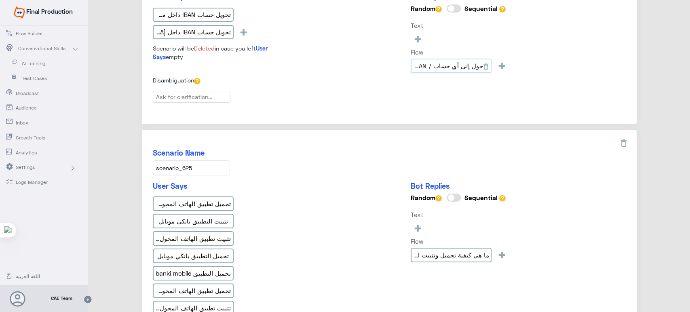
click at [441, 61] on input "حول إلى أي حساب / IBAN في [GEOGRAPHIC_DATA] باستخدام banki Mobi" at bounding box center [451, 66] width 81 height 15
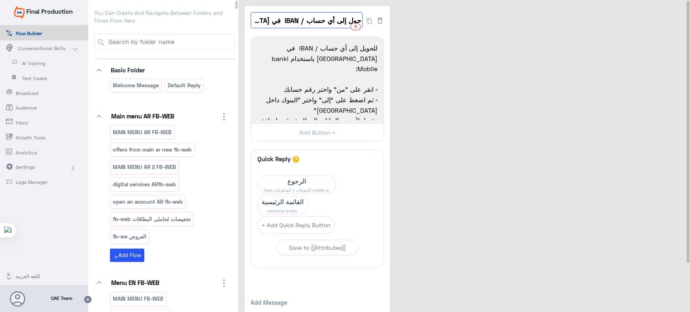
click at [313, 25] on input "حول إلى أي حساب / IBAN في [GEOGRAPHIC_DATA] باستخدام banki Mobi" at bounding box center [307, 20] width 112 height 16
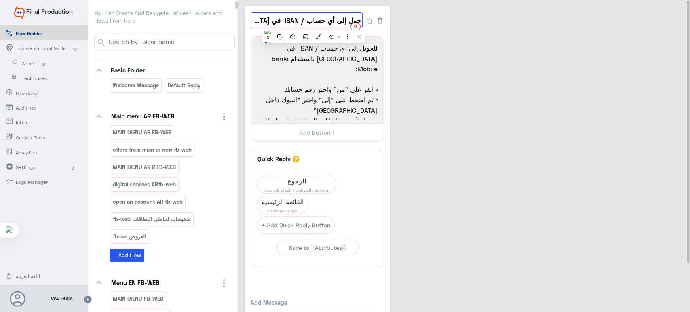
click at [313, 25] on input "حول إلى أي حساب / IBAN في [GEOGRAPHIC_DATA] باستخدام banki Mobi" at bounding box center [307, 20] width 112 height 16
click at [390, 64] on div "حول إلى أي حساب / IBAN في [GEOGRAPHIC_DATA] باستخدام banki Mobi 0 للحويل إلى أي…" at bounding box center [466, 175] width 442 height 338
click at [36, 61] on span "AI Training" at bounding box center [45, 63] width 47 height 7
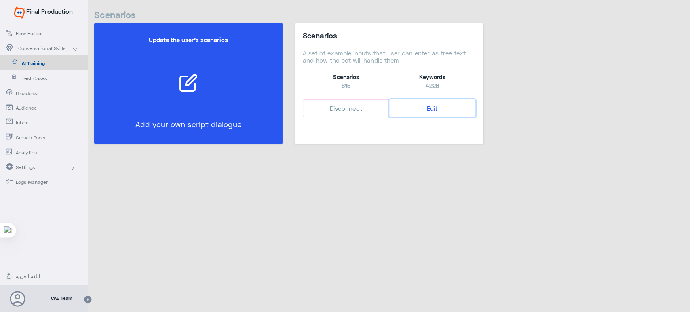
click at [428, 111] on button "Edit" at bounding box center [432, 108] width 86 height 18
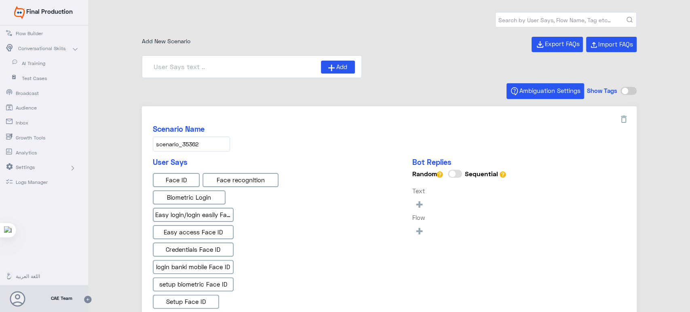
type input "Face ID En"
type input "Face ID AR"
type input "Instapay AR"
type input "IBAN AR"
type input "Instapay EN"
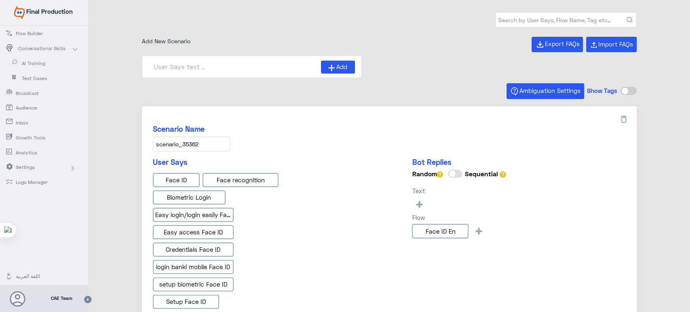
click at [510, 18] on input "text" at bounding box center [566, 20] width 141 height 15
type input "banki mobile"
click at [626, 17] on button "submit" at bounding box center [629, 20] width 6 height 6
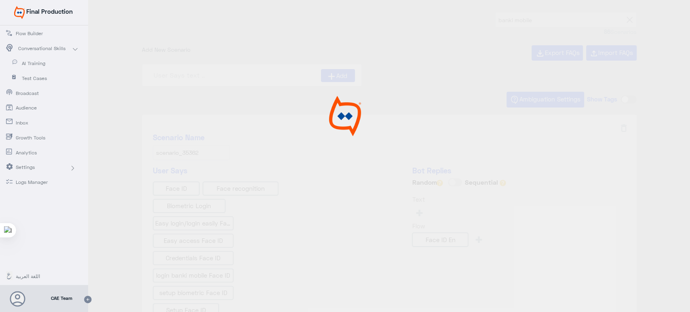
type input "ما نوع الشيكات المتوفرة في banki Mobile?"
type input "هل يمكنني رؤية تفاصيل الودائع والقروض من خلال ال"
type input "Awards"
type input "كم عدد المعاملات المتاحة تحت كل حساب في banki Mobi"
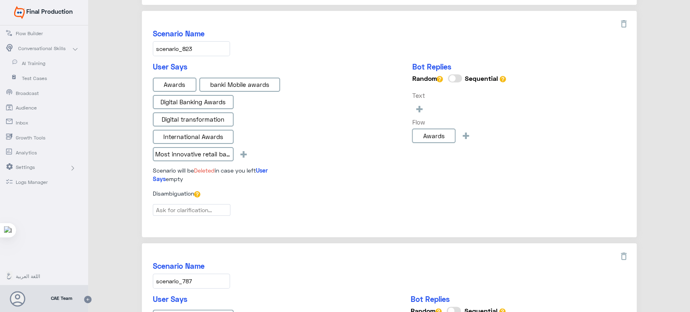
scroll to position [1154, 0]
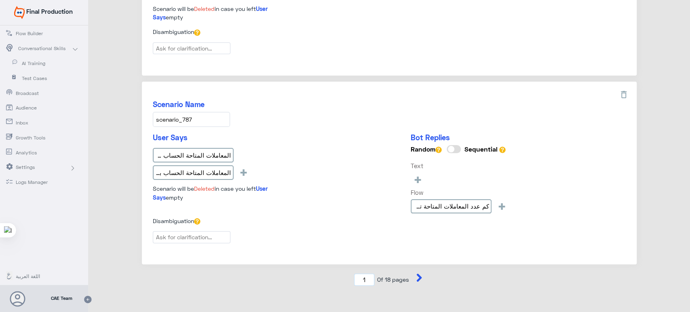
click at [365, 274] on input "1" at bounding box center [364, 280] width 20 height 13
type input "8"
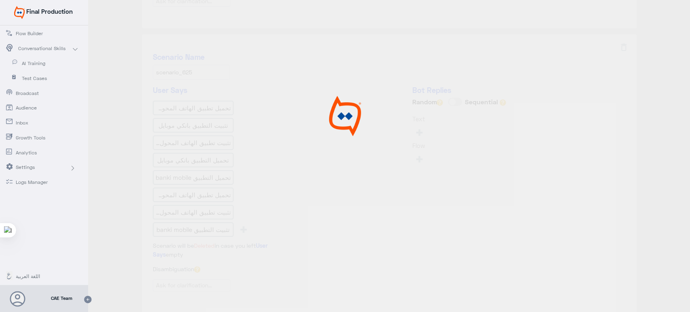
type input "هل يمكنني عرض سبب رفض أي شيك"
type input "كيف يتم إجراء تحويل داخلي أو دفع بطاقة فى كريmobil"
type input "هل هناك أي مصاريف لأستخدام التطبيق؟"
type input "حول إلى أي حساب / IBAN في [GEOGRAPHIC_DATA] باستخدام banki Mobi"
type input "ما هي كيفية تحميل وتثبيت التطبيق؟"
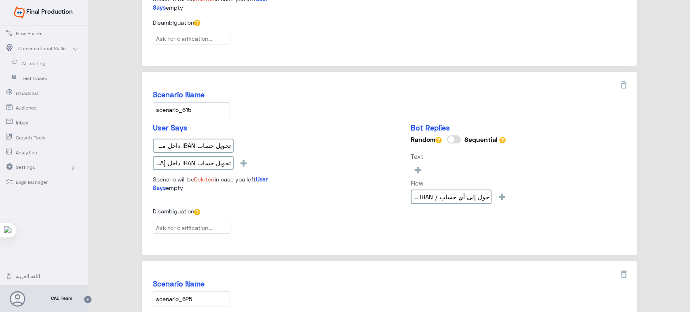
scroll to position [715, 0]
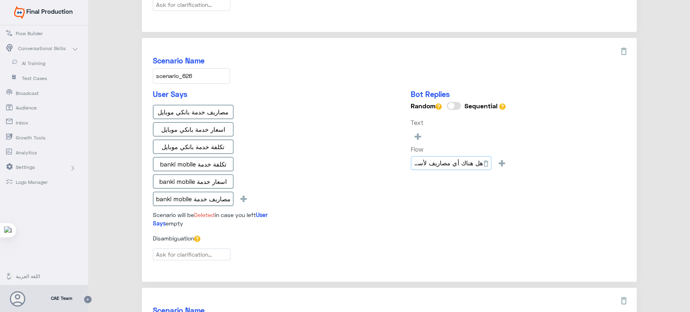
click at [436, 159] on input "هل هناك أي مصاريف لأستخدام التطبيق؟" at bounding box center [451, 163] width 81 height 15
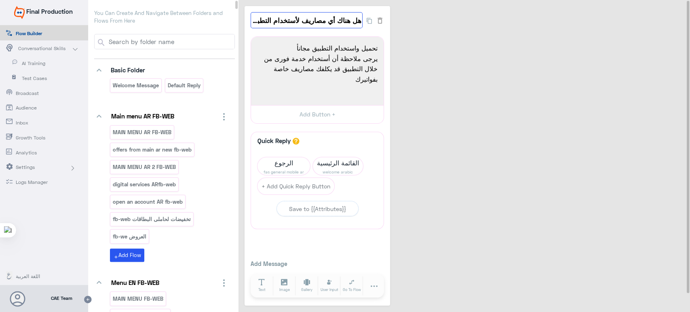
drag, startPoint x: 322, startPoint y: 26, endPoint x: 312, endPoint y: 21, distance: 10.8
click at [322, 26] on input "هل هناك أي مصاريف لأستخدام التطبيق؟" at bounding box center [307, 20] width 112 height 16
click at [312, 21] on input "هل هناك أي مصاريف لأستخدام التطبيق؟" at bounding box center [307, 20] width 112 height 16
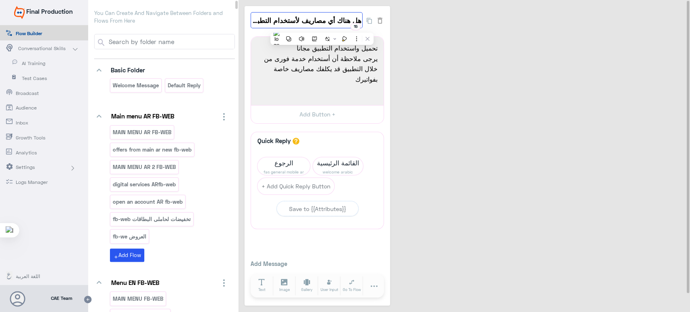
click at [312, 21] on input "هل هناك أي مصاريف لأستخدام التطبيق؟" at bounding box center [307, 20] width 112 height 16
drag, startPoint x: 312, startPoint y: 21, endPoint x: 343, endPoint y: 19, distance: 30.8
click at [312, 21] on input "هل هناك أي مصاريف لأستخدام التطبيق؟" at bounding box center [307, 20] width 112 height 16
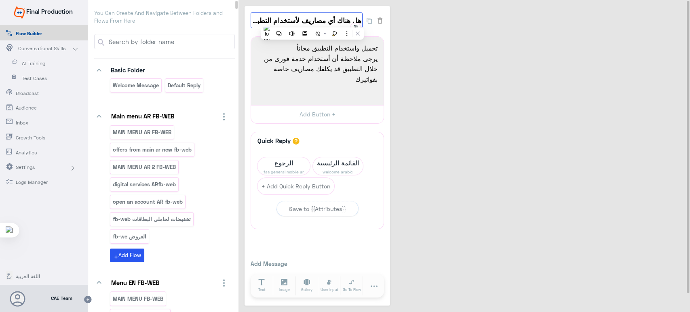
click at [312, 21] on input "هل هناك أي مصاريف لأستخدام التطبيق؟" at bounding box center [307, 20] width 112 height 16
click at [323, 21] on input "هل هناك أي مصاريف لأستخدام التطبيق؟" at bounding box center [307, 20] width 112 height 16
click at [343, 19] on input "هل هناك أي مصاريف لأستخدام التطبيق؟" at bounding box center [307, 20] width 112 height 16
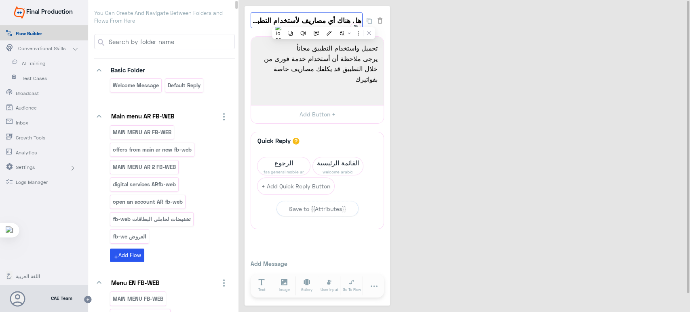
click at [343, 19] on input "هل هناك أي مصاريف لأستخدام التطبيق؟" at bounding box center [307, 20] width 112 height 16
drag, startPoint x: 343, startPoint y: 19, endPoint x: 333, endPoint y: 19, distance: 10.5
click at [343, 19] on input "هل هناك أي مصاريف لأستخدام التطبيق؟" at bounding box center [307, 20] width 112 height 16
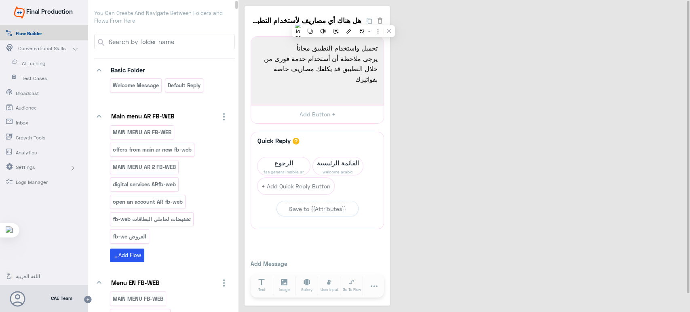
click at [456, 70] on div "هل هناك أي مصاريف لأستخدام التطبيق؟ 15 تحميل واستخدام التطبيق مجانأ يرجى ملاحظة…" at bounding box center [466, 155] width 442 height 299
click at [19, 67] on link "AI Training" at bounding box center [44, 62] width 88 height 15
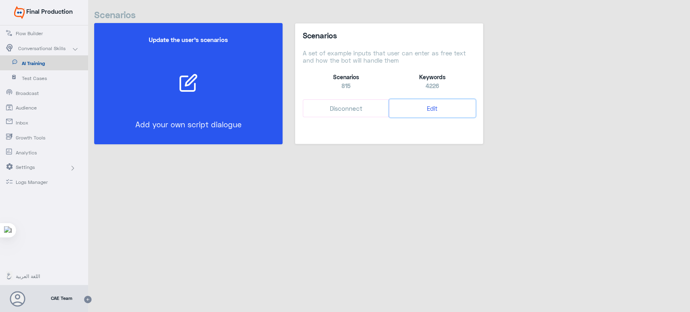
click at [432, 112] on button "Edit" at bounding box center [432, 108] width 86 height 18
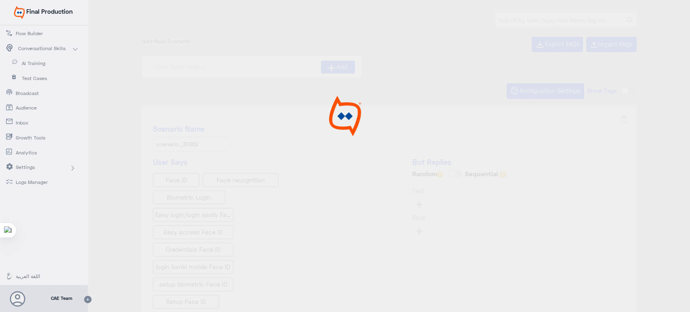
type input "Instapay EN"
type input "Face ID En"
type input "Face ID AR"
type input "Instapay AR"
type input "IBAN AR"
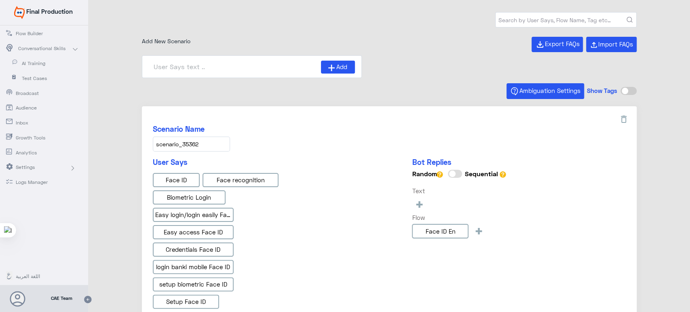
click at [591, 17] on input "text" at bounding box center [566, 20] width 141 height 15
type input "banki mobile"
click at [626, 17] on button "submit" at bounding box center [629, 20] width 6 height 6
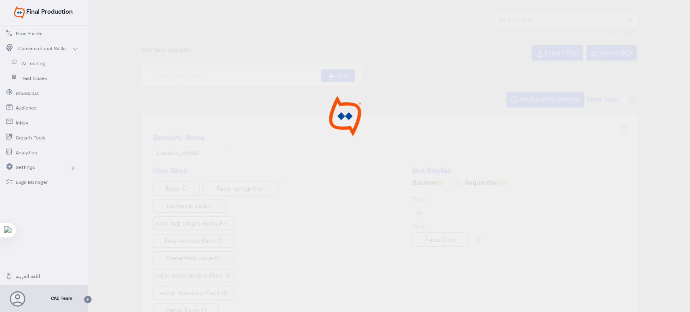
type input "ما نوع الشيكات المتوفرة في banki Mobile?"
type input "هل يمكنني رؤية تفاصيل الودائع والقروض من خلال ال"
type input "Awards"
type input "كم عدد المعاملات المتاحة تحت كل حساب في banki Mobi"
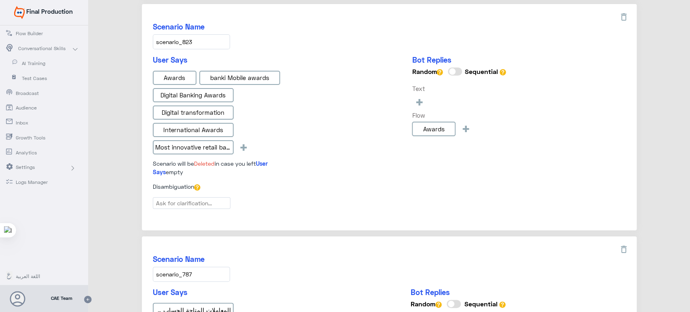
scroll to position [1154, 0]
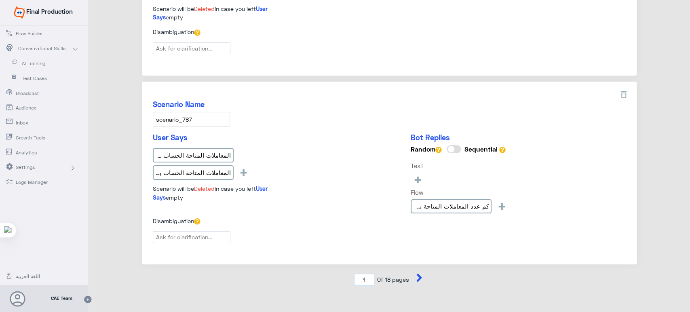
click at [367, 274] on input "1" at bounding box center [364, 280] width 20 height 13
type input "8"
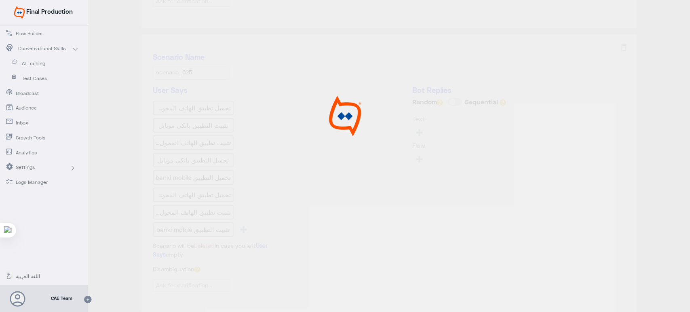
type input "كيف يتم إجراء تحويل داخلي أو دفع بطاقة فى كريmobil"
type input "هل هناك أي مصاريف لأستخدام التطبيق؟"
type input "ما هي كيفية تحميل وتثبيت التطبيق؟"
type input "هل يمكنني عرض سبب رفض أي شيك"
type input "حول إلى أي حساب / IBAN في [GEOGRAPHIC_DATA] باستخدام banki Mobi"
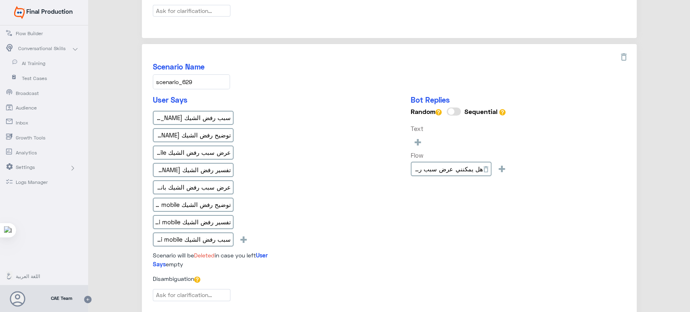
scroll to position [425, 0]
click at [437, 168] on input "هل يمكنني عرض سبب رفض أي شيك" at bounding box center [451, 168] width 81 height 15
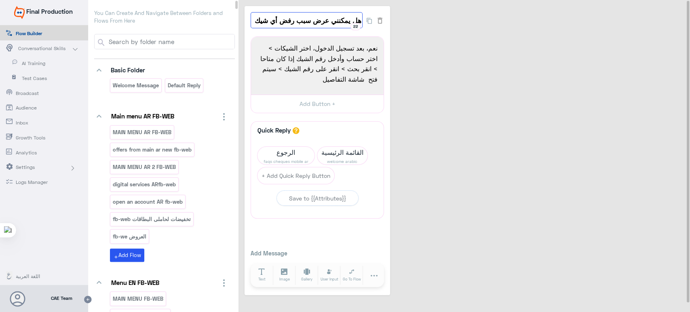
click at [327, 22] on input "هل يمكنني عرض سبب رفض أي شيك" at bounding box center [307, 20] width 112 height 16
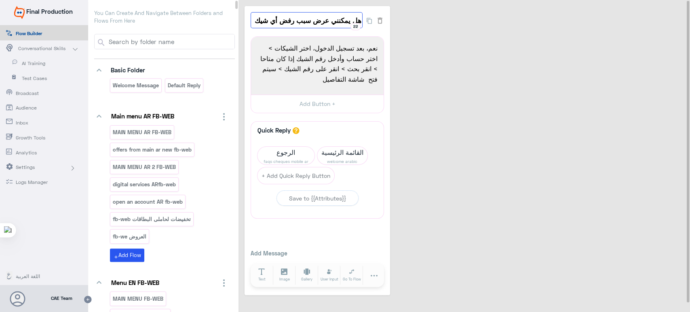
click at [327, 22] on input "هل يمكنني عرض سبب رفض أي شيك" at bounding box center [307, 20] width 112 height 16
click at [476, 69] on div "هل يمكنني عرض سبب رفض أي شيك 22 نعم، بعد تسجيل الدخول، اختر الشيكات > اختر حساب…" at bounding box center [466, 150] width 442 height 289
click at [214, 38] on input at bounding box center [171, 41] width 127 height 15
paste input "لقد فقدت واحدة من بطاقاتى،هل يمكنني ايقافها من خل"
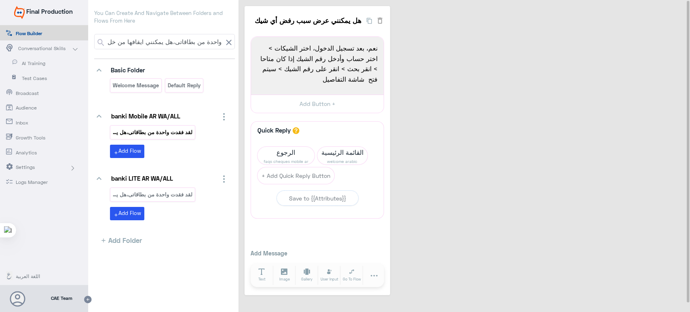
type input "لقد فقدت واحدة من بطاقاتى،هل يمكنني ايقافها من خل"
click at [167, 136] on p "لقد فقدت واحدة من بطاقاتى،هل يمكنني ايقافها من خل" at bounding box center [152, 132] width 81 height 9
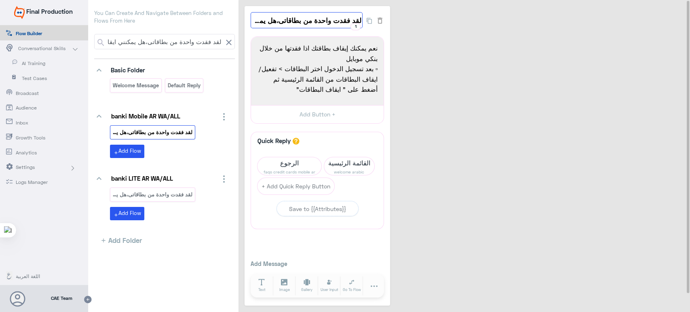
click at [282, 23] on input "لقد فقدت واحدة من بطاقاتى،هل يمكنني ايقافها من خل" at bounding box center [307, 20] width 112 height 16
